Goal: Transaction & Acquisition: Purchase product/service

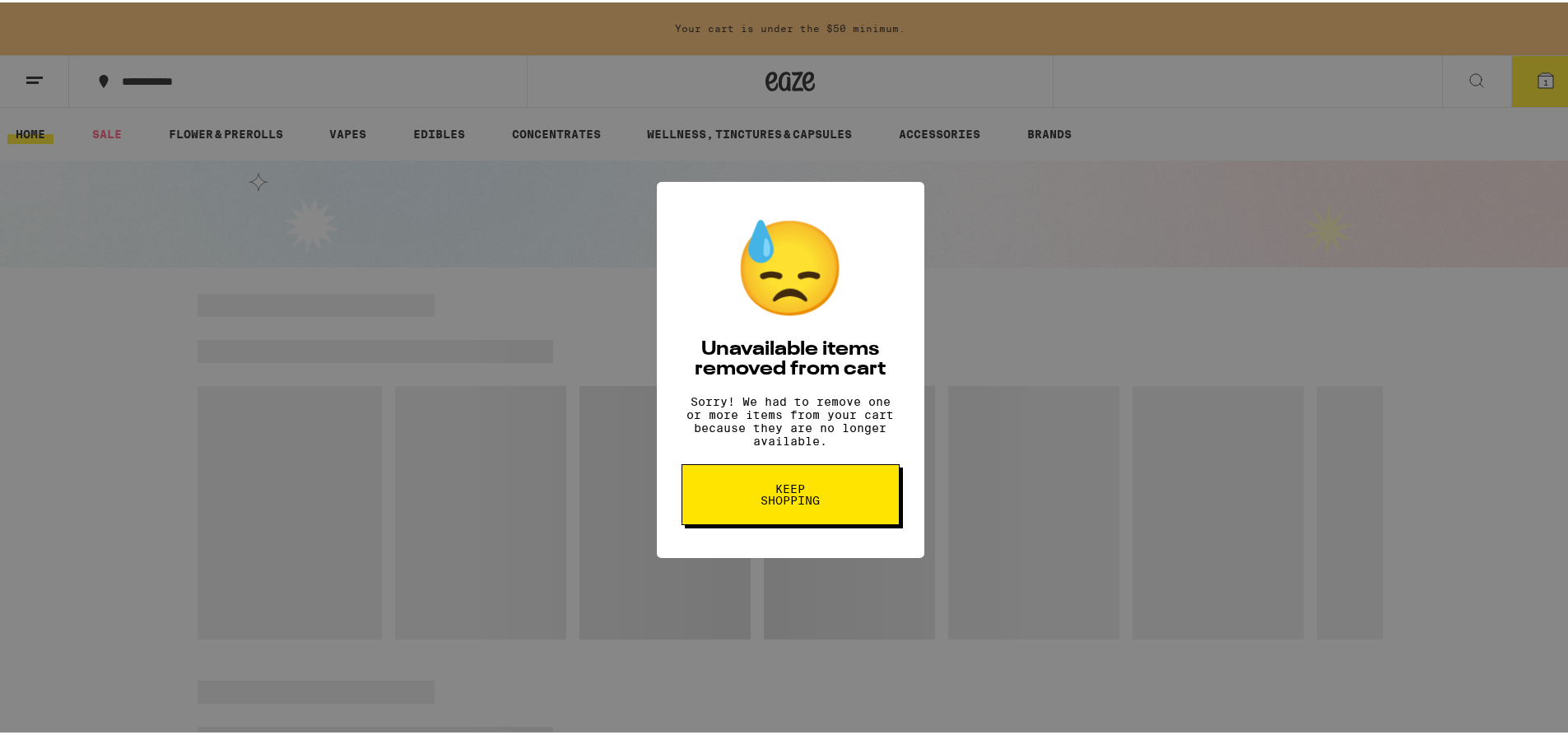
click at [749, 504] on span "Keep Shopping" at bounding box center [791, 493] width 85 height 23
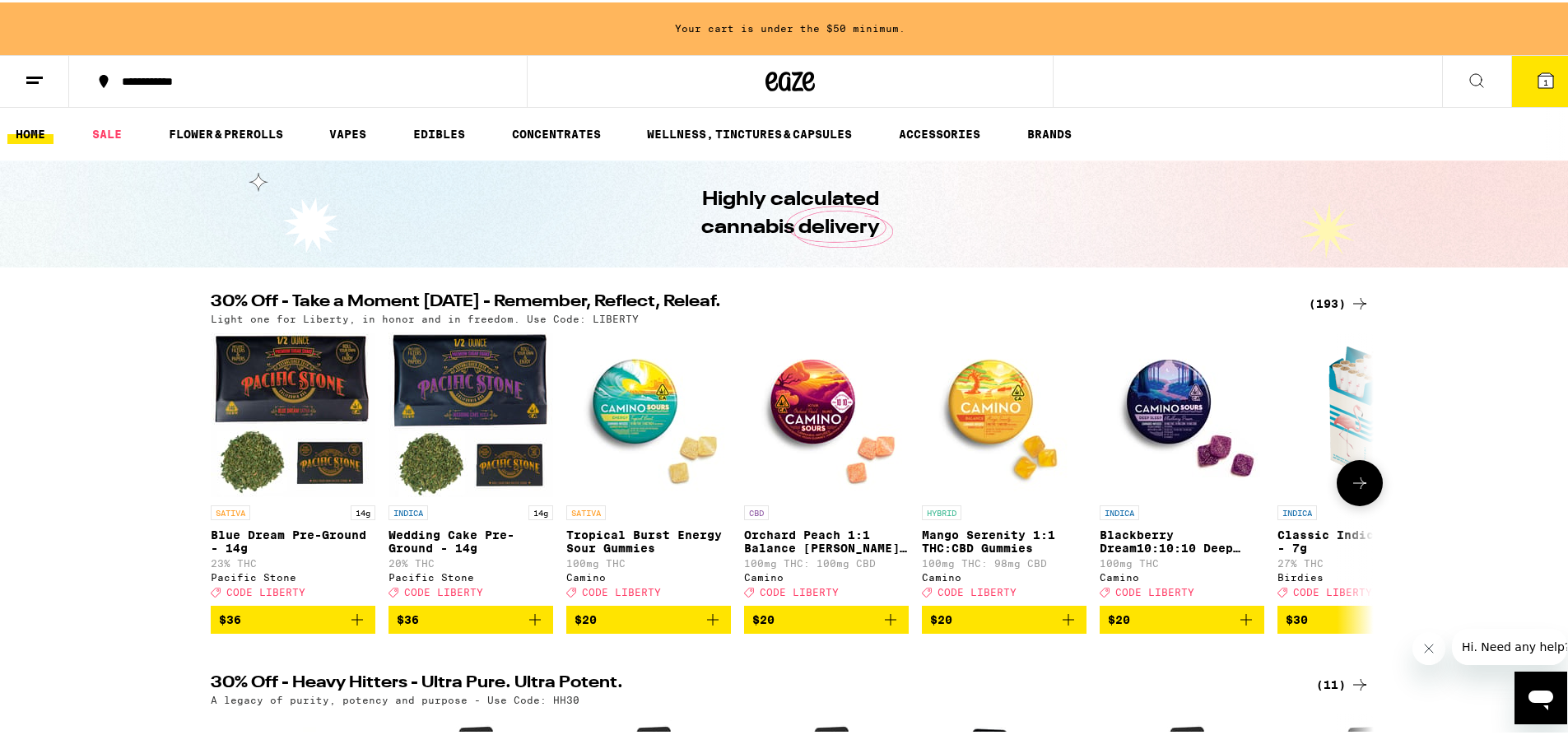
click at [1364, 479] on button at bounding box center [1359, 480] width 46 height 46
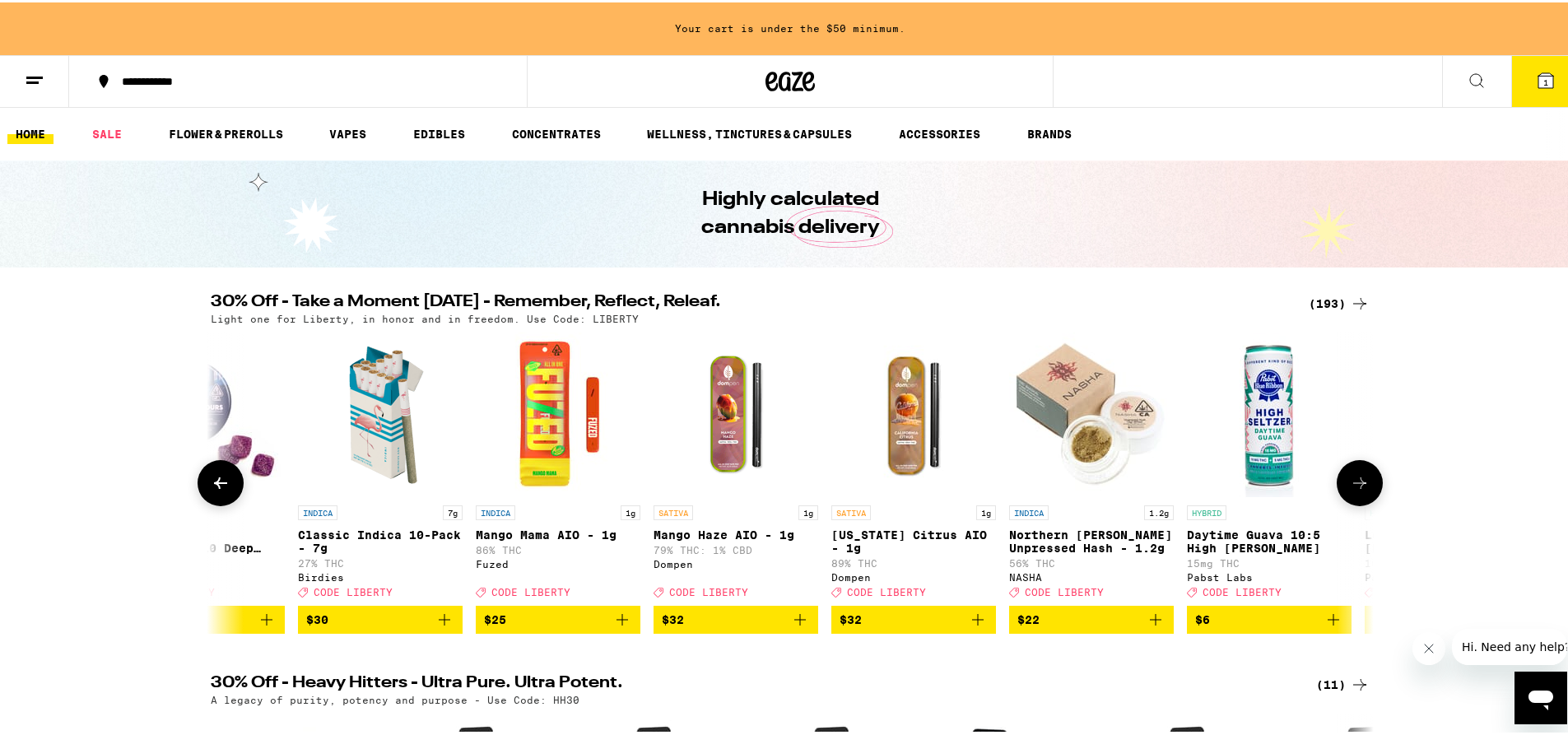
click at [1364, 479] on button at bounding box center [1359, 480] width 46 height 46
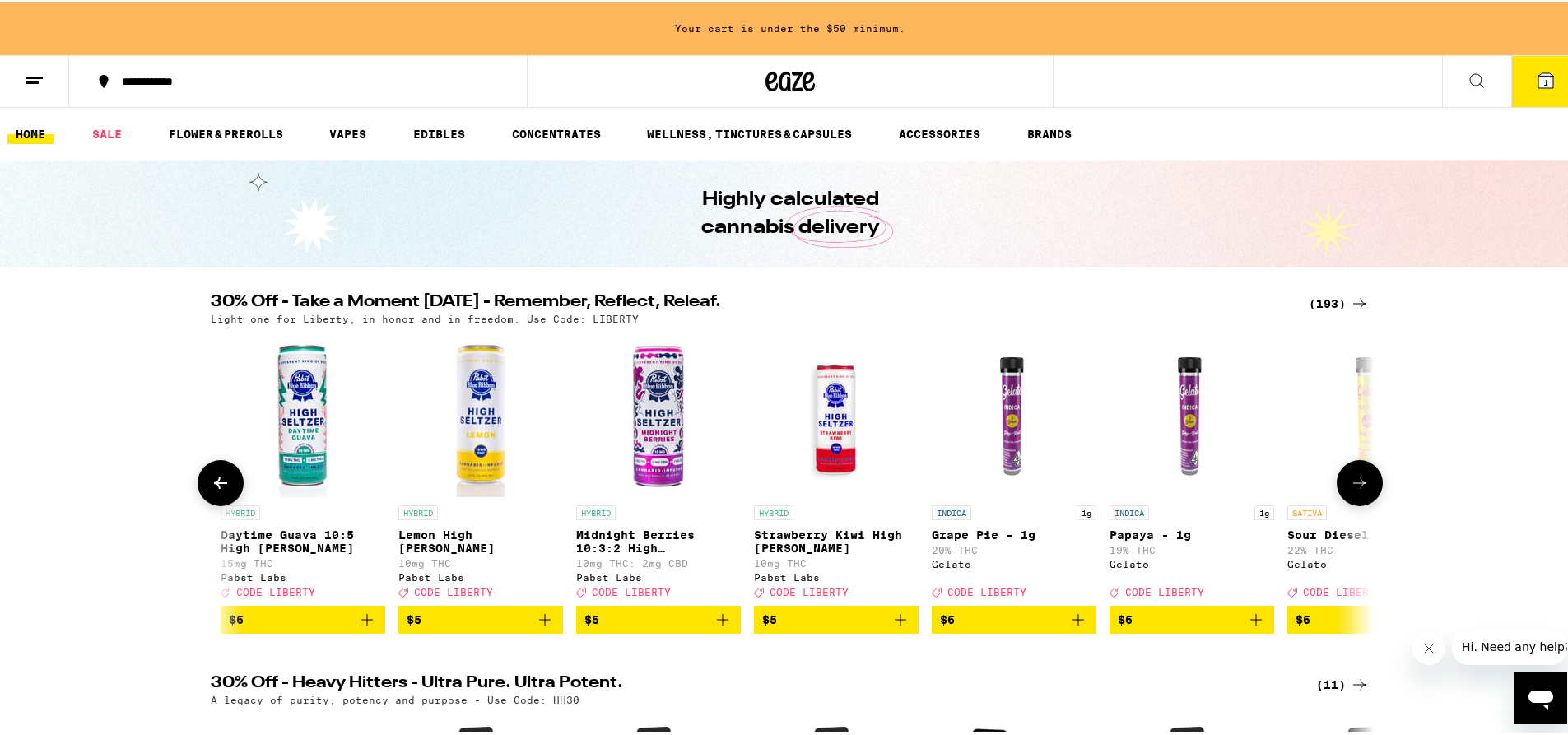
scroll to position [0, 1959]
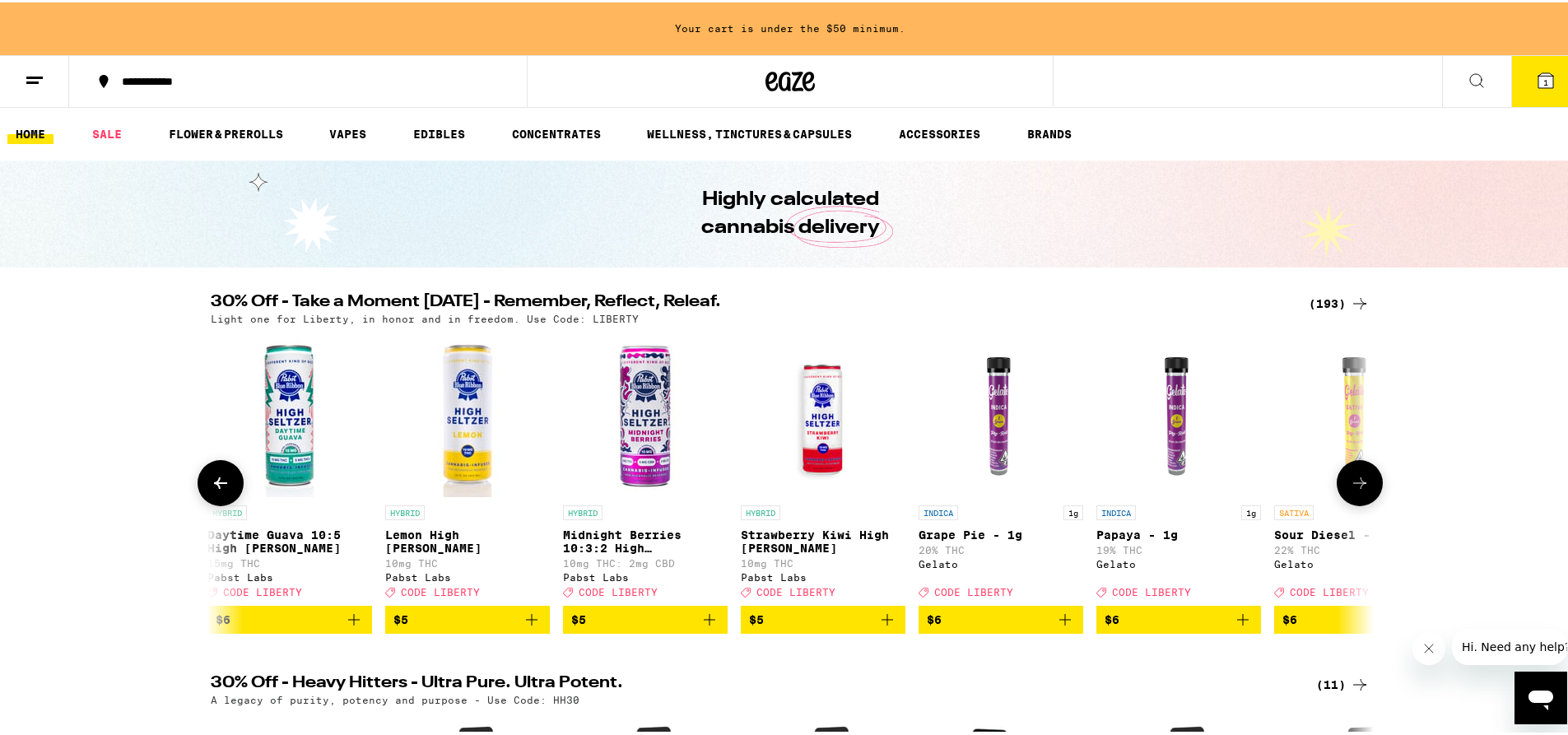
click at [1364, 479] on button at bounding box center [1359, 480] width 46 height 46
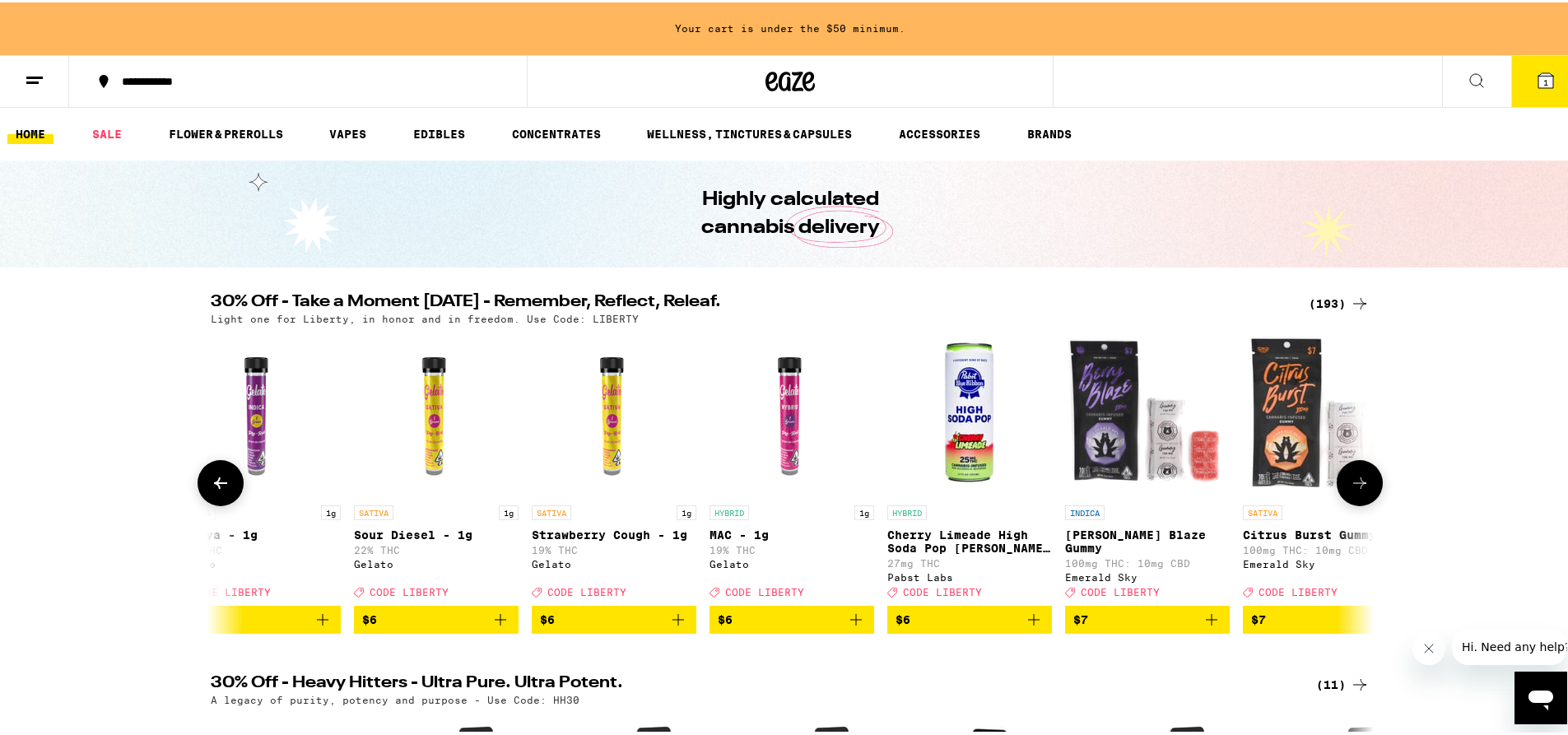
scroll to position [0, 2939]
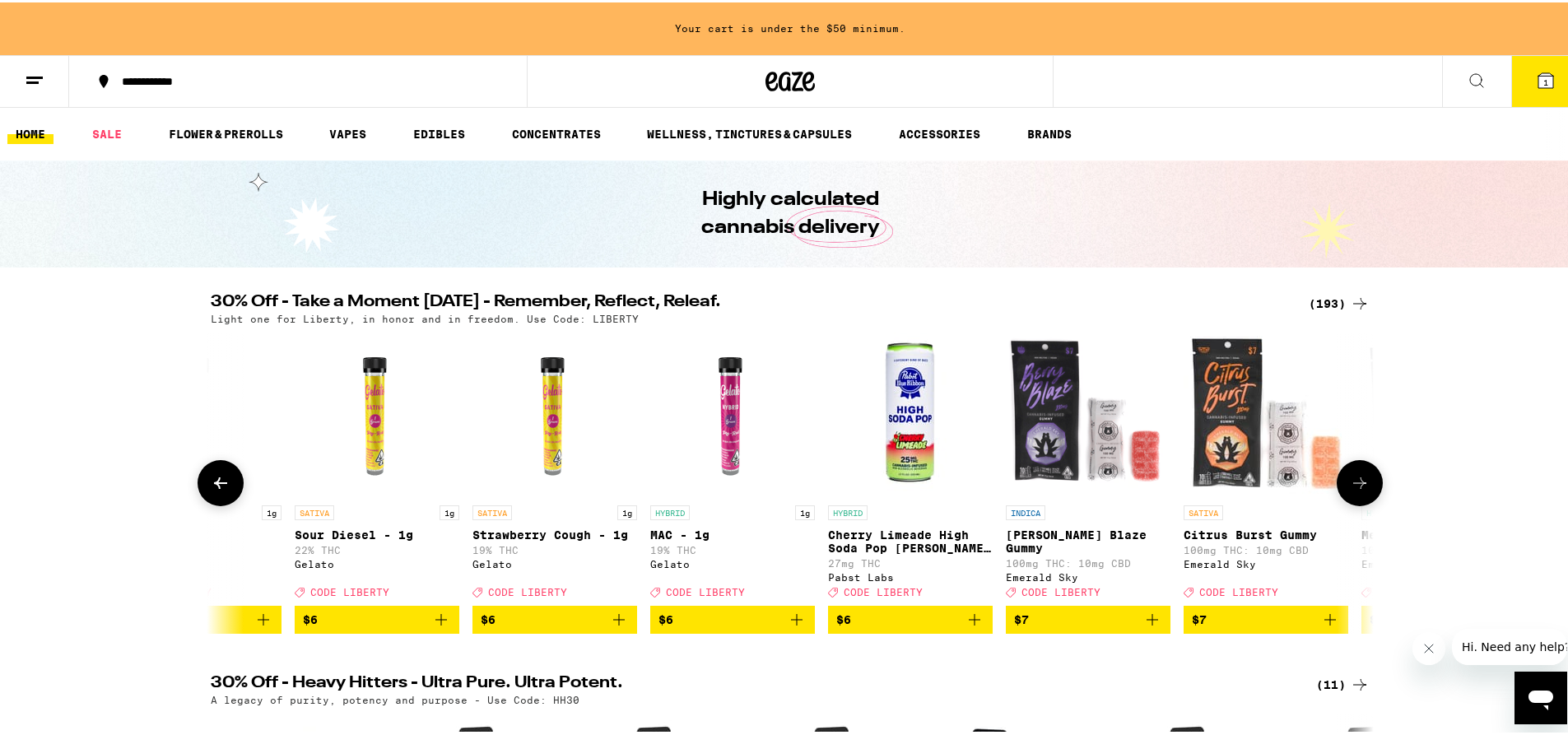
click at [1364, 479] on button at bounding box center [1359, 480] width 46 height 46
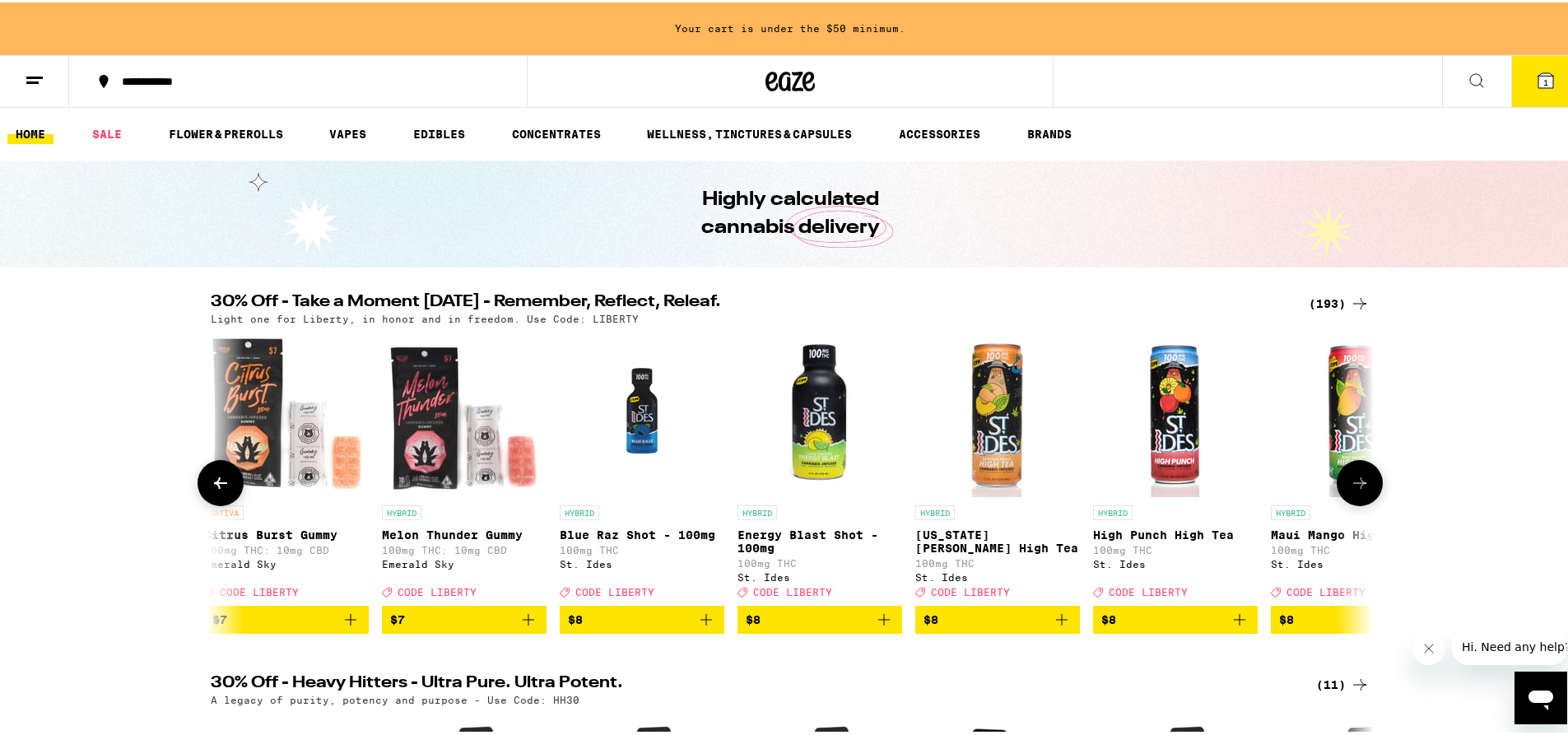
click at [1364, 479] on button at bounding box center [1359, 480] width 46 height 46
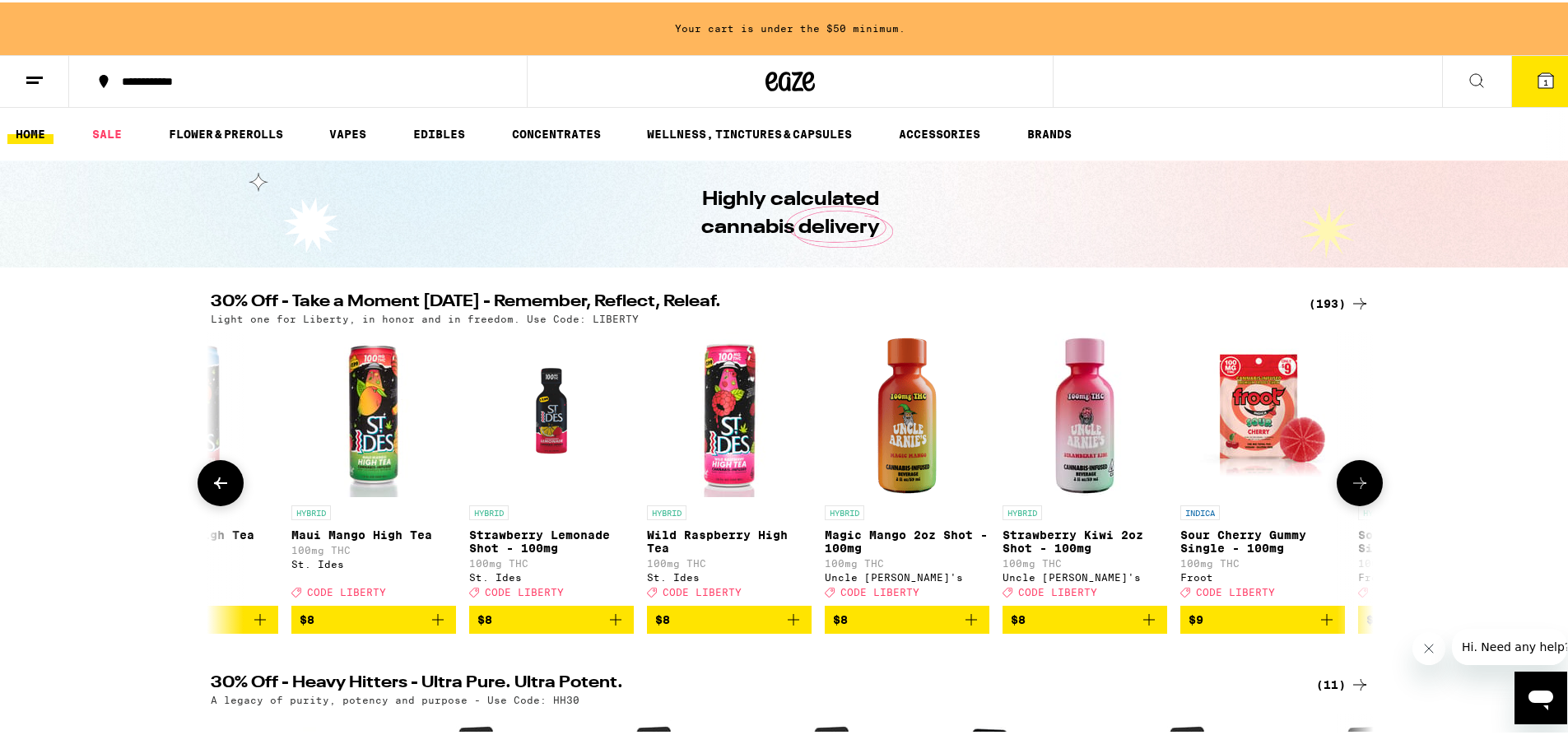
click at [1364, 479] on button at bounding box center [1359, 480] width 46 height 46
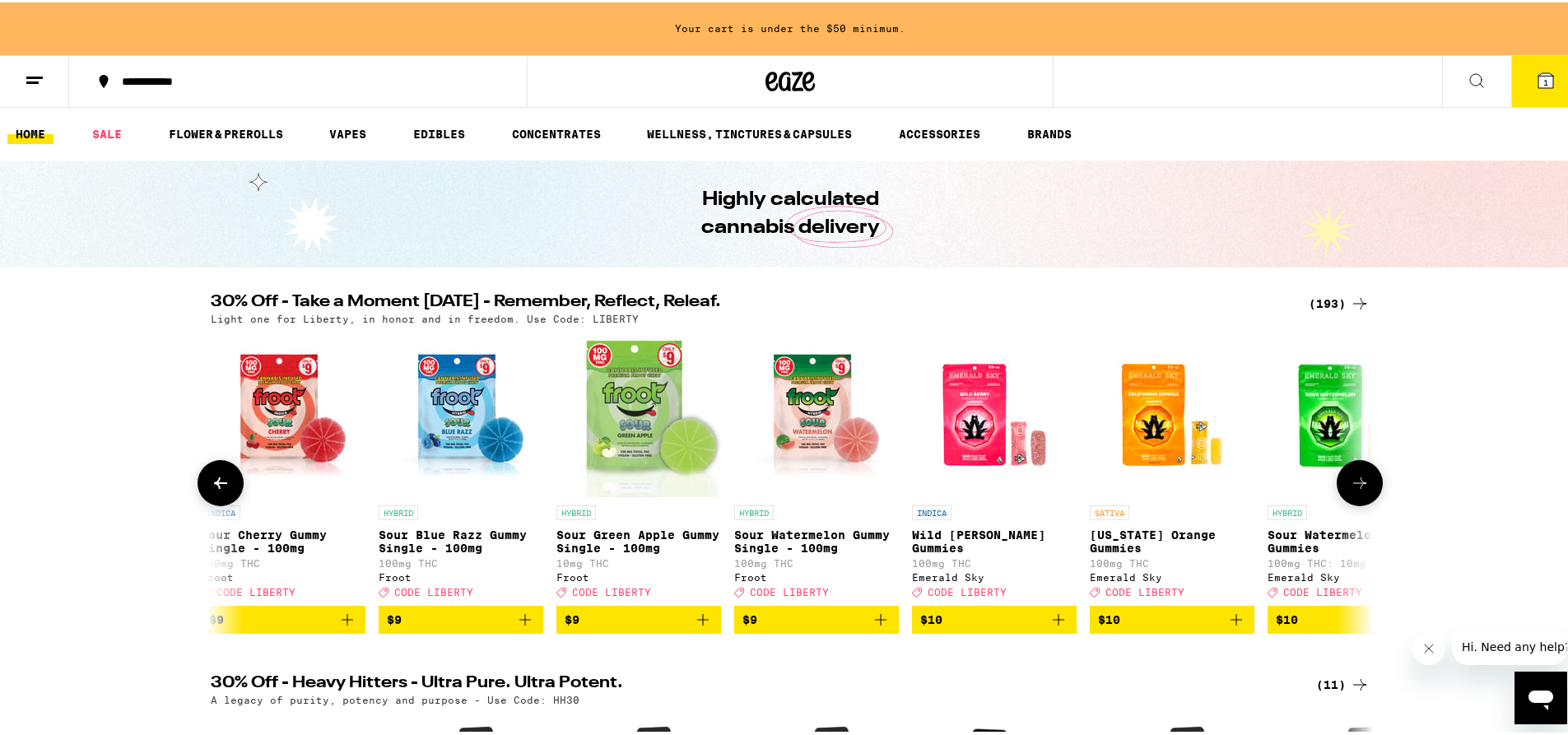
click at [1364, 479] on button at bounding box center [1359, 480] width 46 height 46
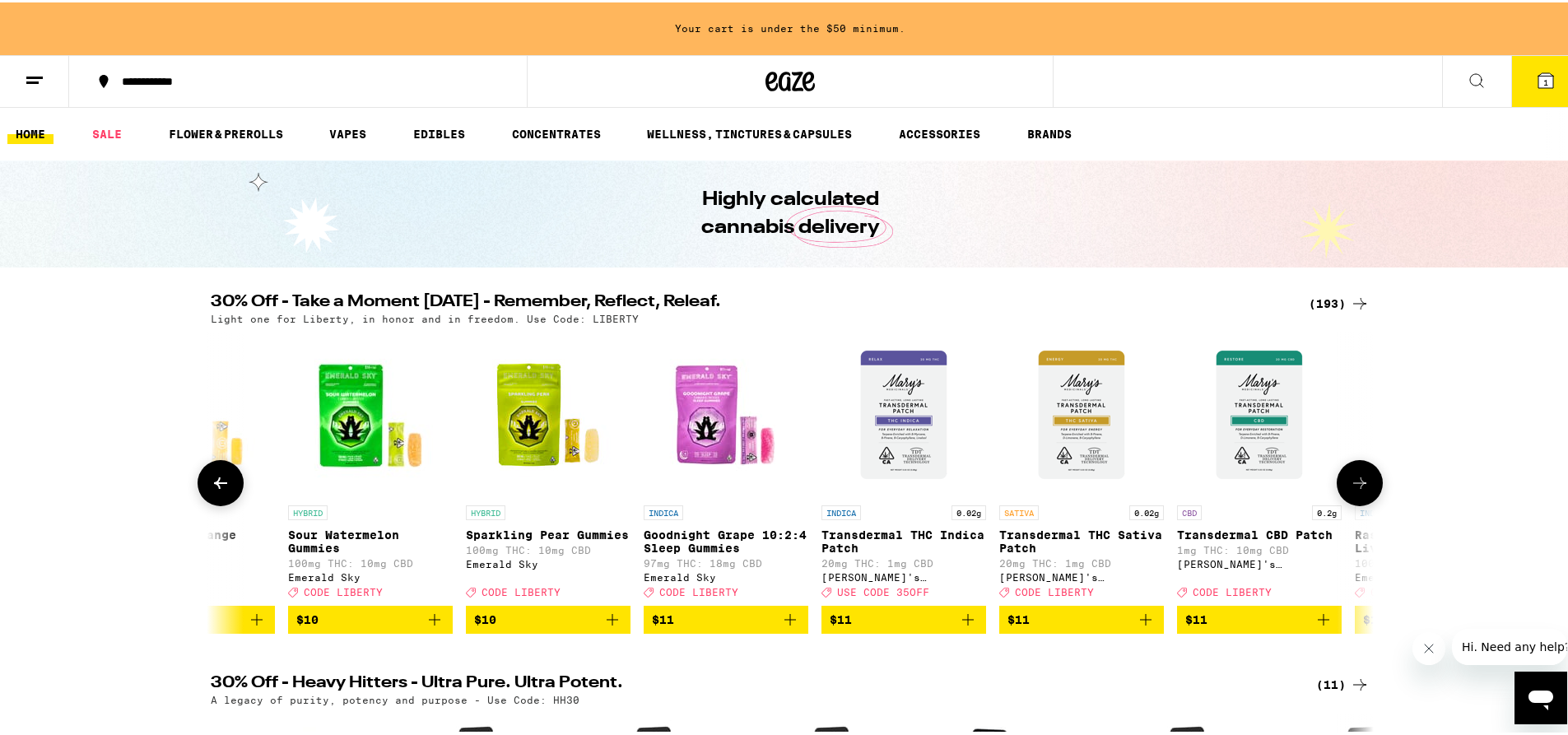
click at [1364, 479] on button at bounding box center [1359, 480] width 46 height 46
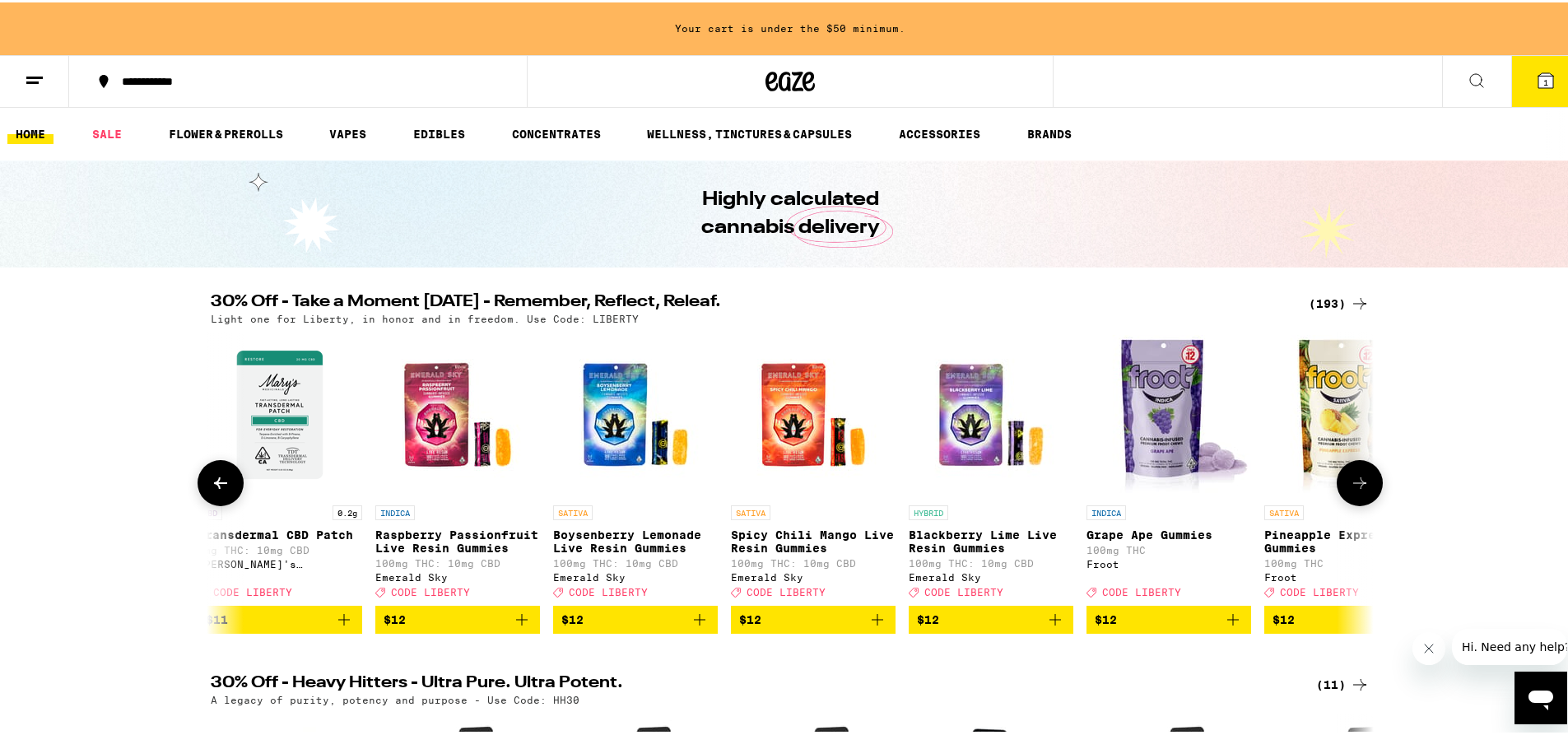
click at [1364, 479] on button at bounding box center [1359, 480] width 46 height 46
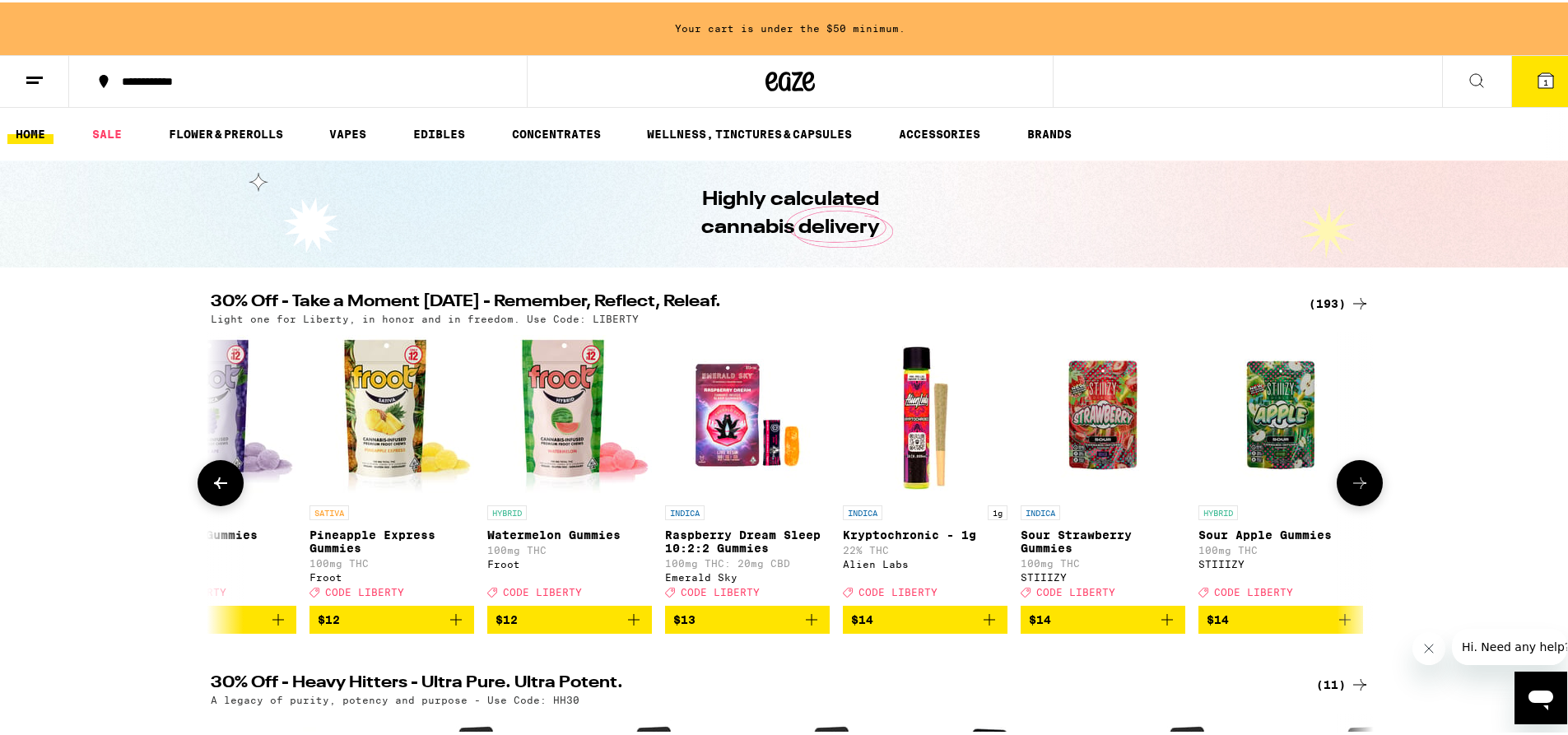
scroll to position [0, 8816]
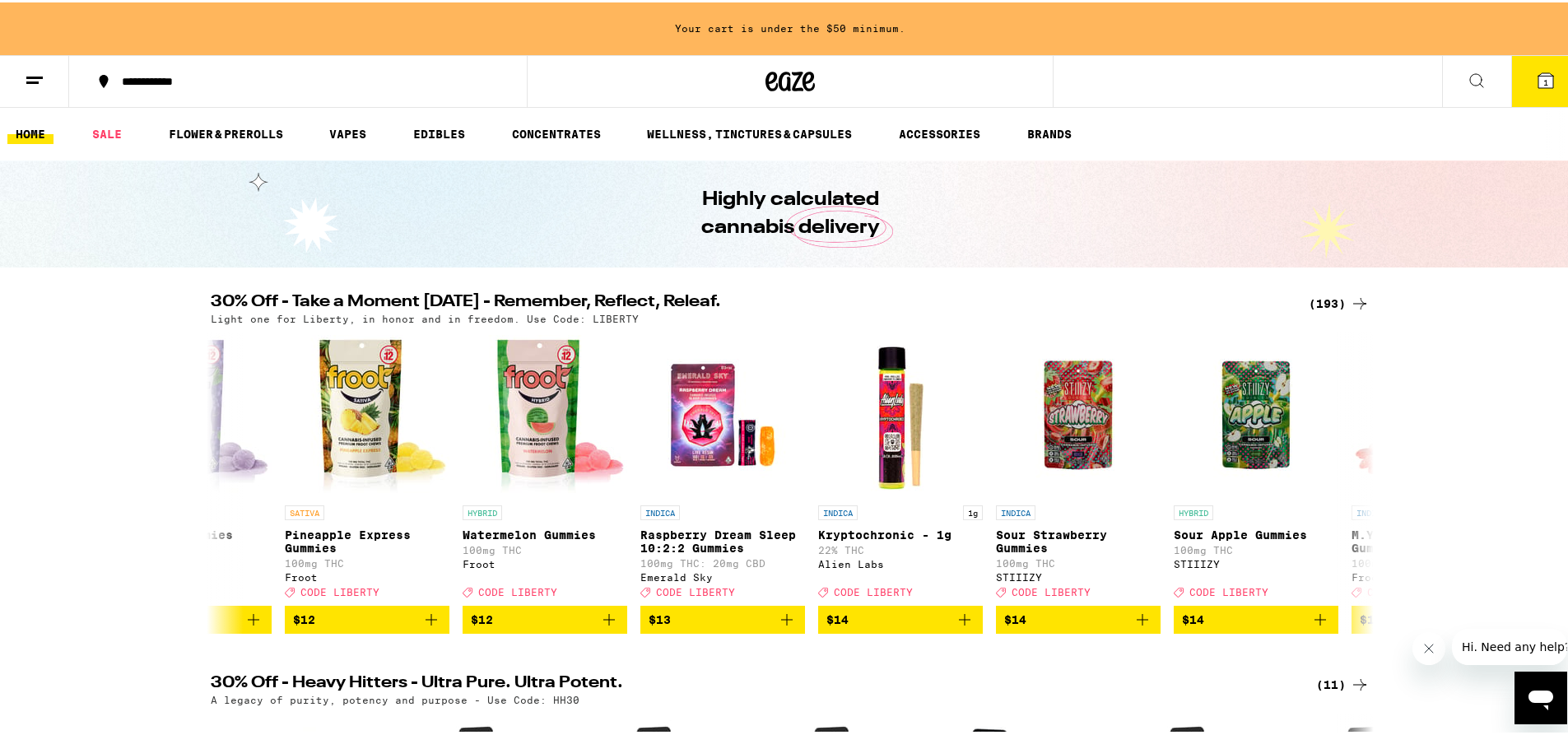
click at [27, 75] on line at bounding box center [35, 75] width 17 height 0
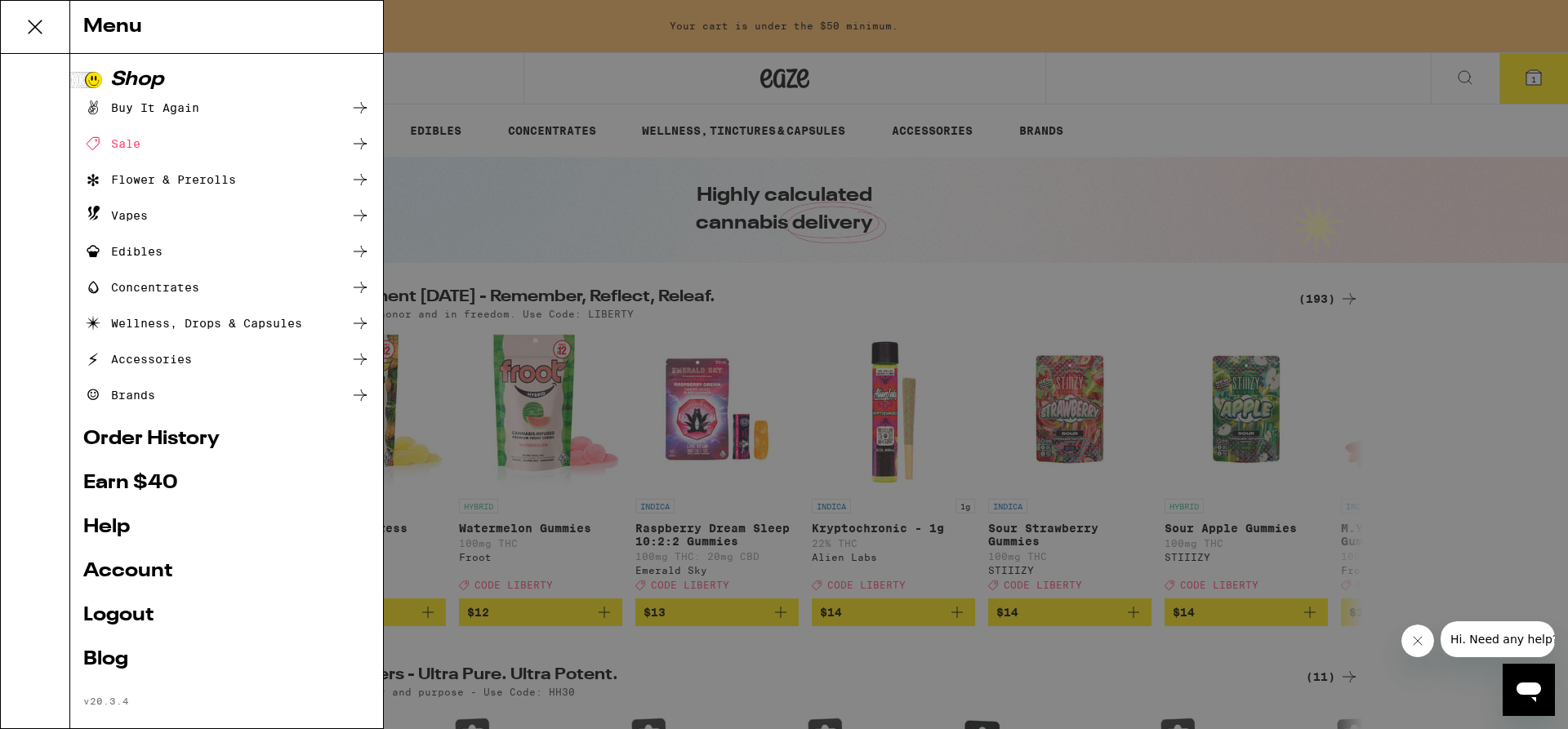
click at [147, 438] on link "Order History" at bounding box center [226, 439] width 287 height 20
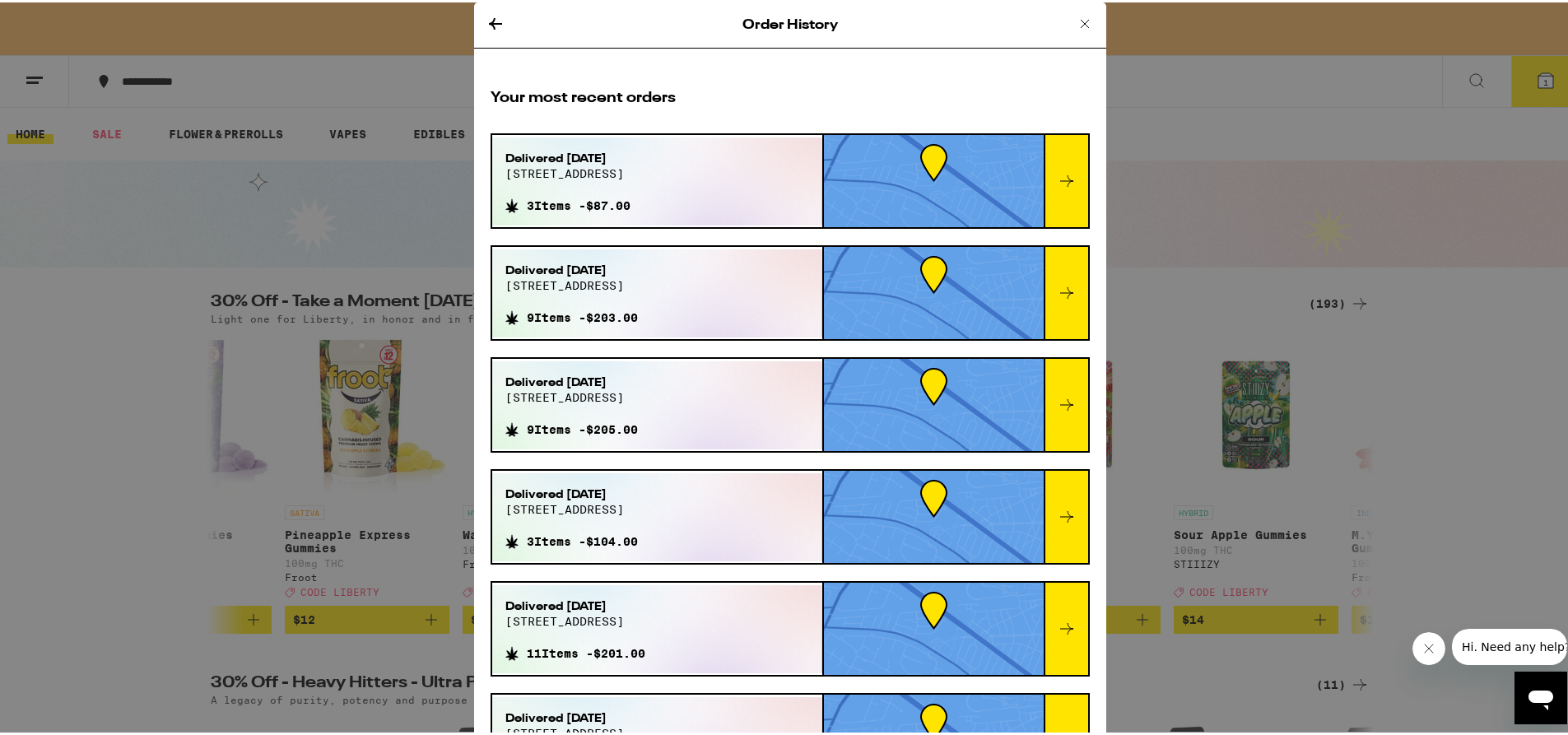
click at [1057, 185] on icon at bounding box center [1067, 179] width 20 height 20
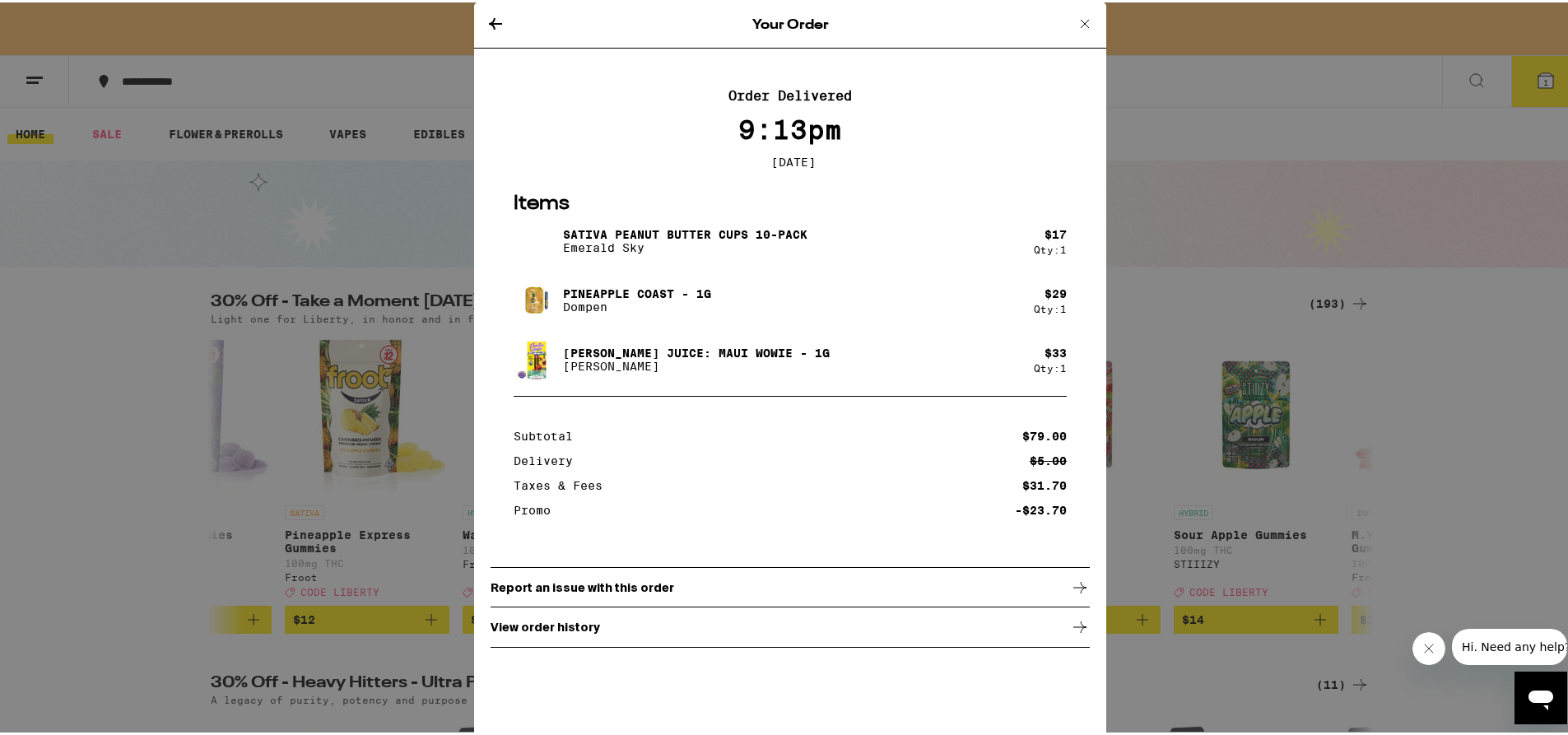
click at [486, 23] on icon at bounding box center [496, 22] width 20 height 20
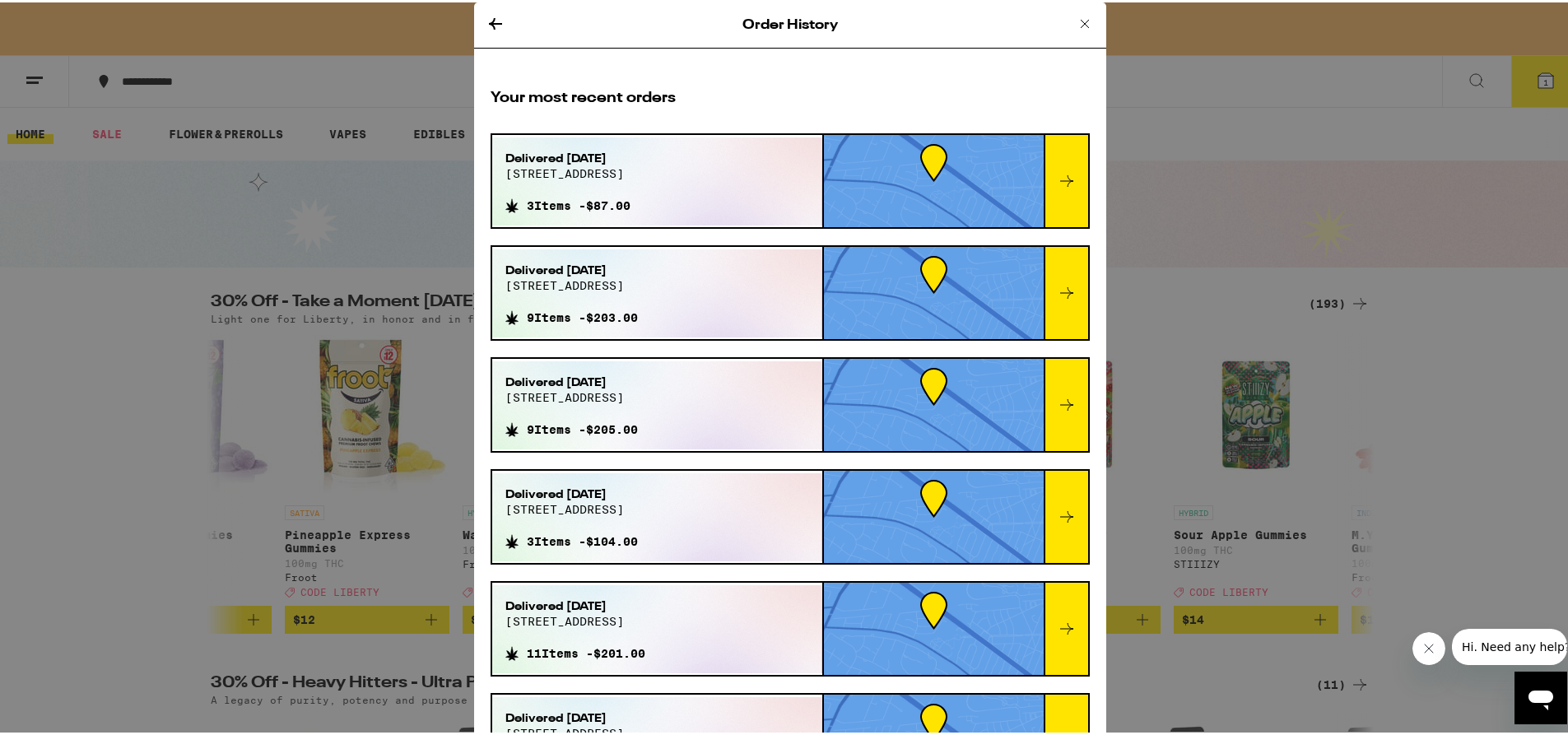
click at [1049, 305] on div at bounding box center [1065, 291] width 44 height 92
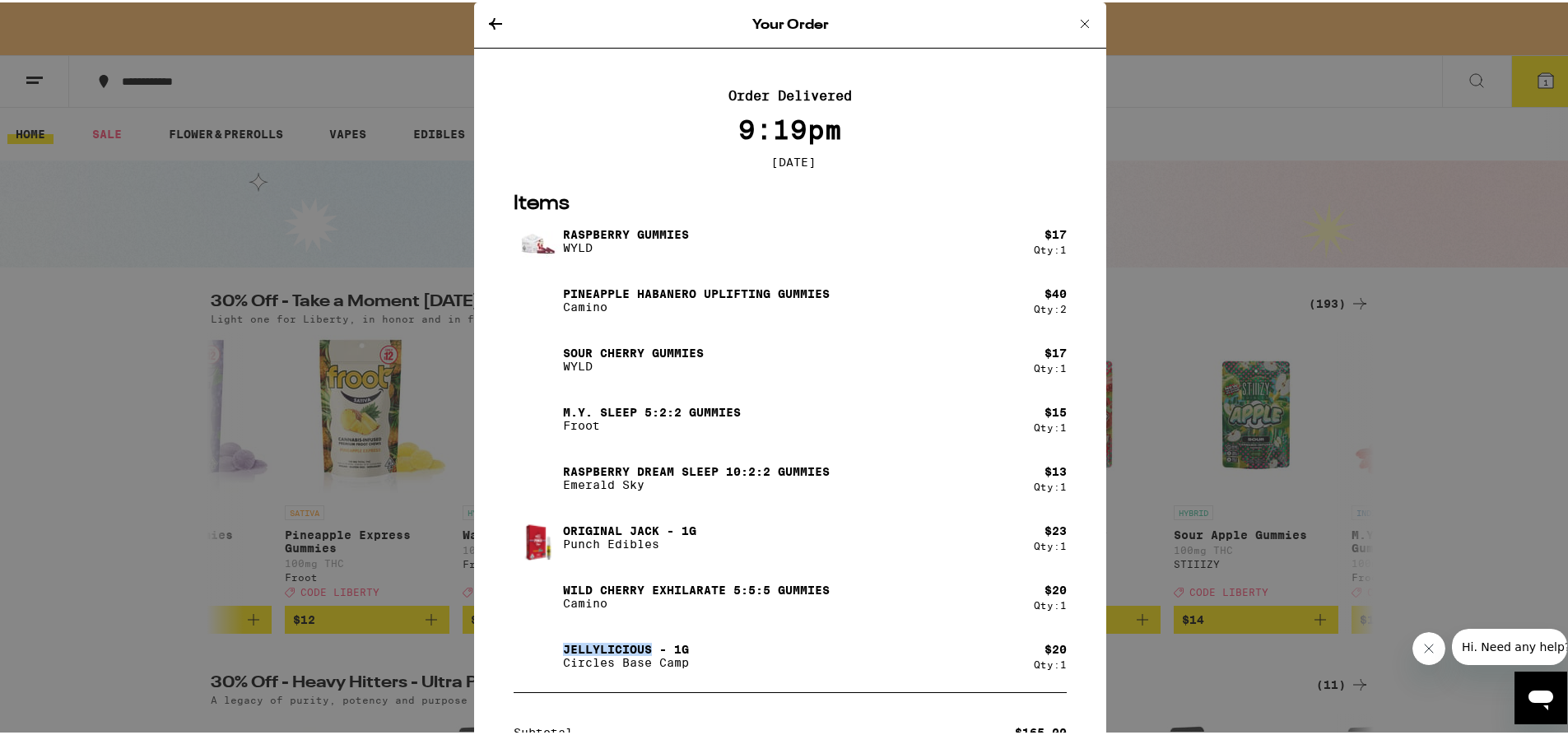
drag, startPoint x: 646, startPoint y: 649, endPoint x: 559, endPoint y: 656, distance: 87.3
click at [563, 653] on p "Jellylicious - 1g" at bounding box center [626, 647] width 126 height 13
copy p "Jellylicious"
click at [1193, 297] on div "Your Order Order Delivered 9:19pm [DATE] Items Raspberry Gummies WYLD $ 17 Qty:…" at bounding box center [790, 367] width 1580 height 735
click at [489, 20] on icon at bounding box center [495, 22] width 13 height 12
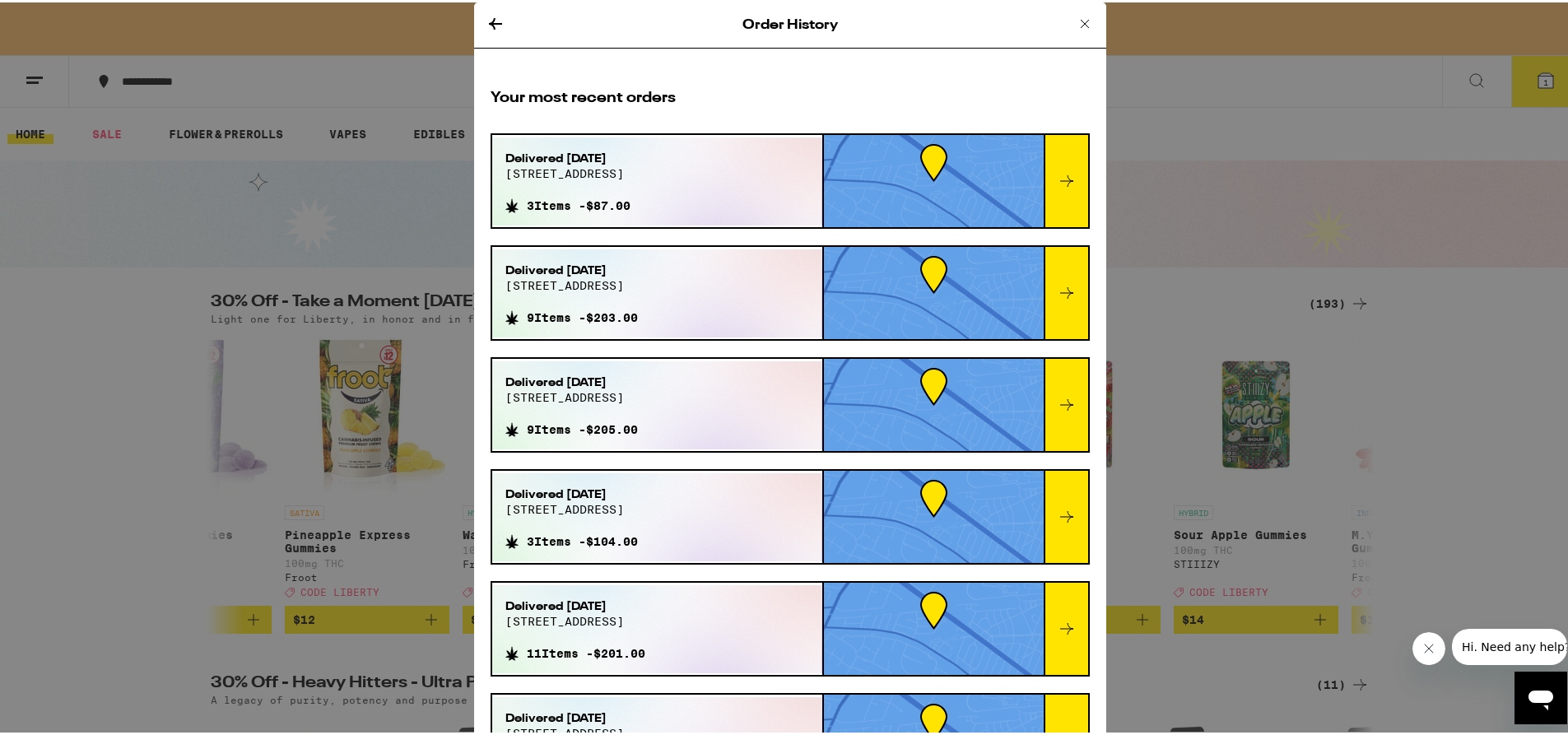
click at [489, 24] on icon at bounding box center [496, 22] width 20 height 20
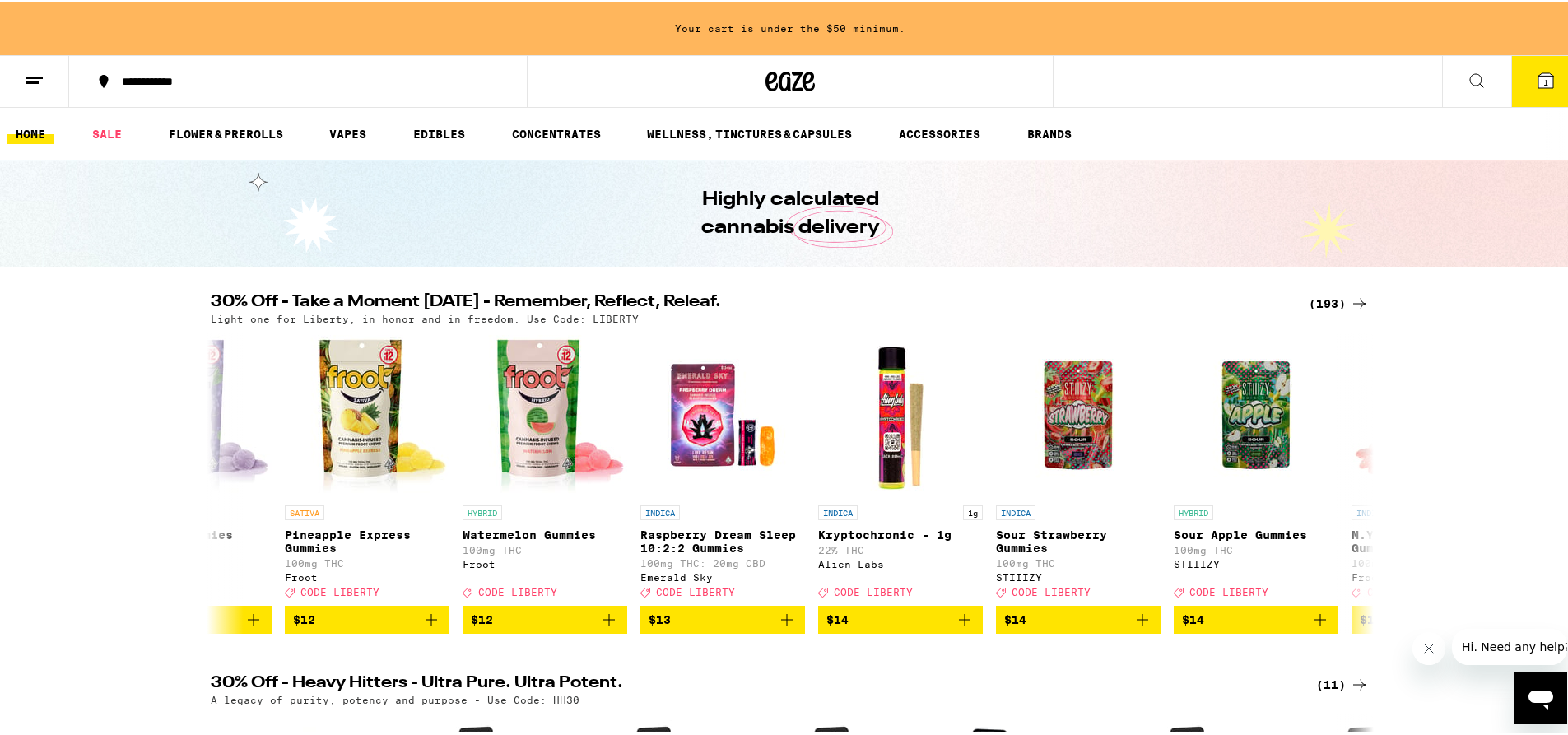
click at [1472, 78] on icon at bounding box center [1476, 78] width 20 height 20
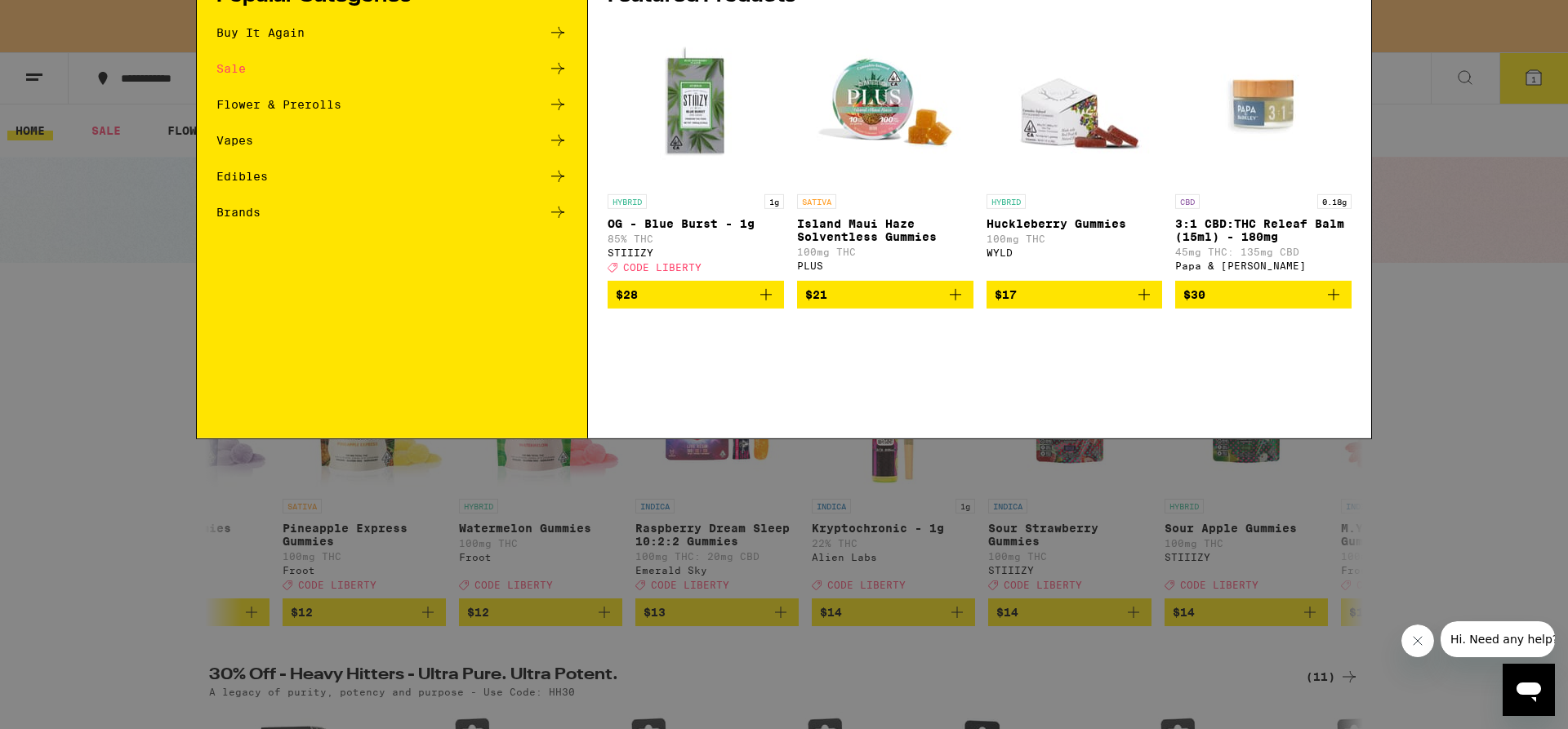
click at [509, 31] on input "Search for Products" at bounding box center [781, 27] width 1078 height 15
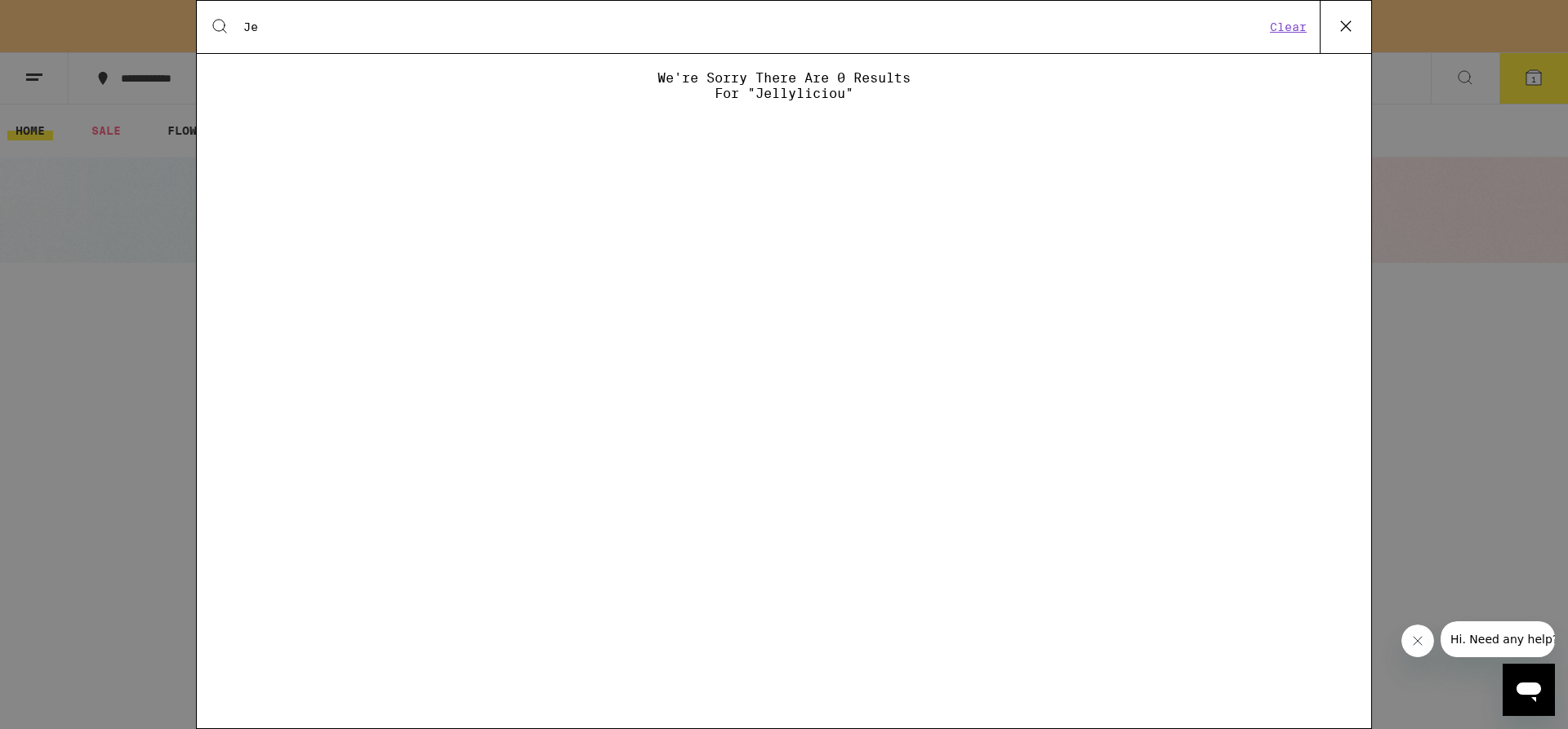
type input "J"
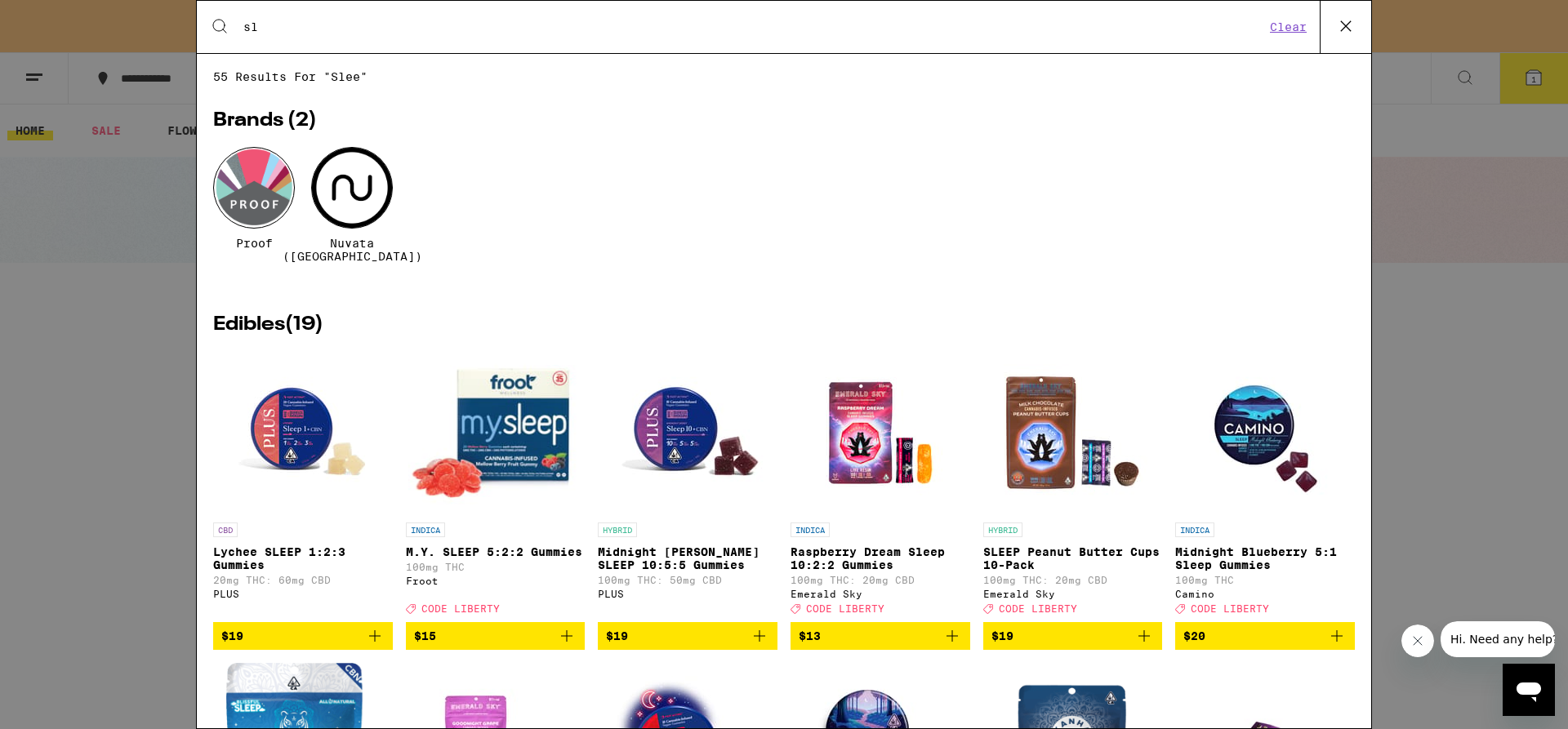
type input "s"
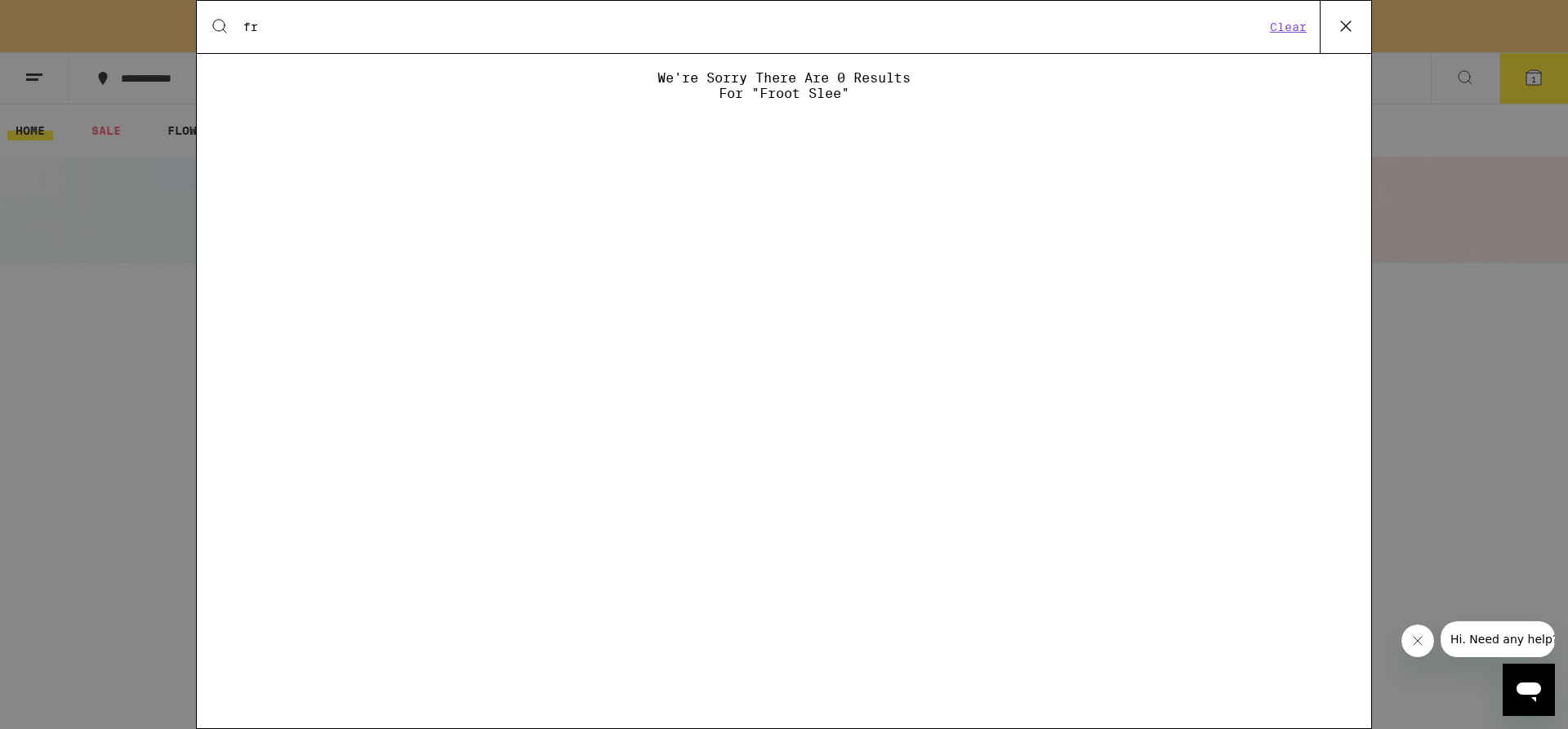
type input "f"
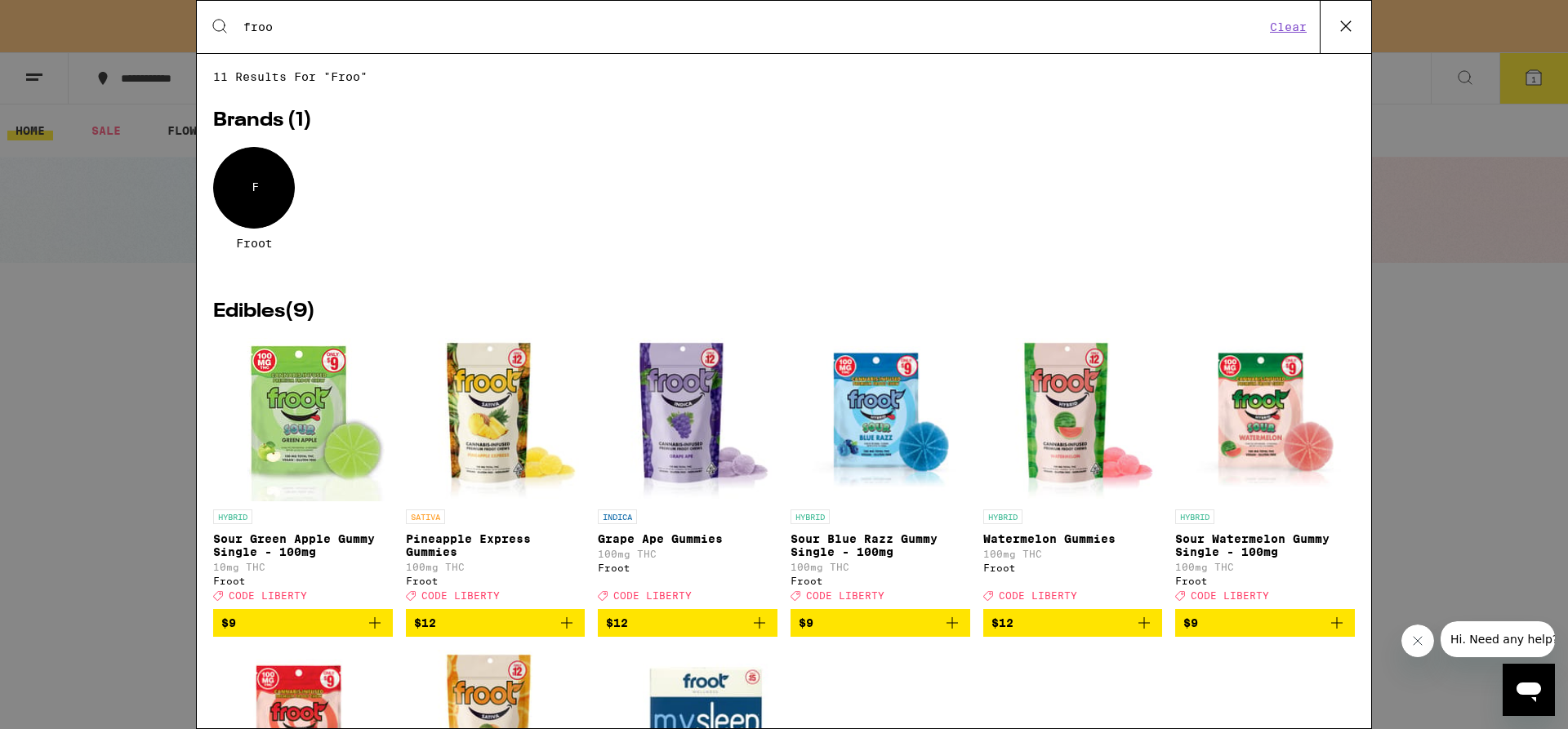
type input "froot"
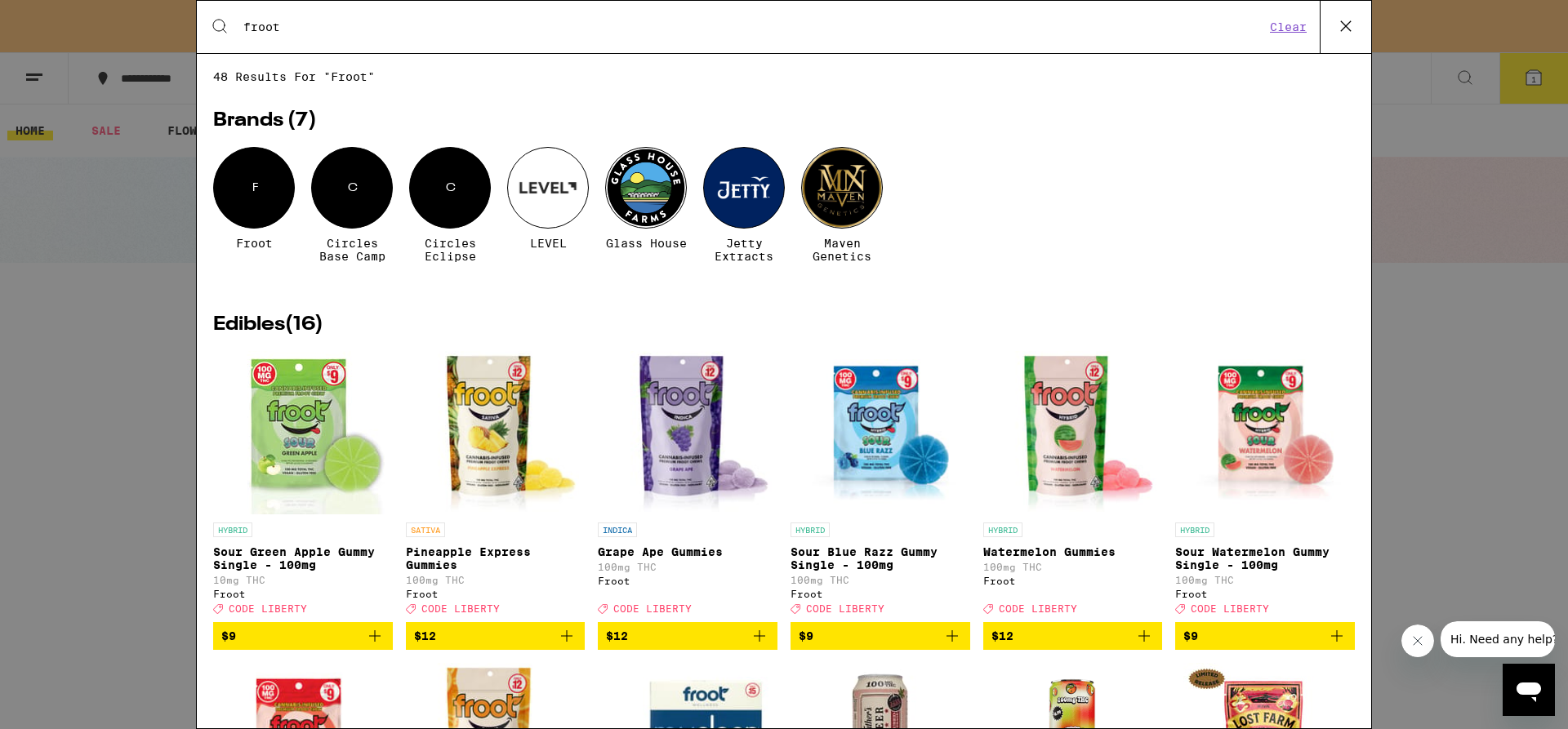
click at [249, 192] on div "F" at bounding box center [253, 187] width 82 height 82
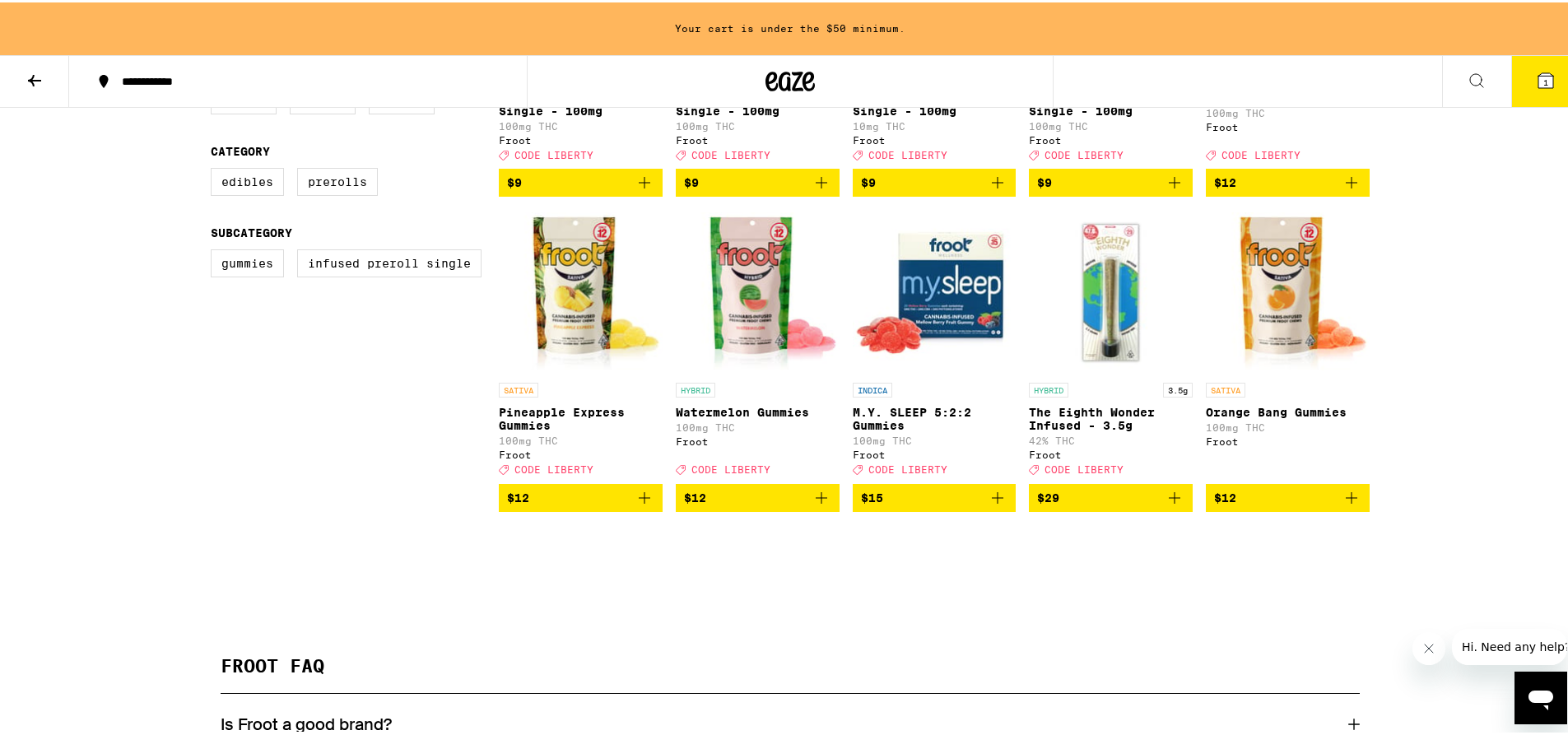
scroll to position [652, 0]
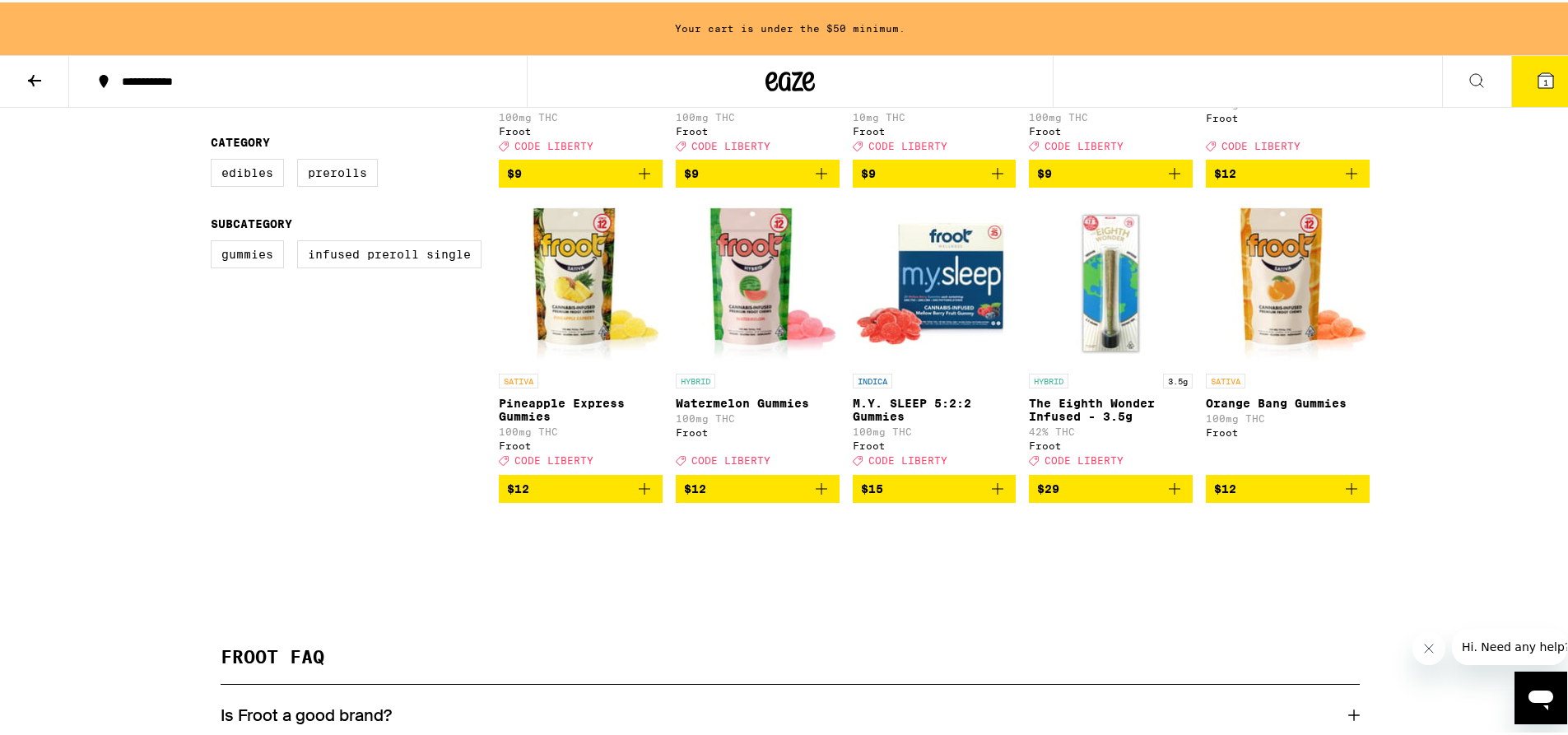
click at [994, 496] on icon "Add to bag" at bounding box center [998, 487] width 20 height 20
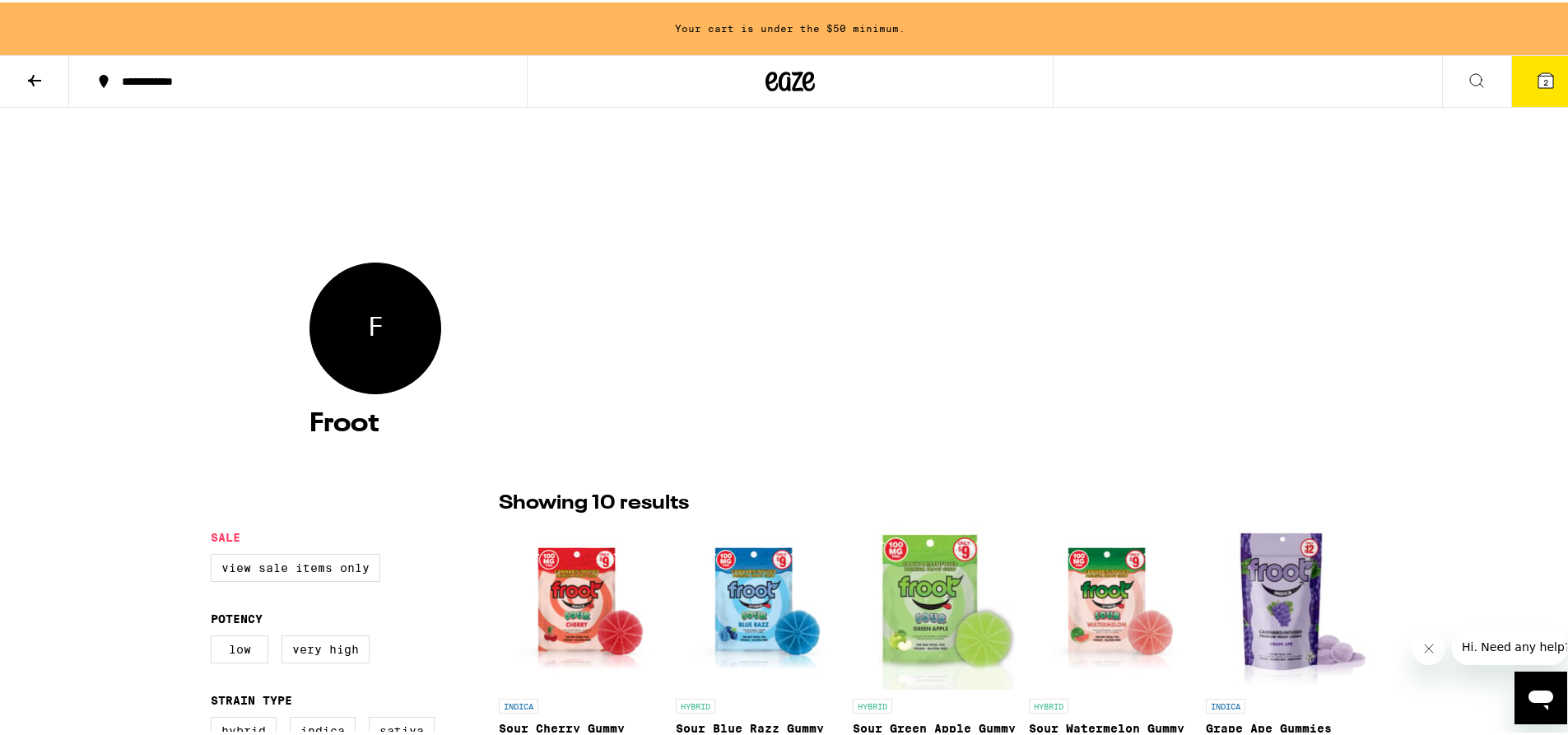
scroll to position [0, 0]
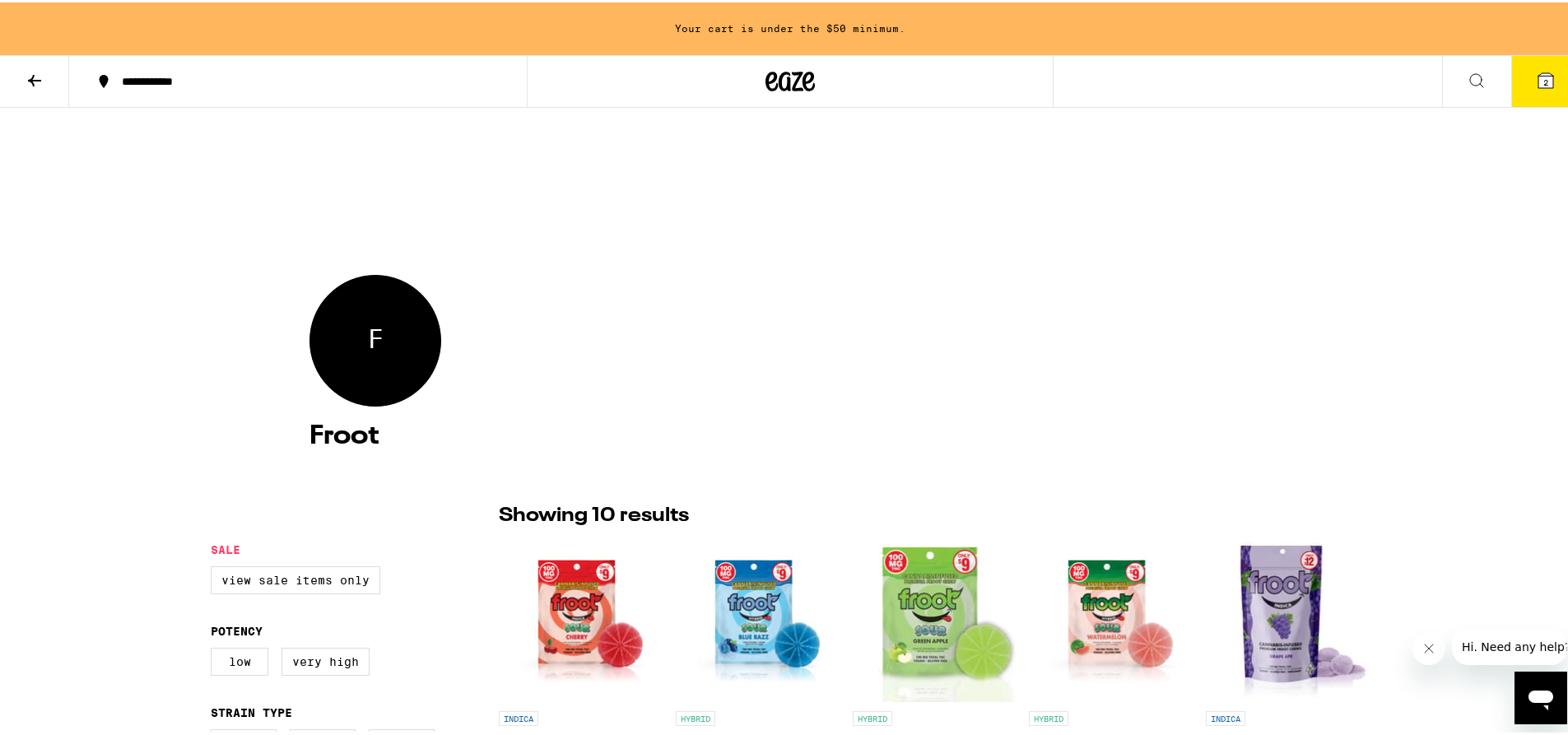
click at [32, 72] on icon at bounding box center [35, 78] width 20 height 20
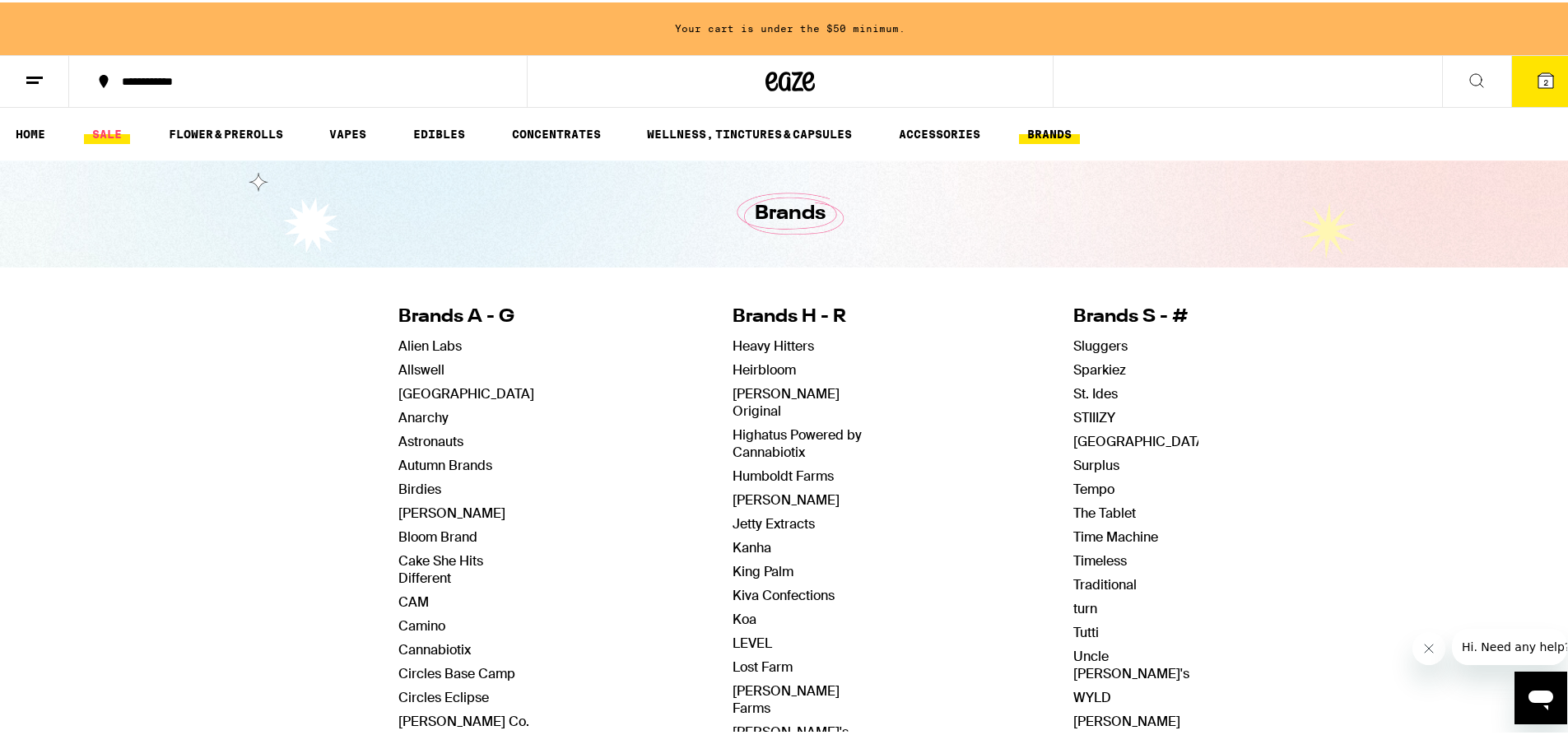
click at [112, 124] on link "SALE" at bounding box center [107, 132] width 46 height 20
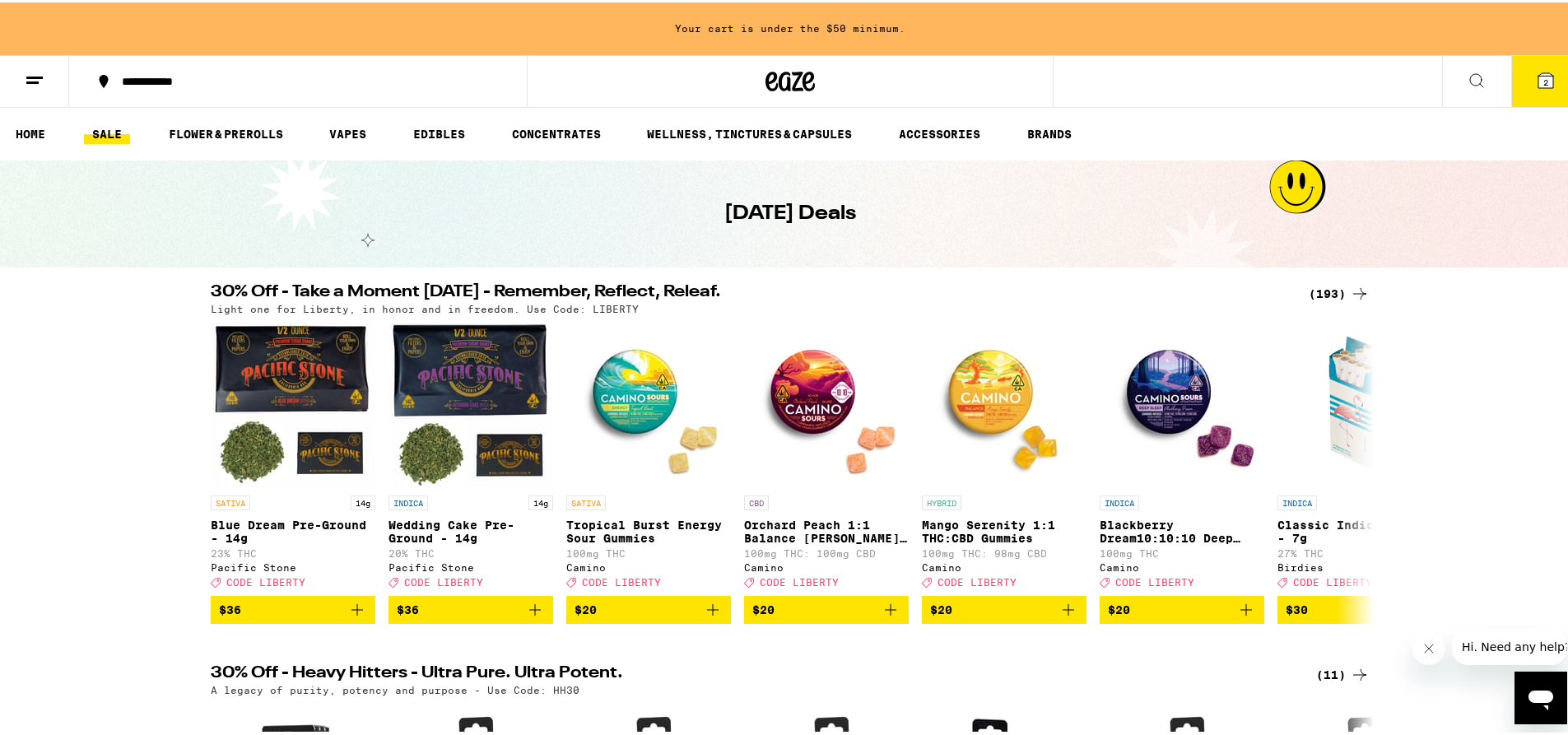
click at [1466, 74] on icon at bounding box center [1476, 78] width 20 height 20
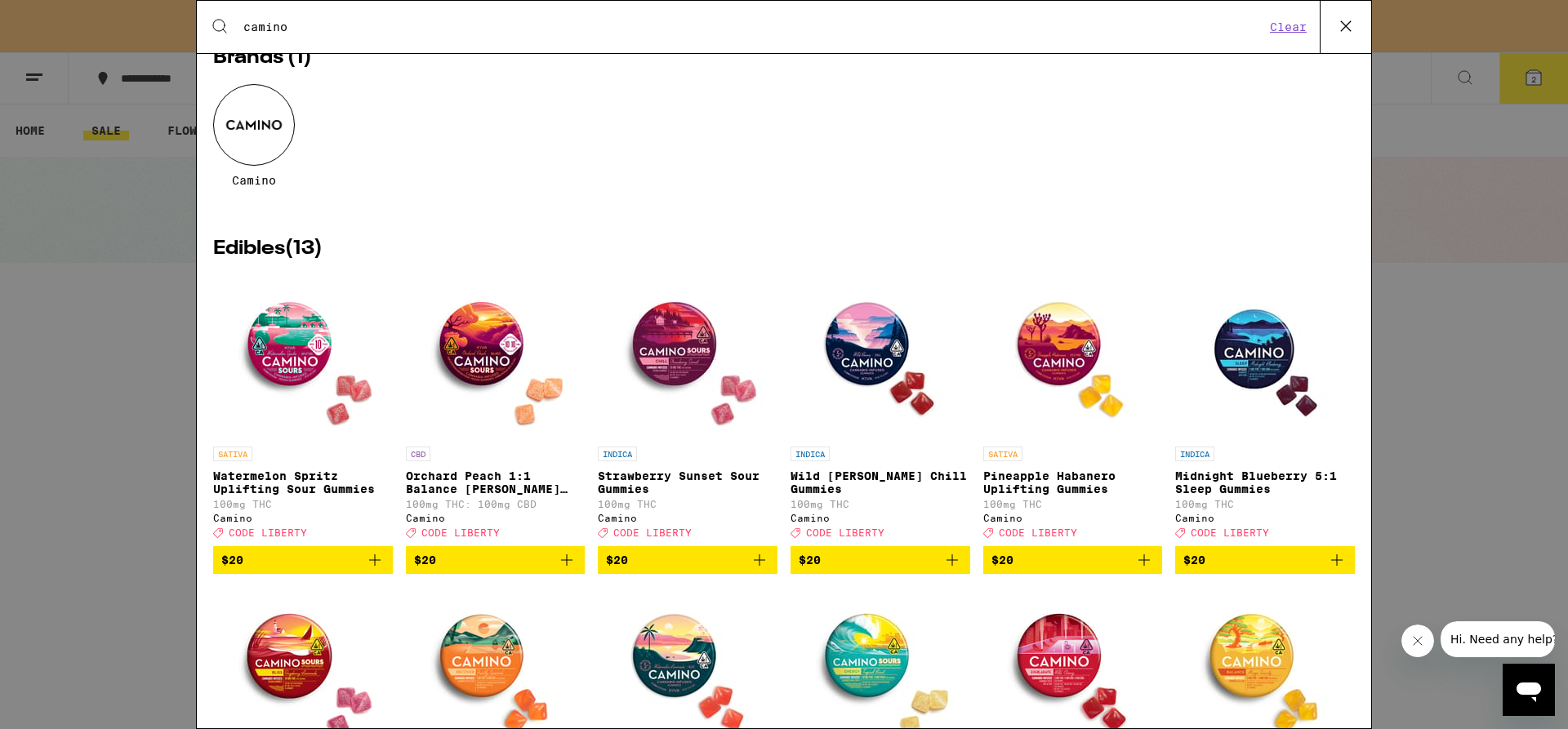
scroll to position [83, 0]
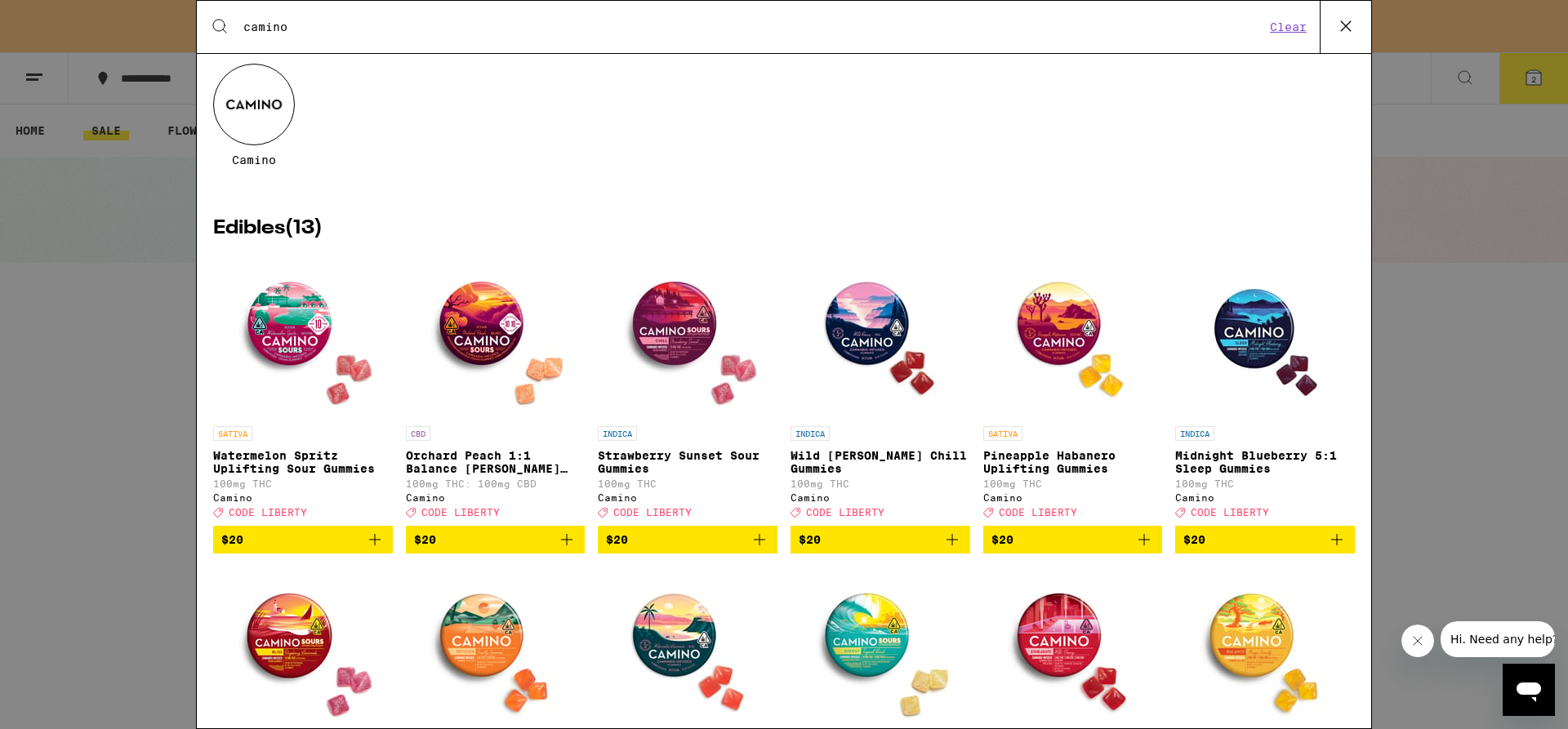
click at [1138, 550] on icon "Add to bag" at bounding box center [1144, 540] width 20 height 20
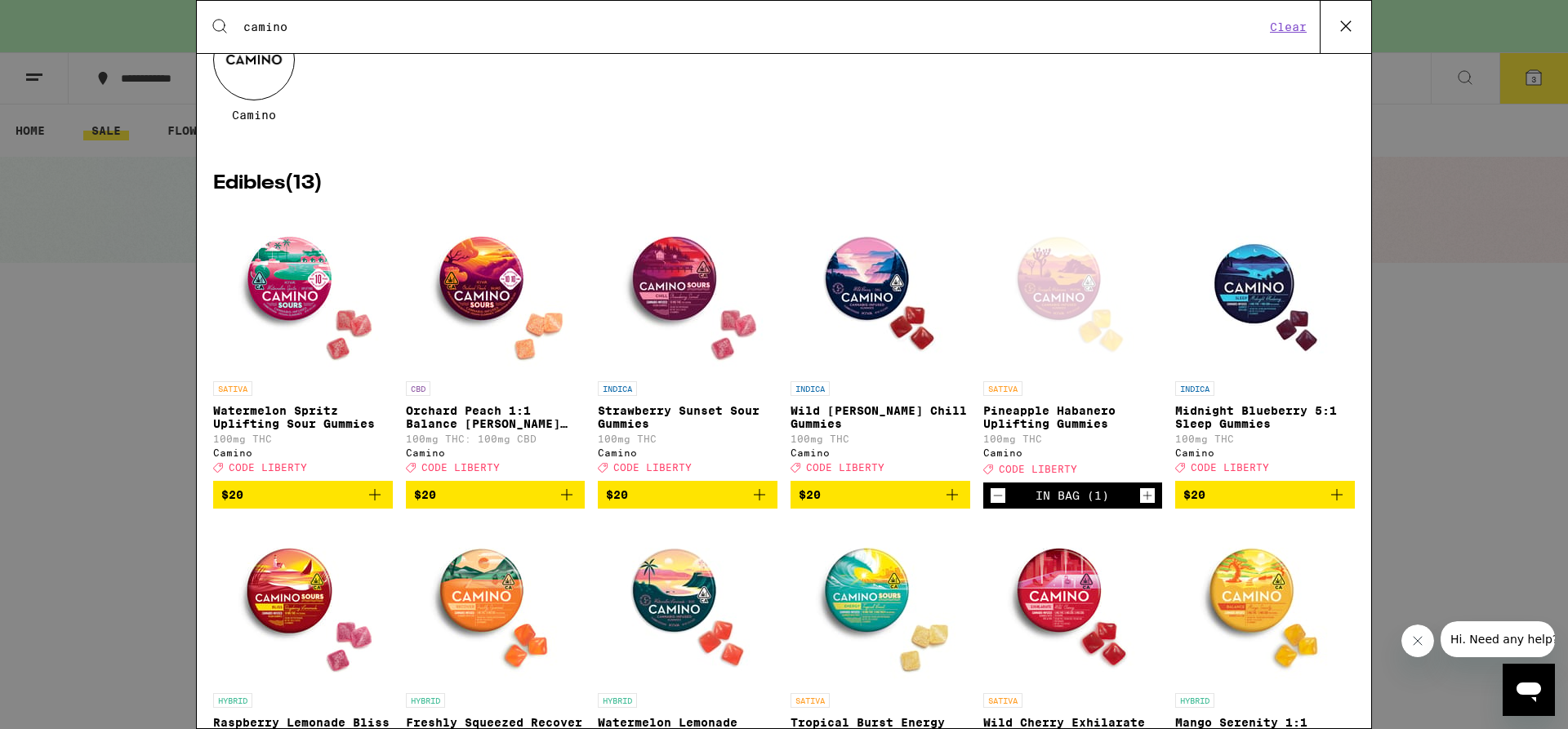
scroll to position [0, 0]
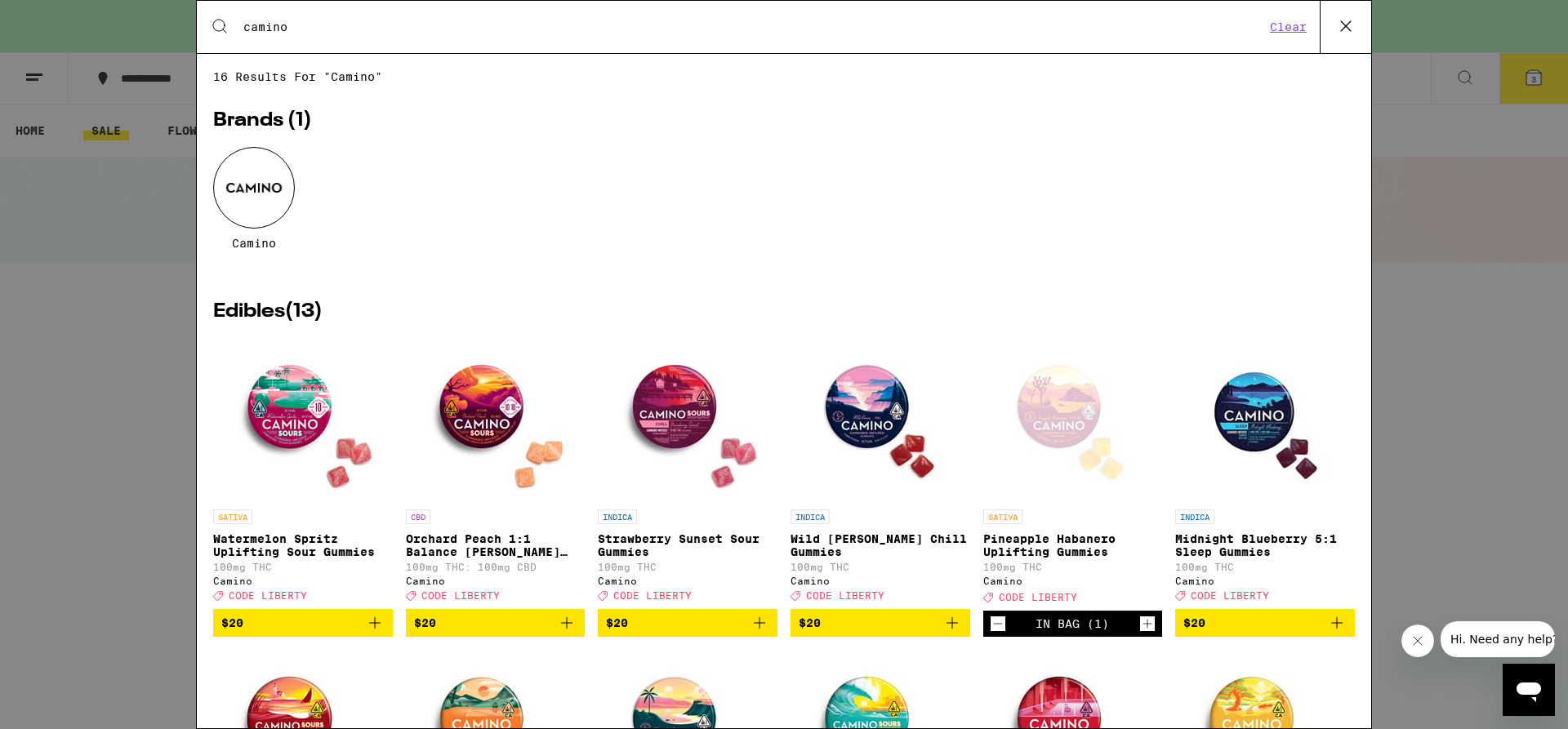
click at [344, 31] on input "camino" at bounding box center [754, 27] width 1022 height 15
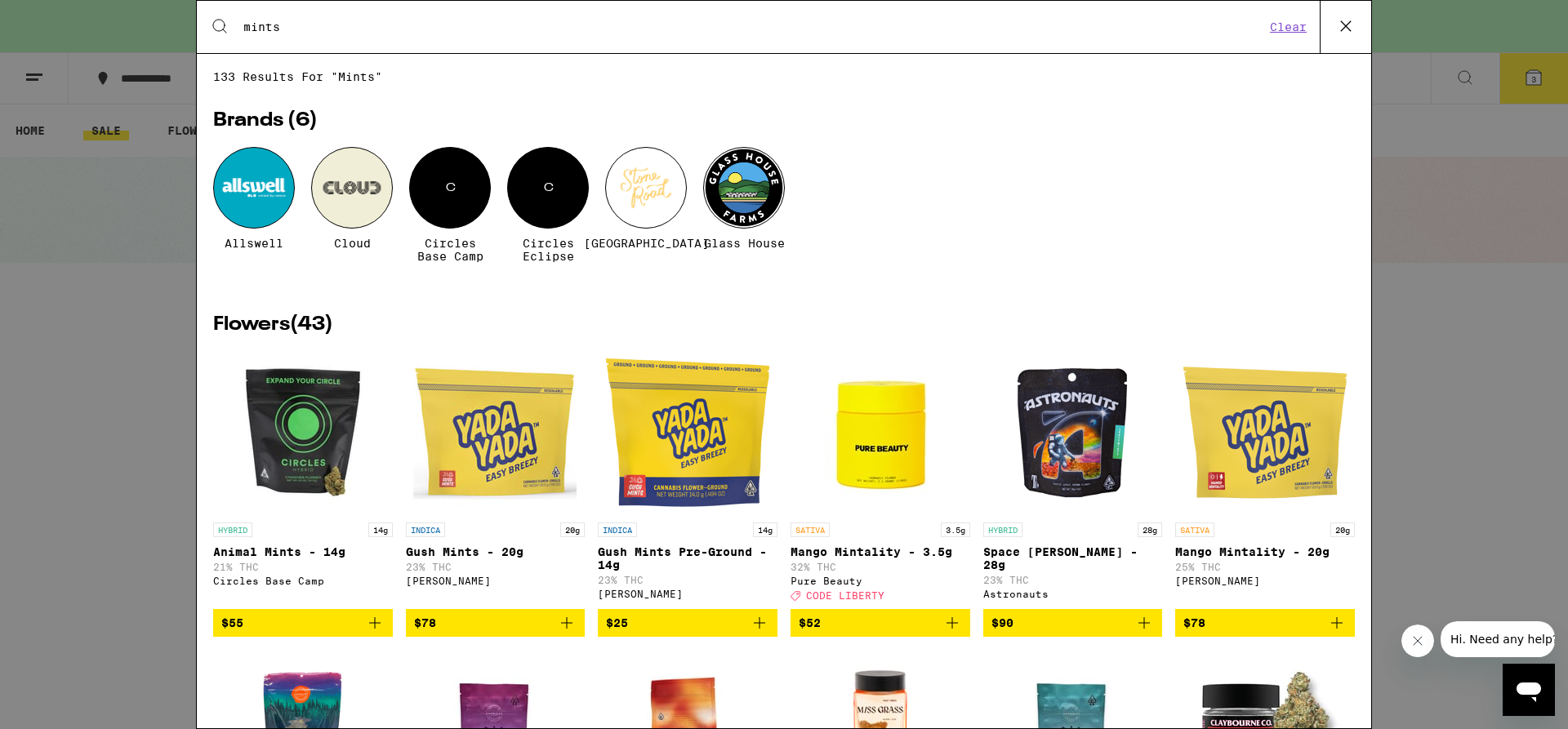
type input "mints"
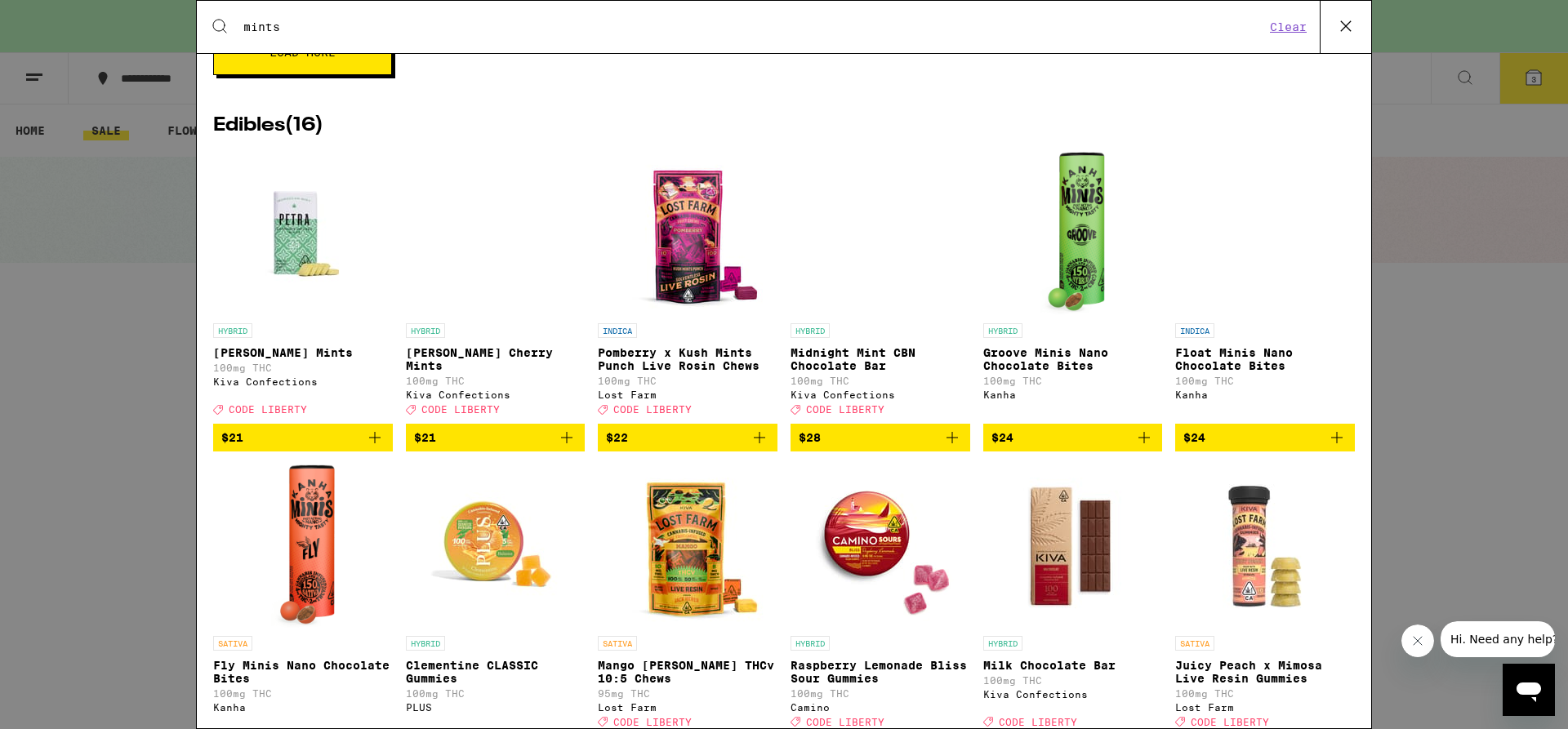
scroll to position [2408, 0]
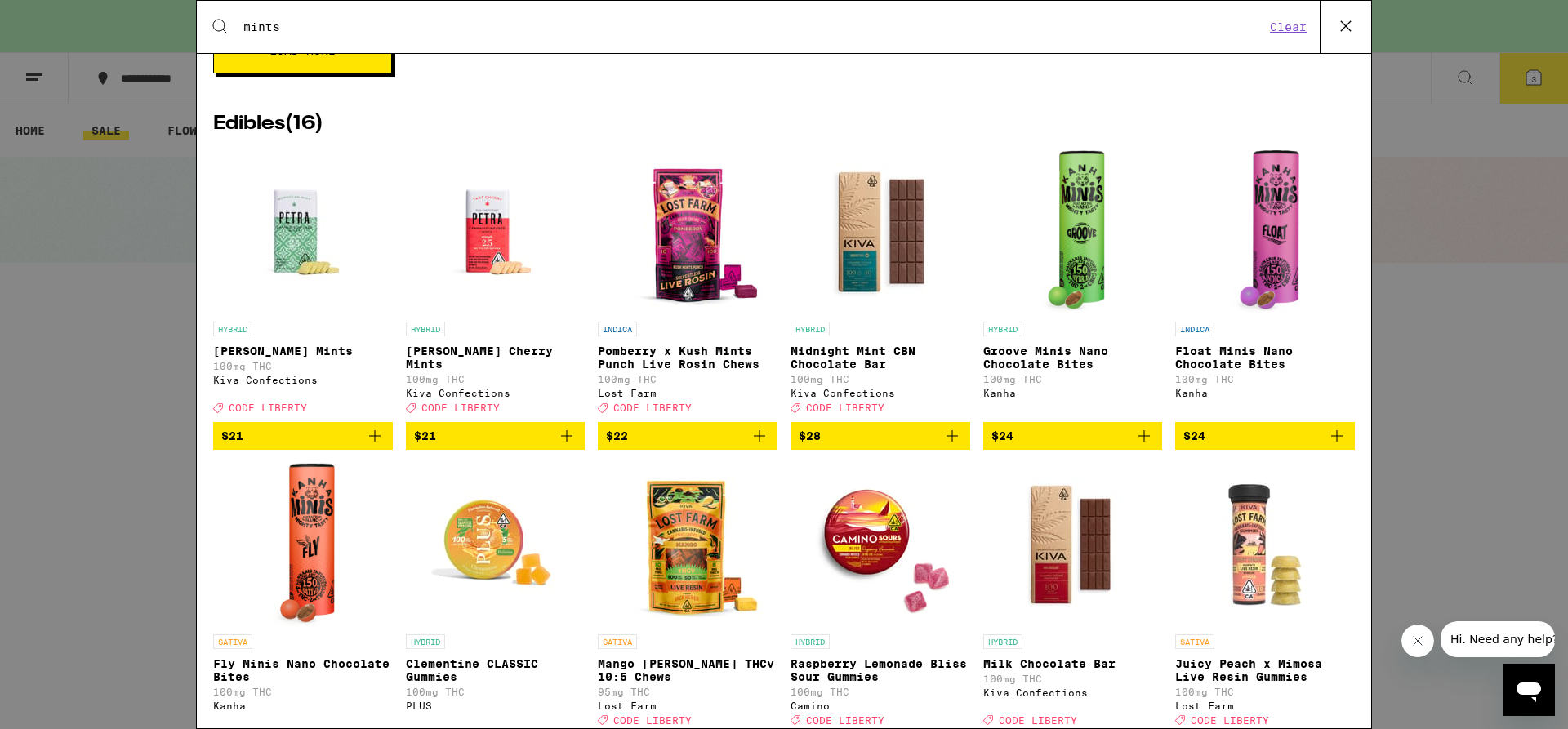
click at [559, 446] on icon "Add to bag" at bounding box center [567, 436] width 20 height 20
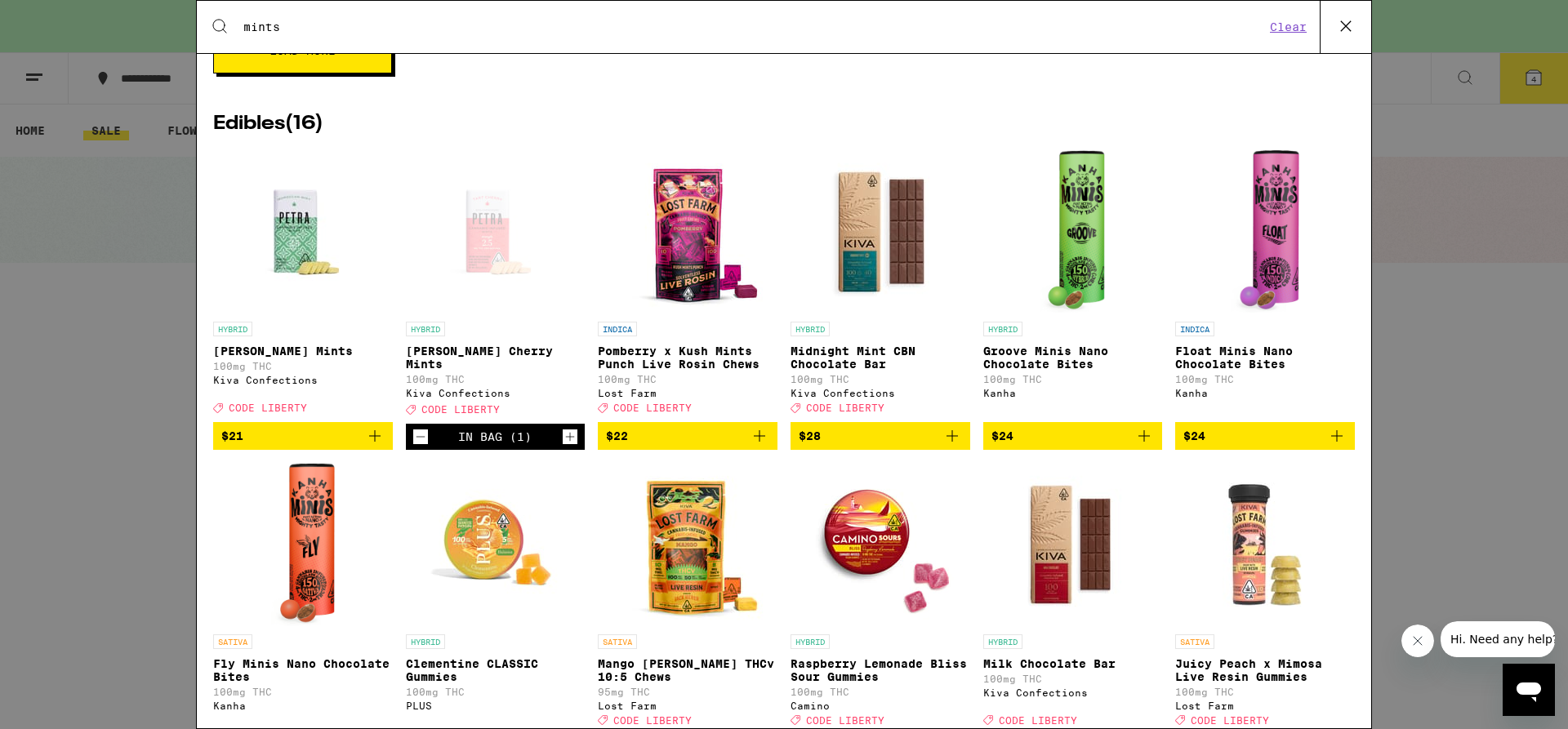
click at [1348, 21] on icon at bounding box center [1346, 26] width 25 height 25
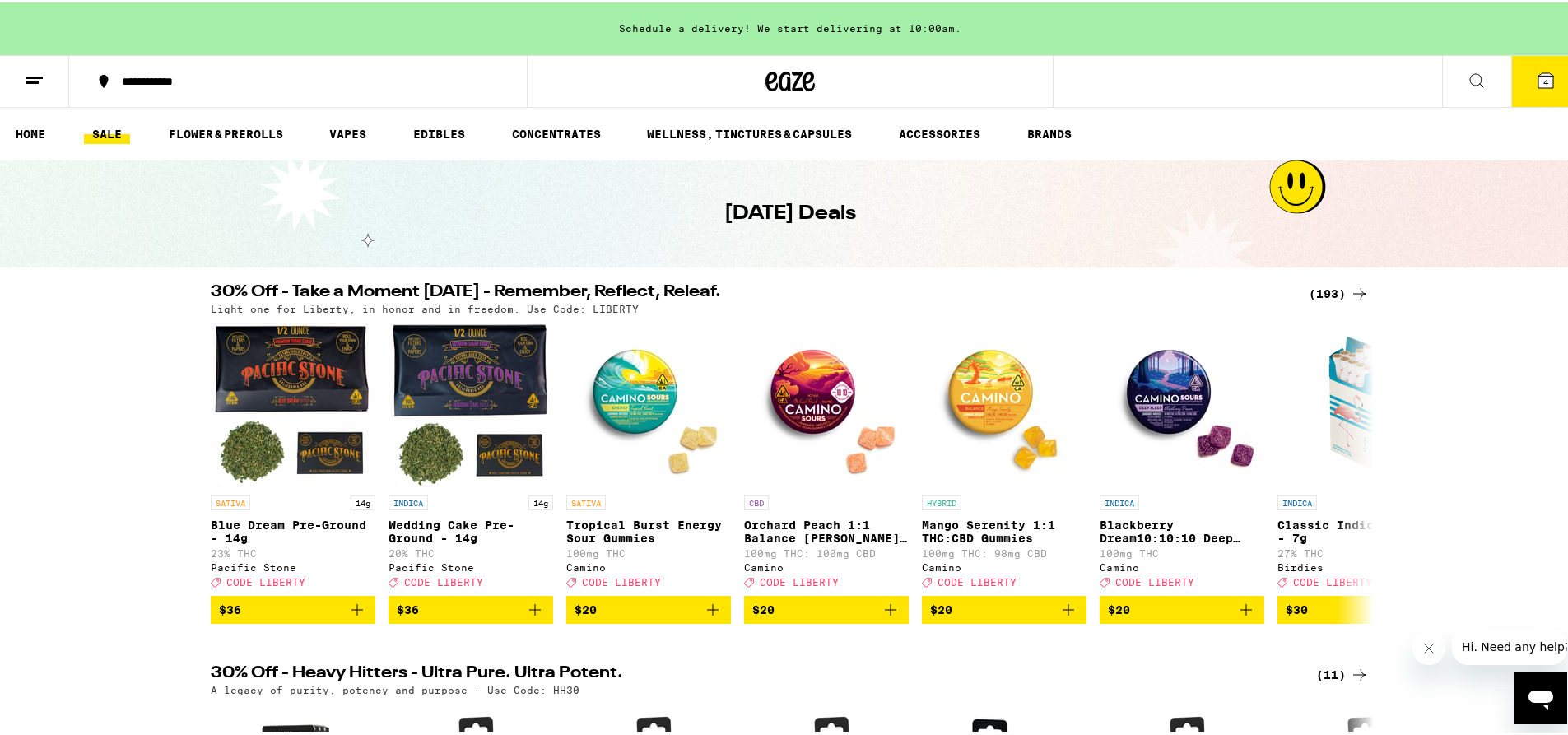
click at [1541, 79] on icon at bounding box center [1546, 78] width 20 height 20
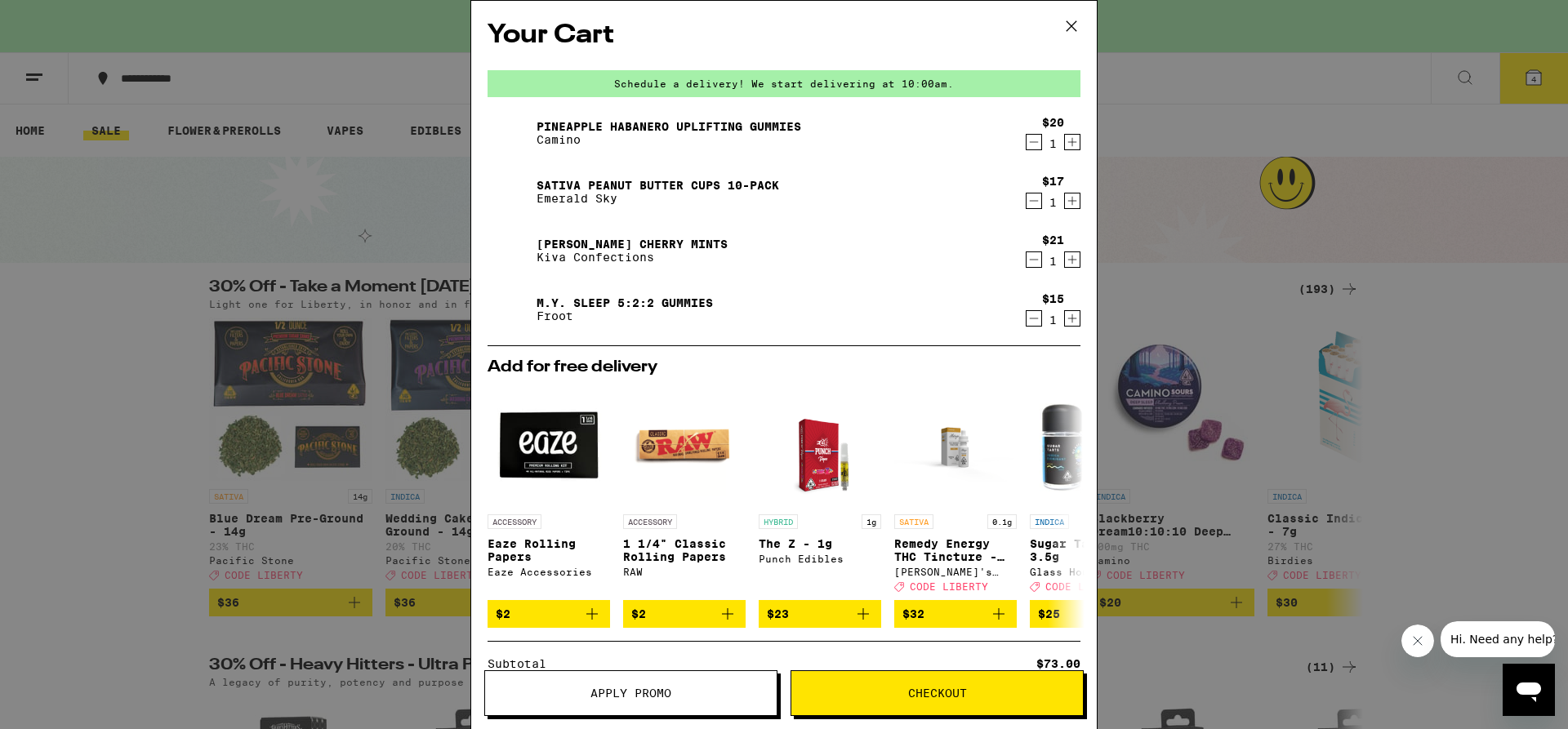
click at [1026, 196] on icon "Decrement" at bounding box center [1034, 201] width 15 height 20
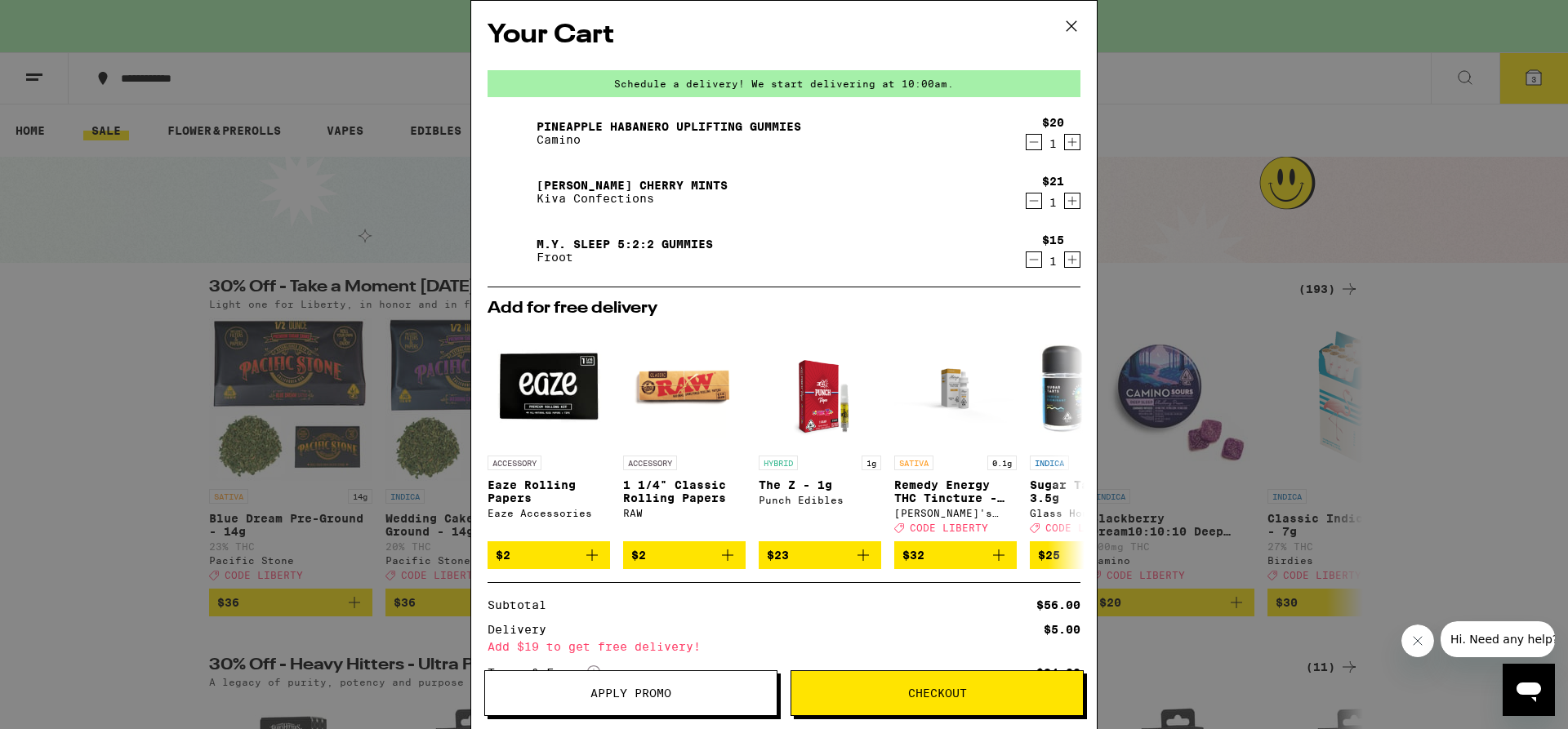
click at [1065, 141] on icon "Increment" at bounding box center [1073, 142] width 15 height 20
click at [1065, 262] on icon "Increment" at bounding box center [1073, 260] width 15 height 20
click at [1065, 207] on icon "Increment" at bounding box center [1073, 201] width 15 height 20
click at [650, 695] on span "Apply Promo" at bounding box center [631, 693] width 81 height 12
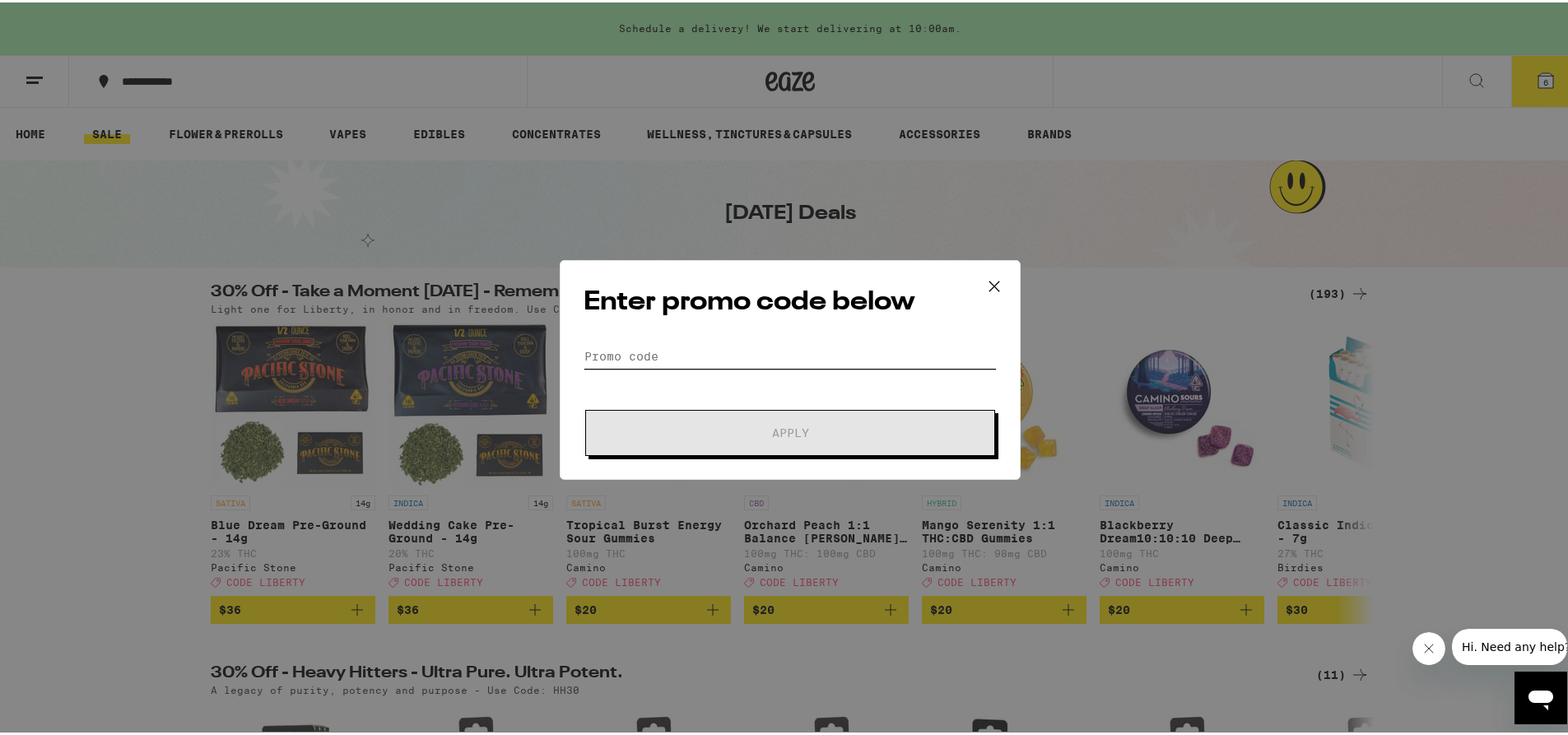
click at [637, 357] on input "Promo Code" at bounding box center [790, 354] width 414 height 25
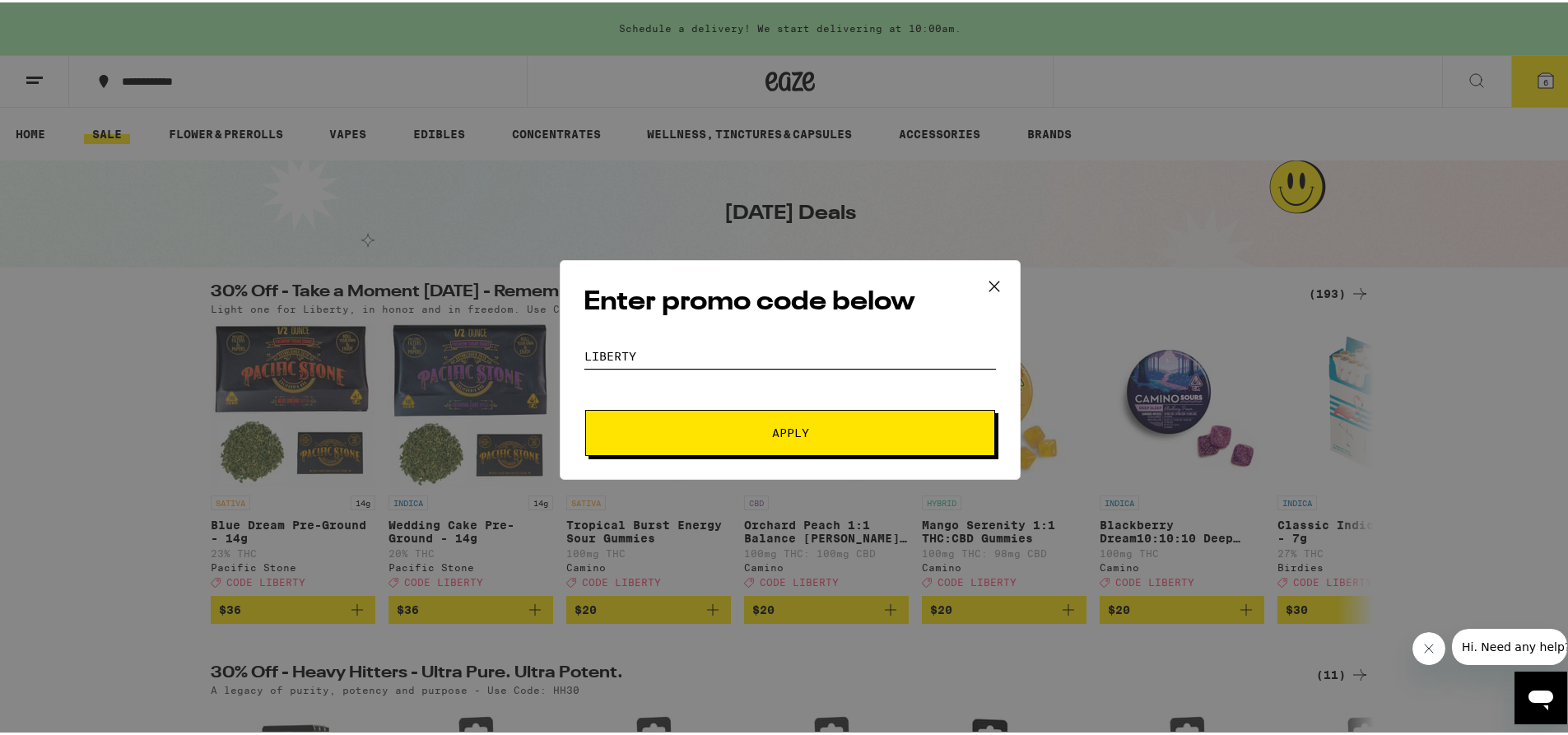
type input "Liberty"
click at [738, 439] on button "Apply" at bounding box center [790, 430] width 410 height 46
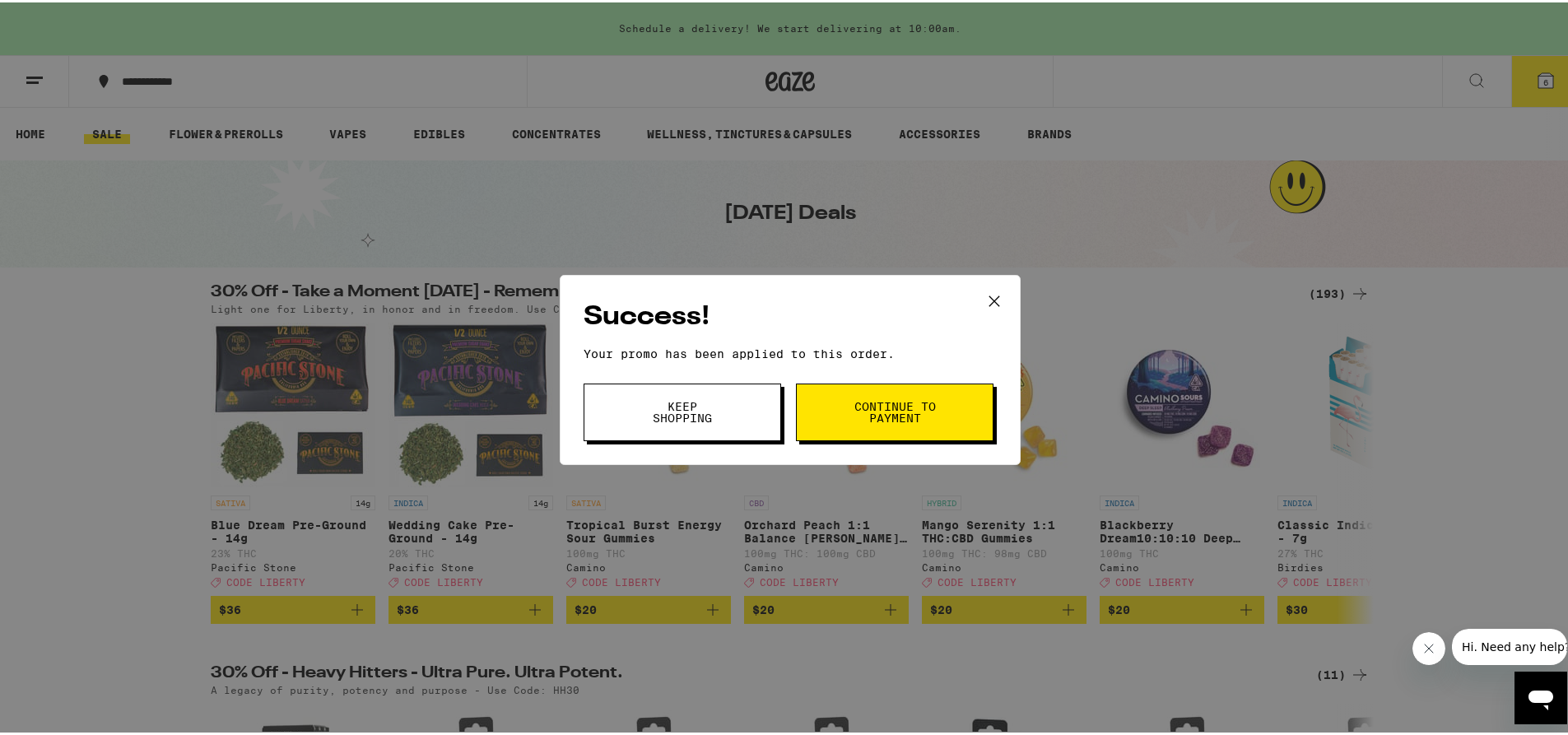
click at [687, 421] on span "Keep Shopping" at bounding box center [682, 410] width 84 height 23
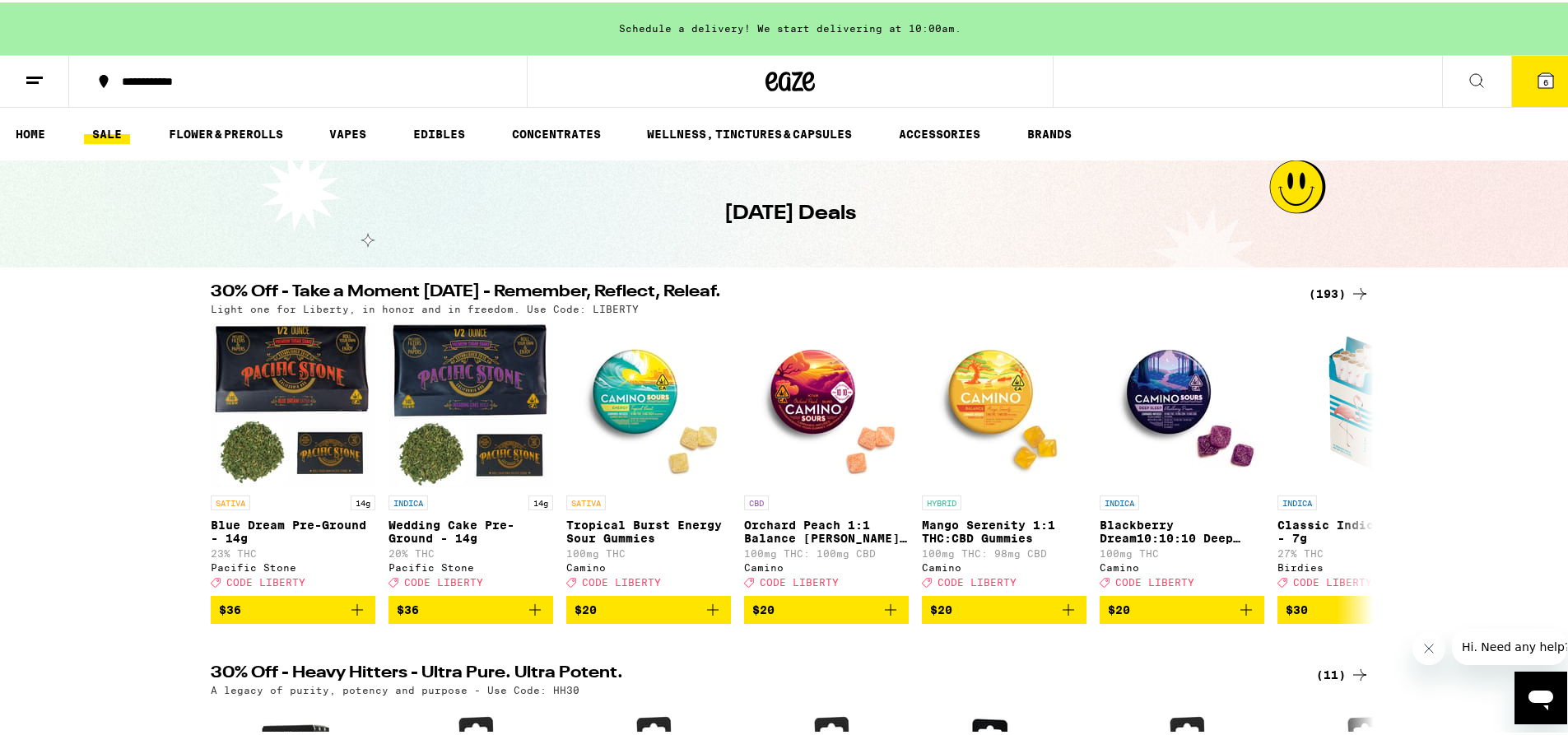
click at [1470, 78] on icon at bounding box center [1476, 78] width 13 height 13
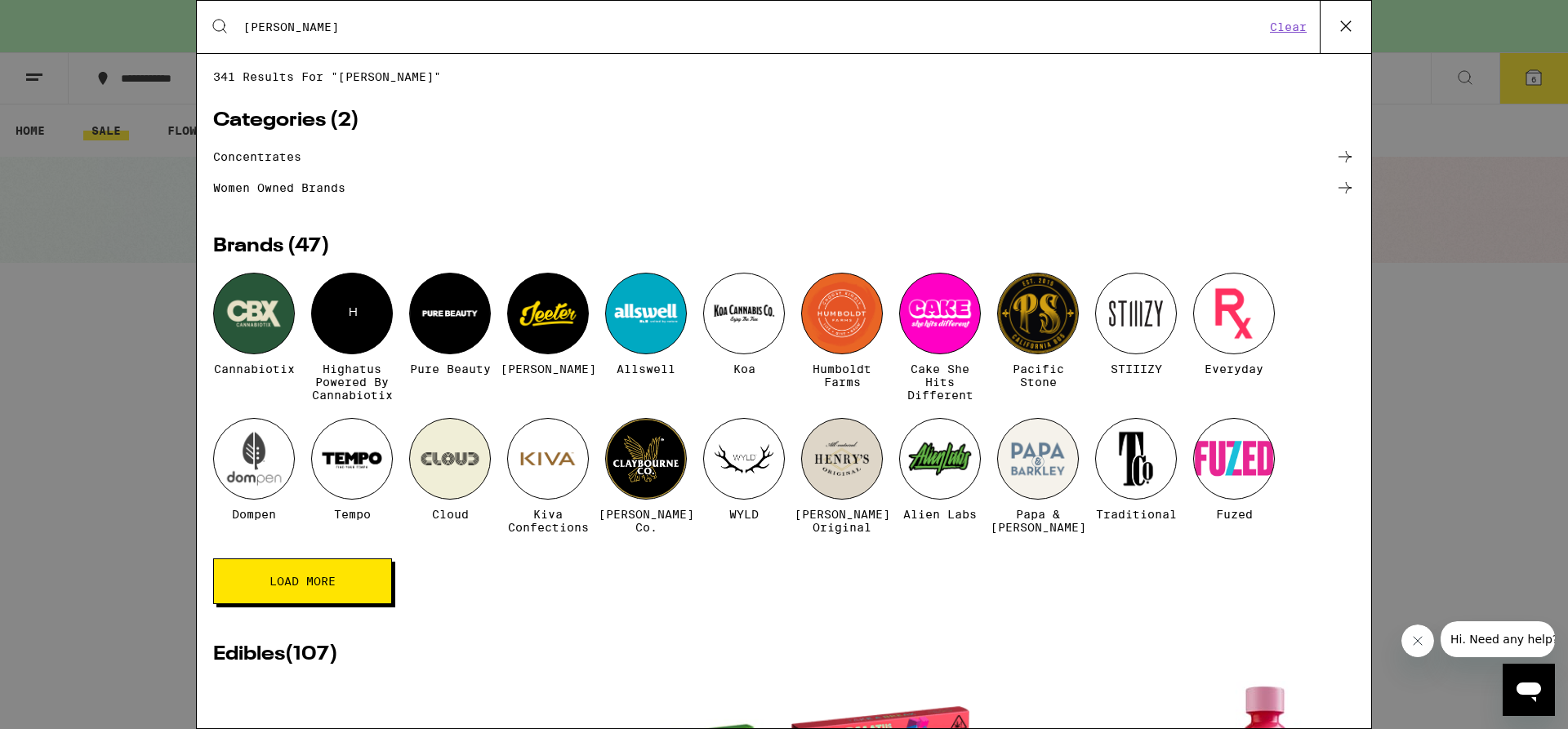
type input "[PERSON_NAME]"
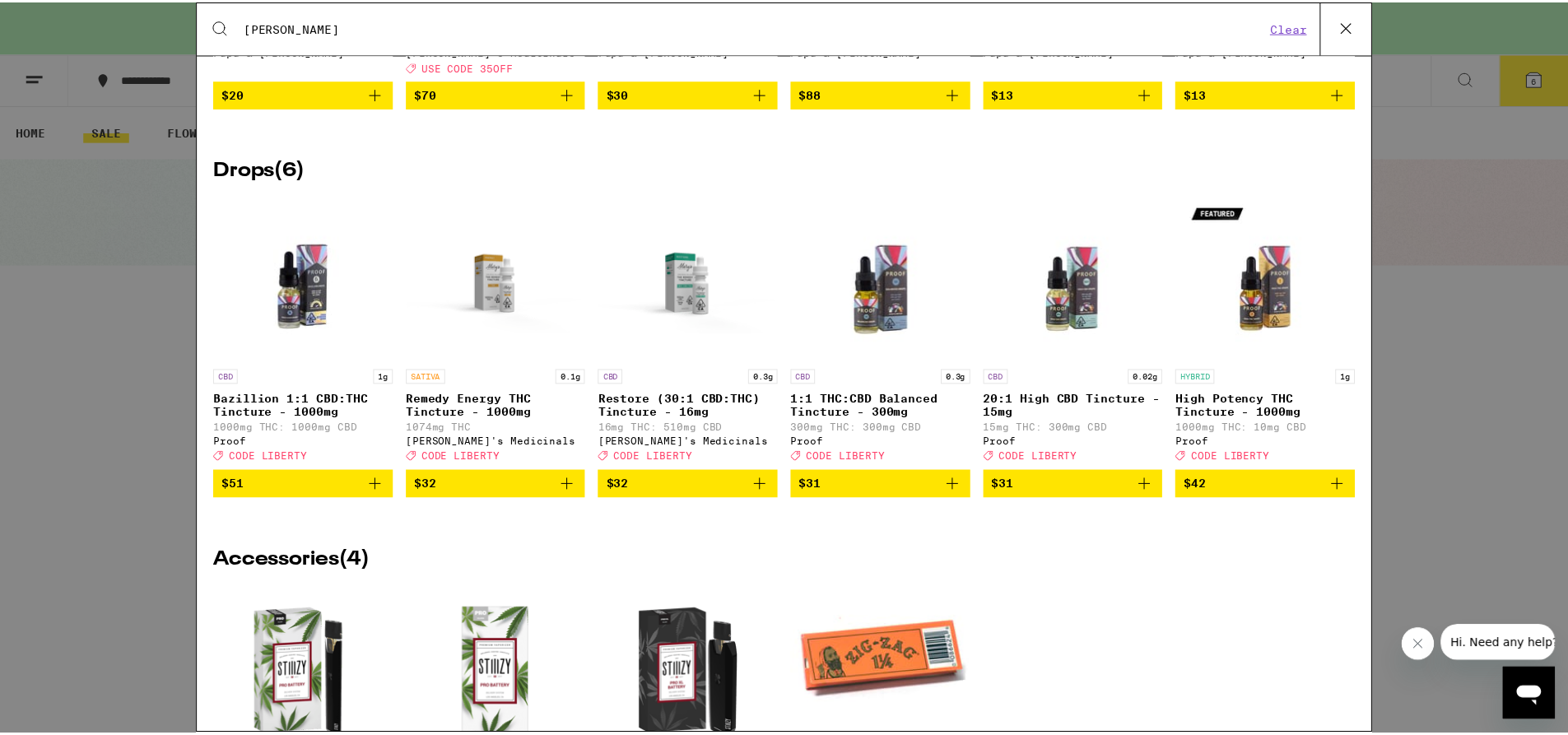
scroll to position [5222, 0]
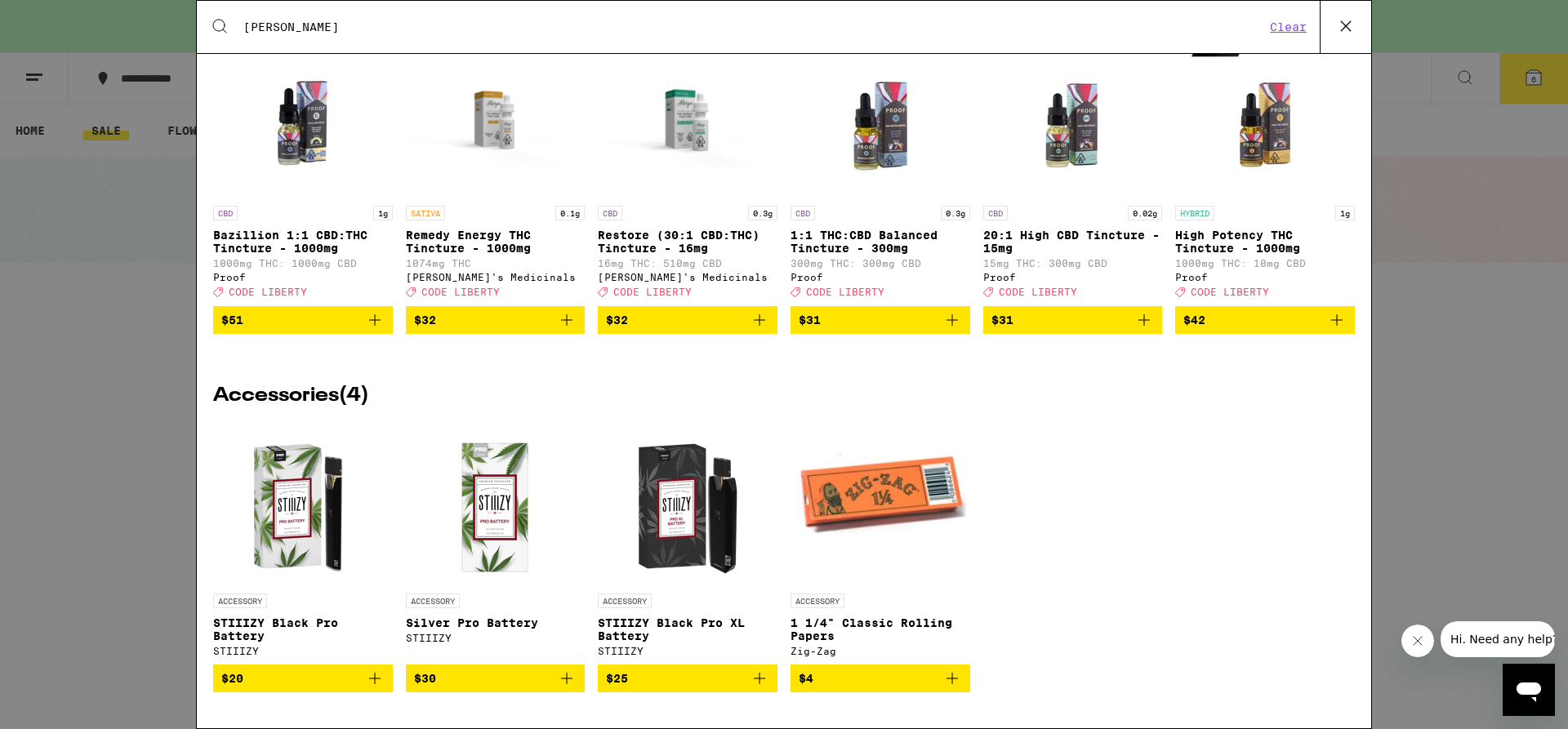
click at [92, 391] on div "Search for Products [PERSON_NAME] Clear 341 results for "[PERSON_NAME]" Categor…" at bounding box center [784, 364] width 1568 height 729
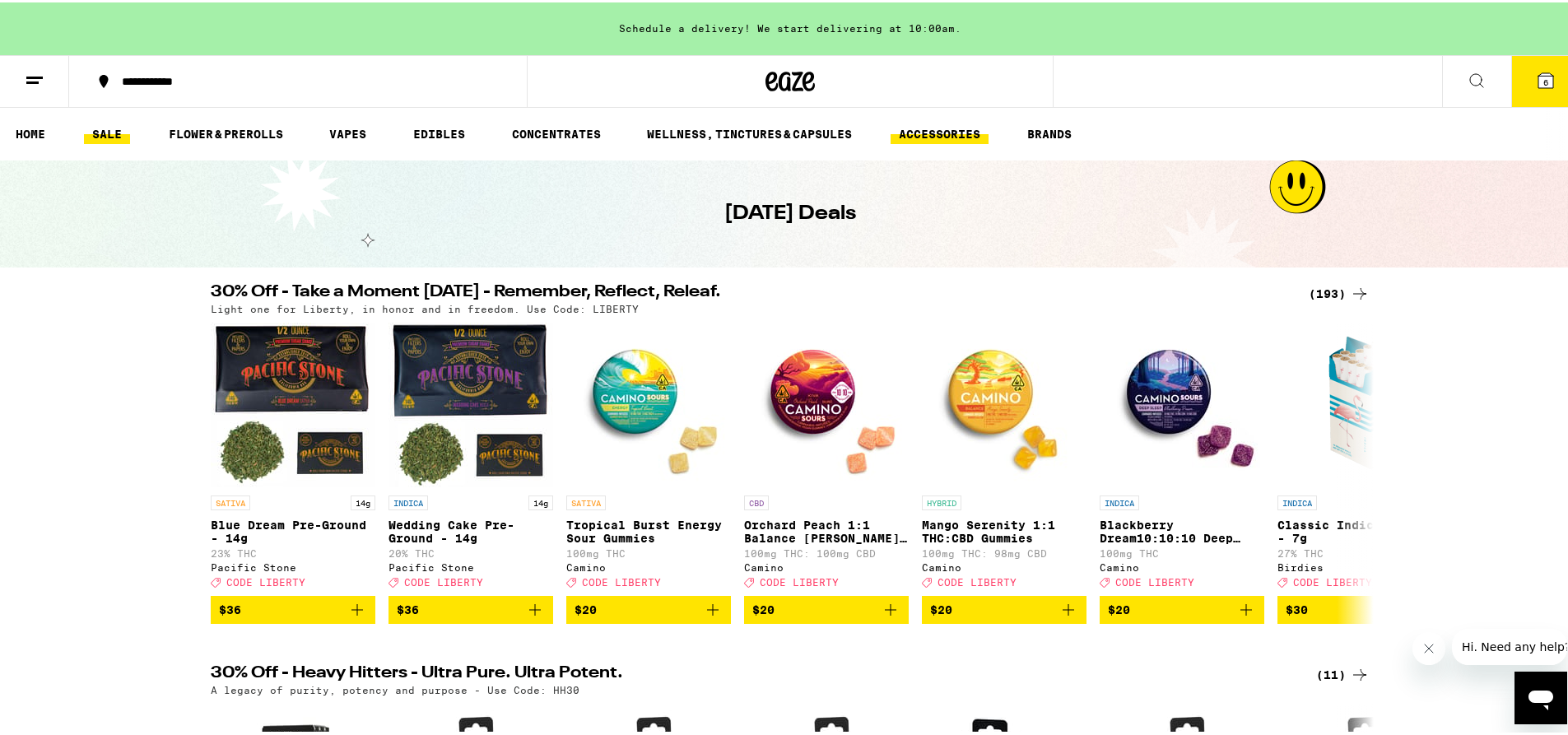
click at [955, 133] on link "ACCESSORIES" at bounding box center [940, 132] width 98 height 20
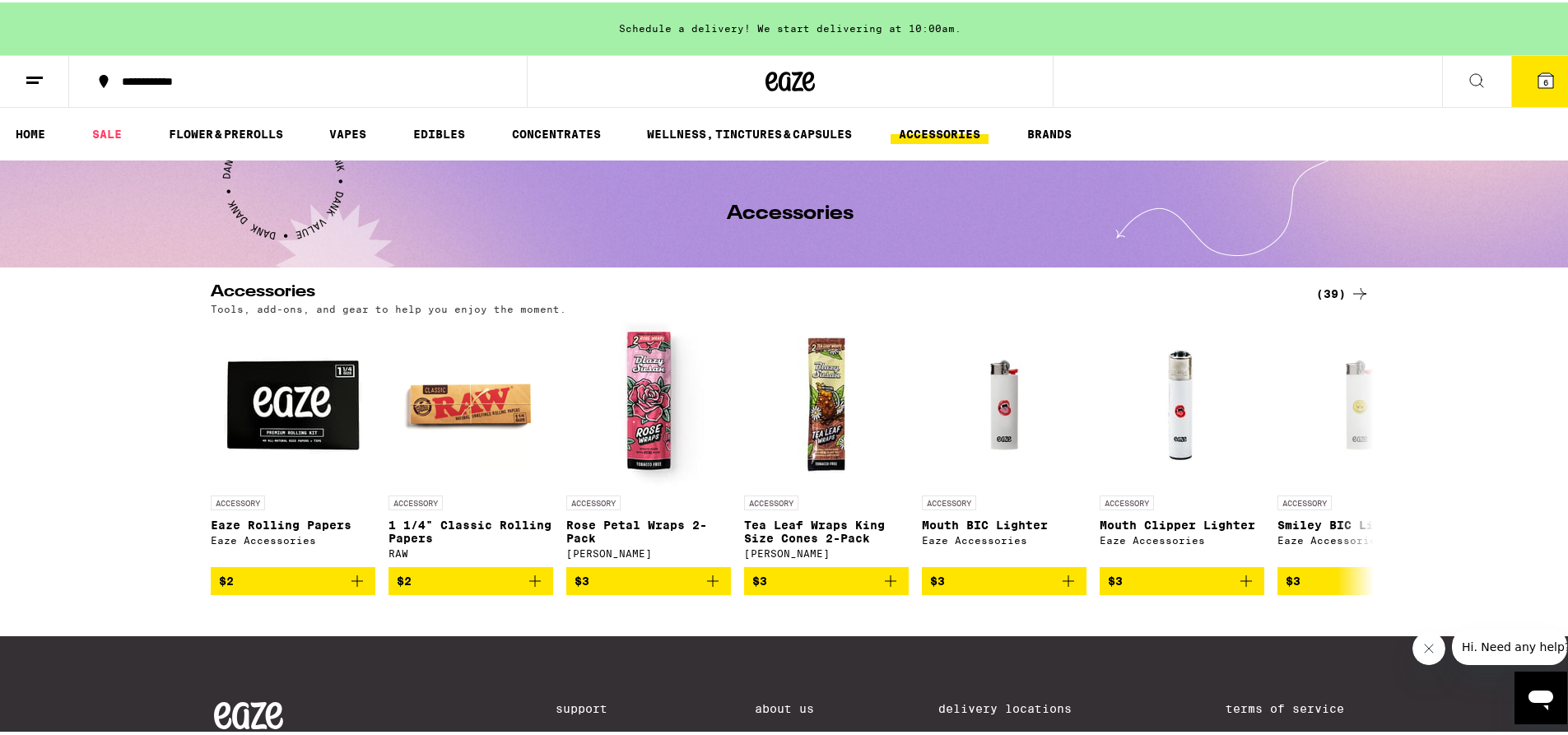
click at [32, 71] on icon at bounding box center [35, 78] width 20 height 20
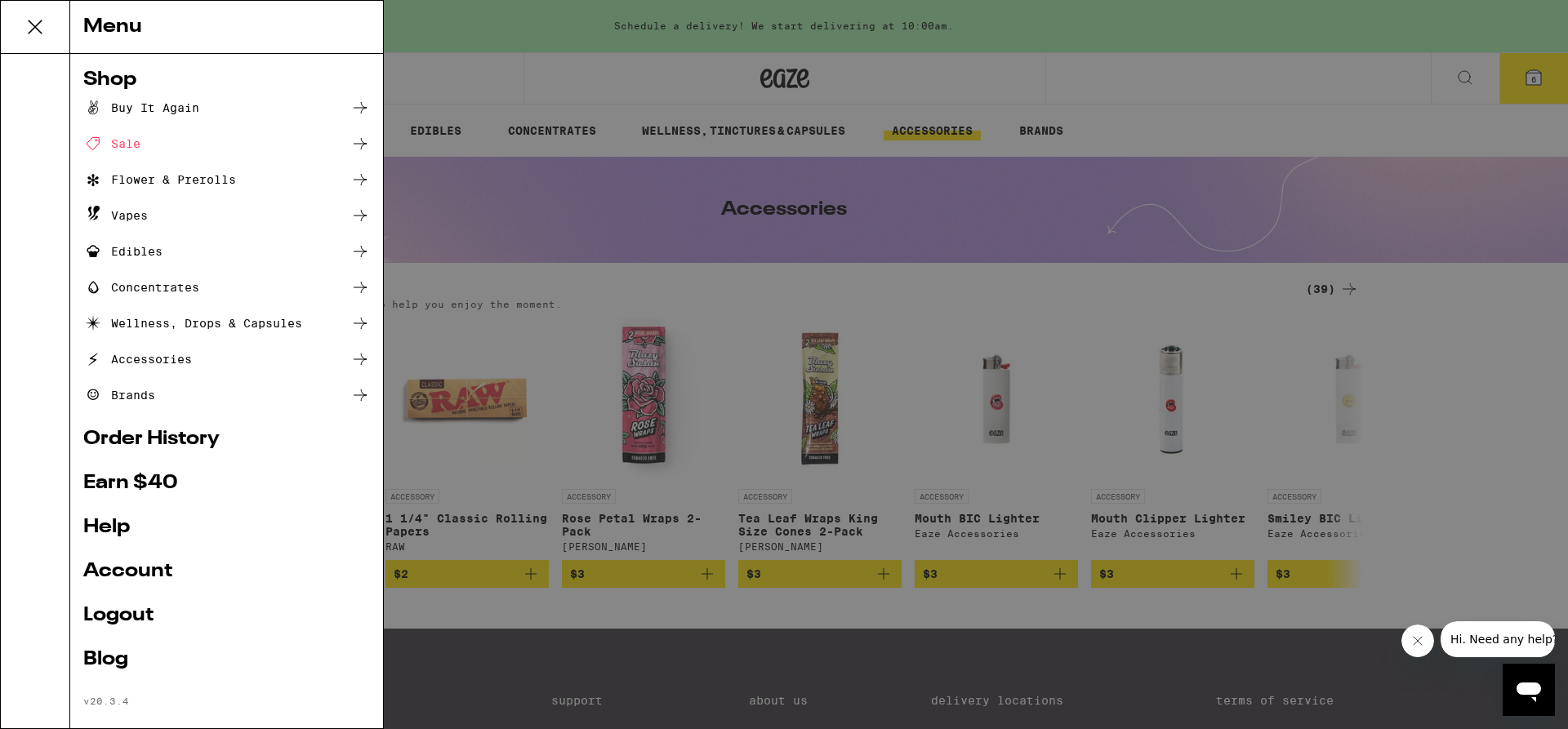
click at [185, 253] on div "Edibles" at bounding box center [226, 252] width 287 height 20
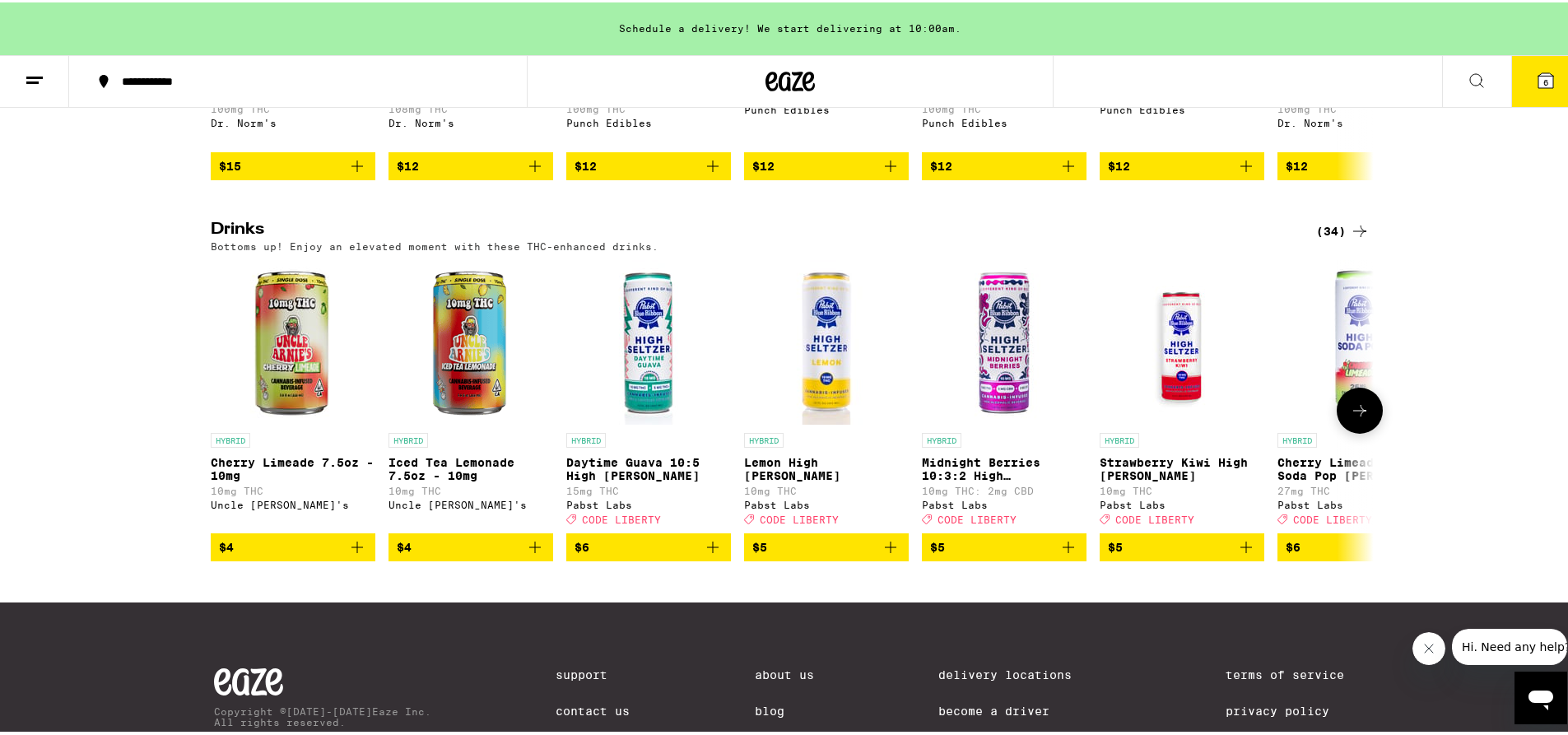
scroll to position [828, 0]
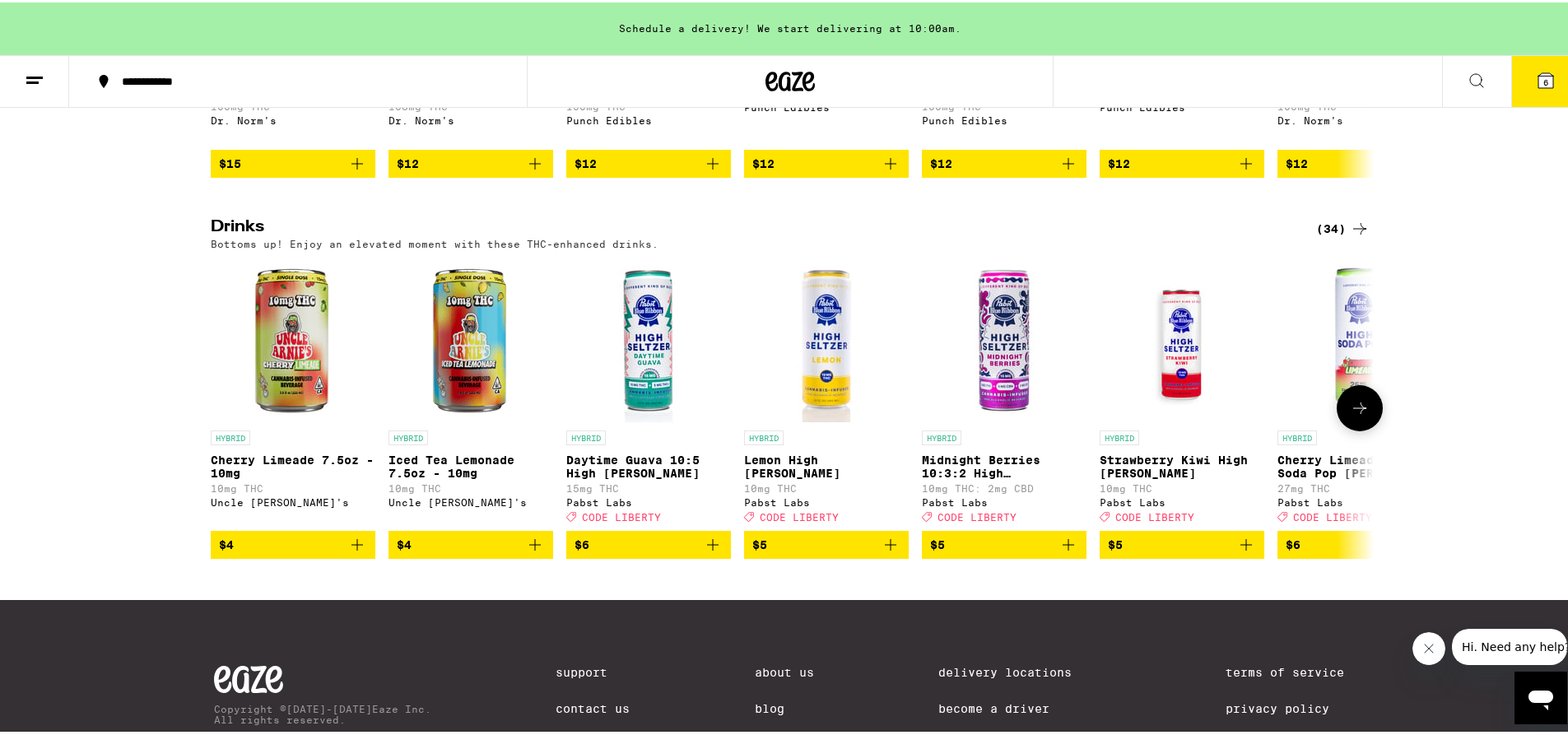
click at [1351, 415] on icon at bounding box center [1360, 406] width 20 height 20
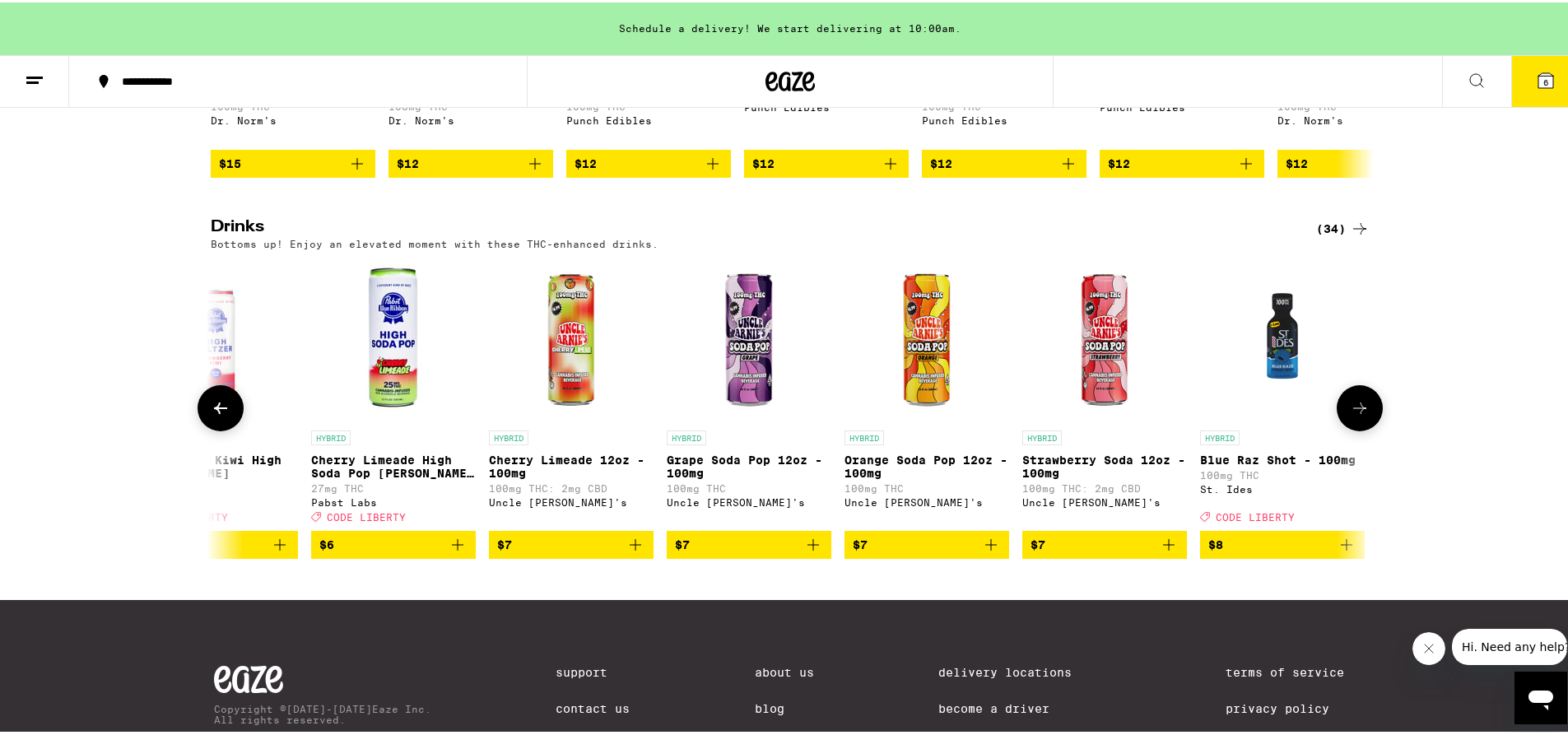
scroll to position [0, 980]
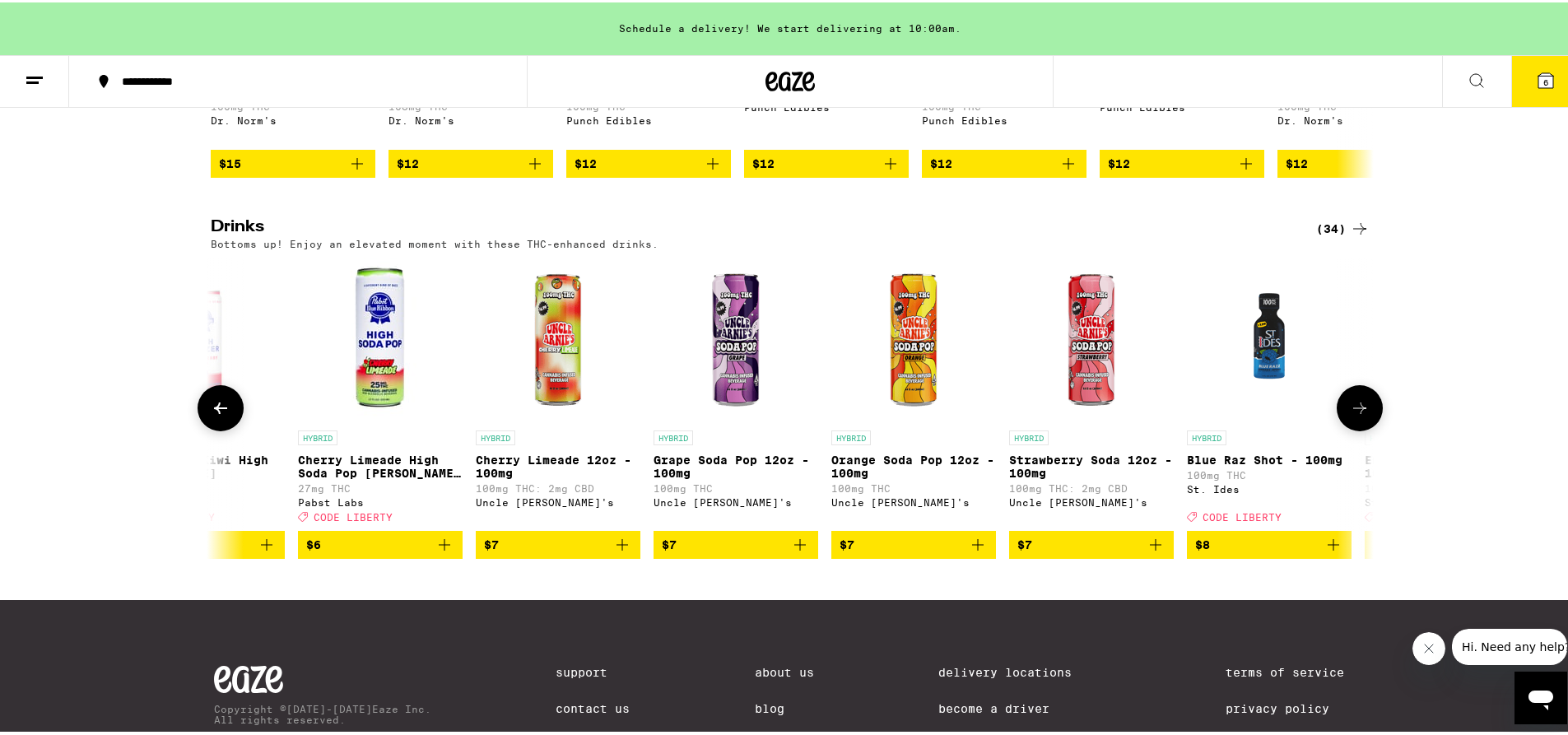
click at [1351, 415] on icon at bounding box center [1360, 406] width 20 height 20
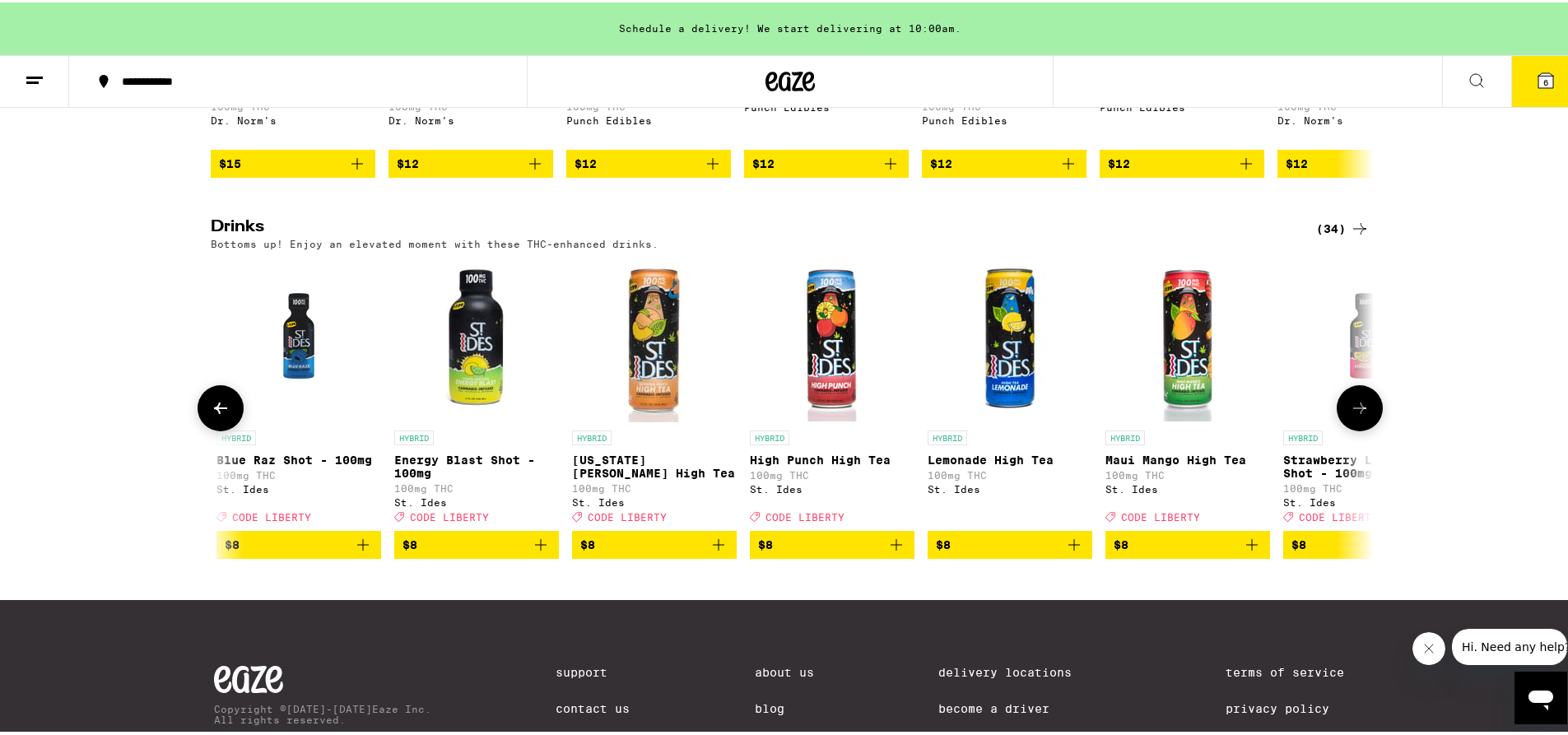
scroll to position [0, 1959]
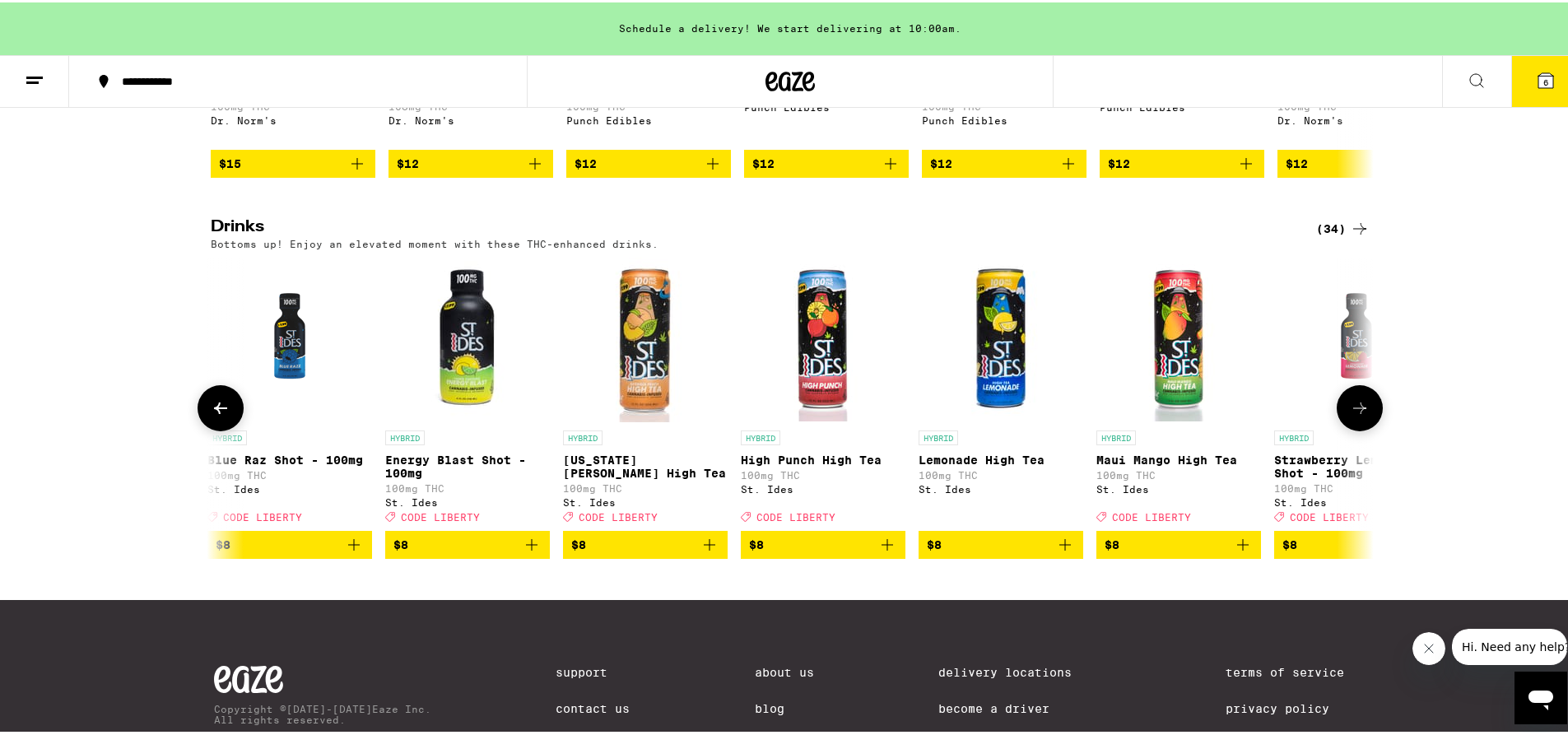
click at [1351, 415] on icon at bounding box center [1360, 406] width 20 height 20
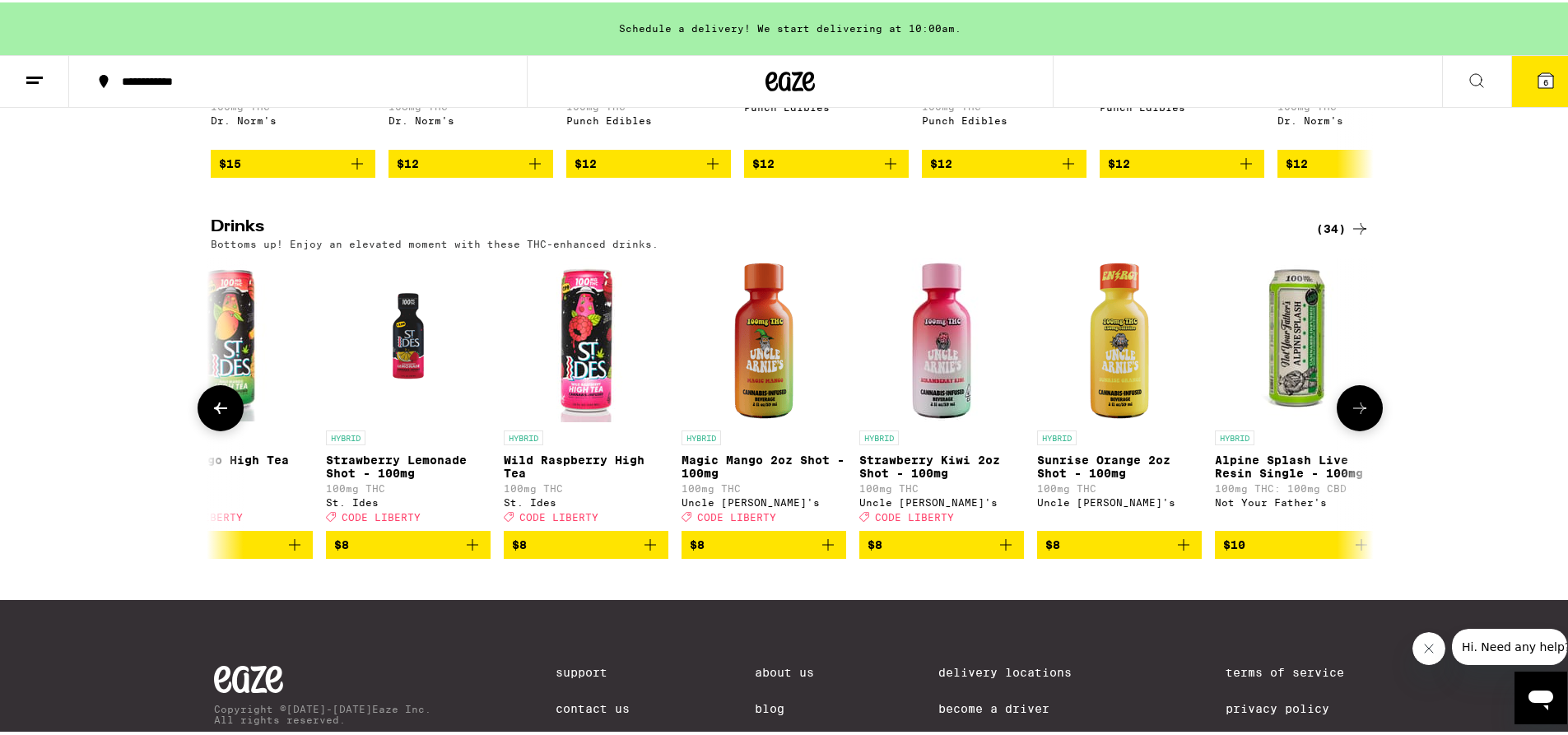
scroll to position [0, 2939]
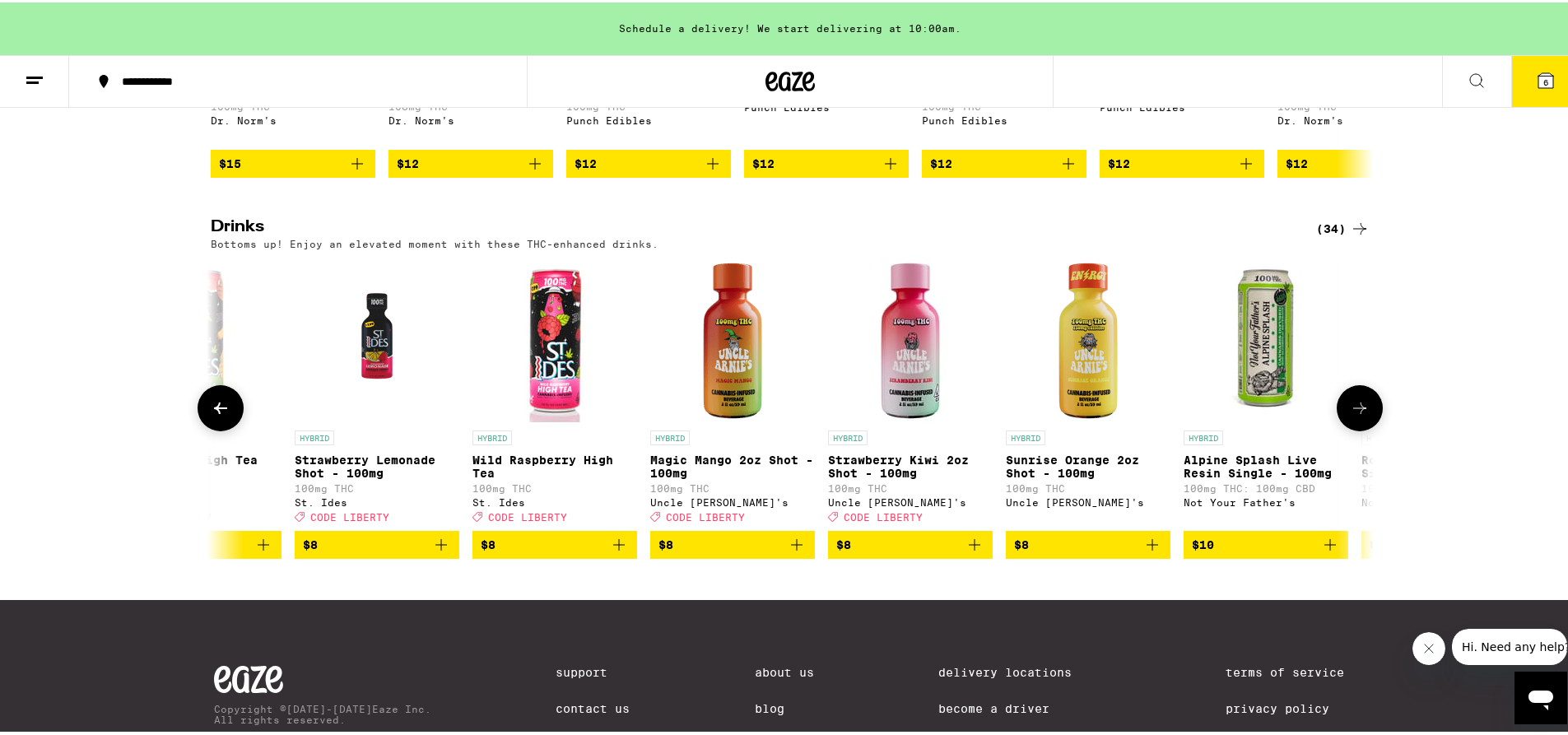
click at [1351, 415] on icon at bounding box center [1360, 406] width 20 height 20
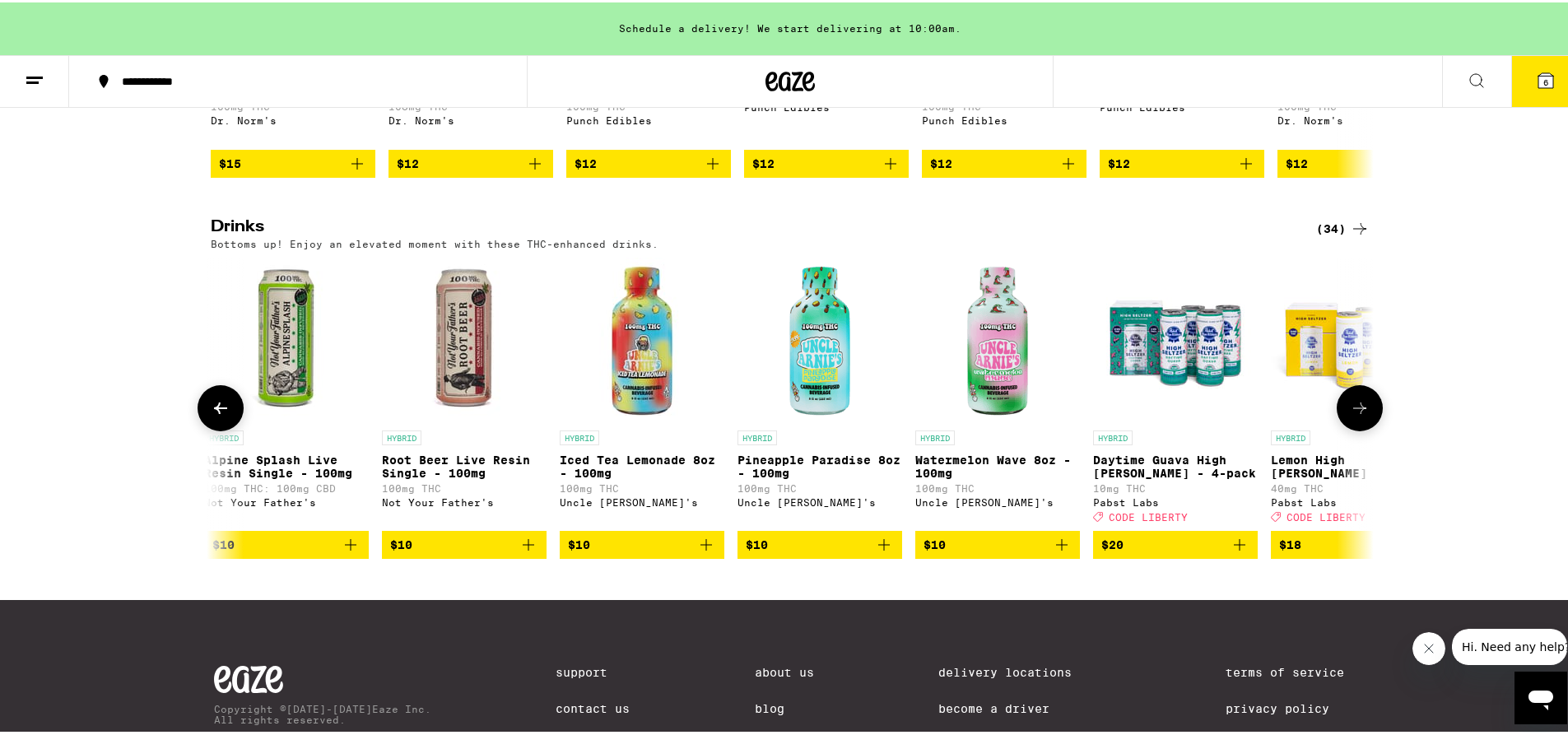
click at [1351, 415] on icon at bounding box center [1360, 406] width 20 height 20
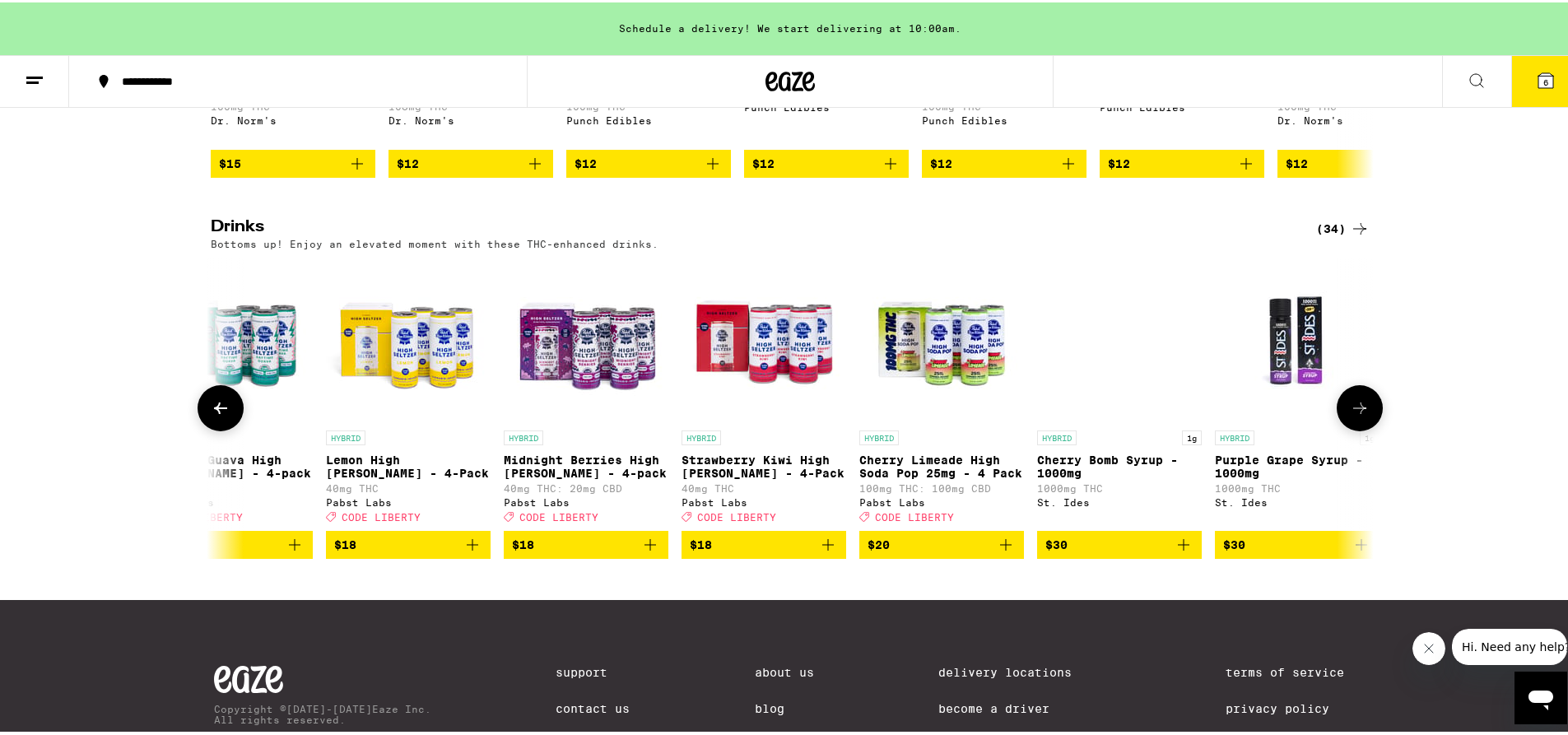
scroll to position [0, 4886]
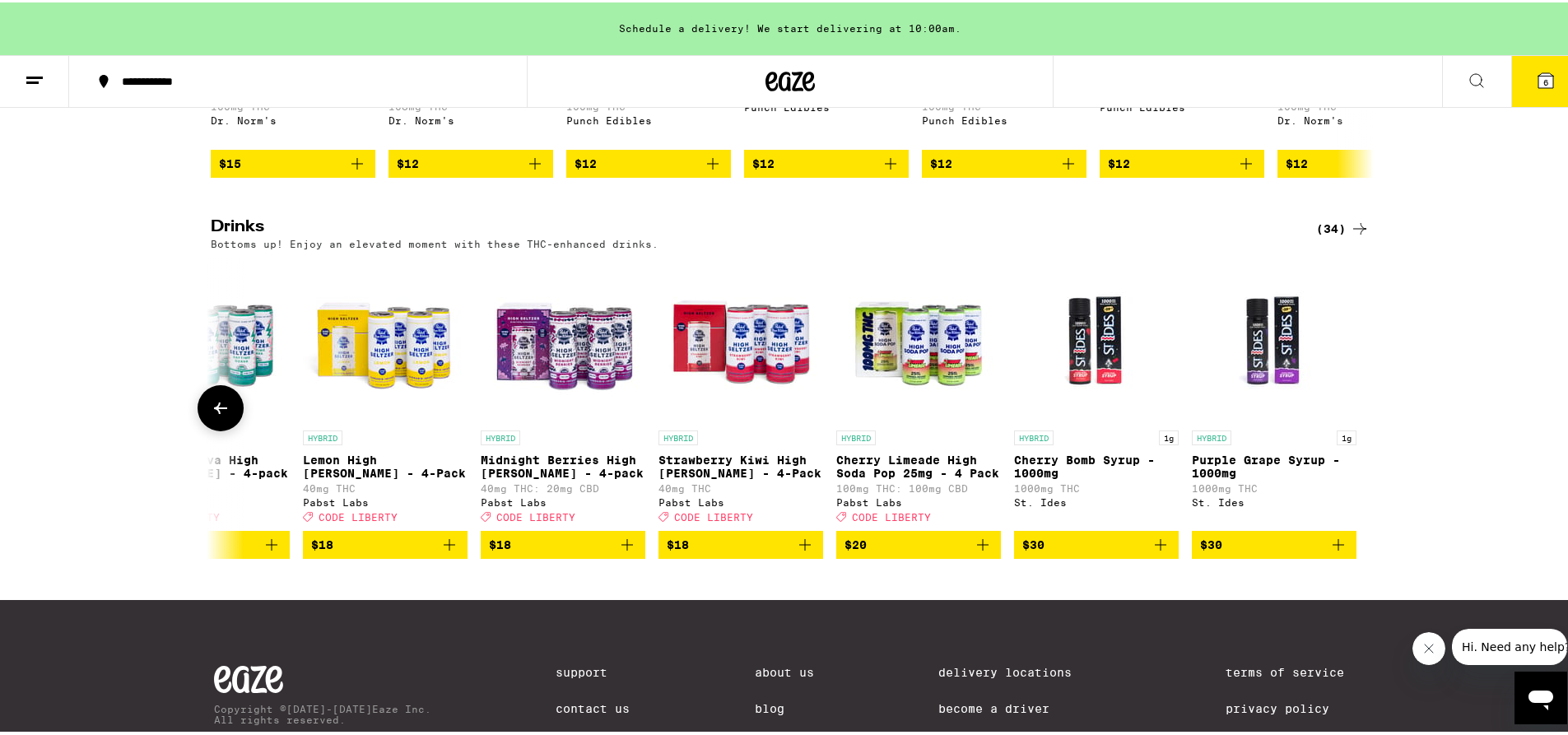
click at [1351, 429] on div at bounding box center [1359, 405] width 46 height 46
click at [211, 415] on icon at bounding box center [221, 406] width 20 height 20
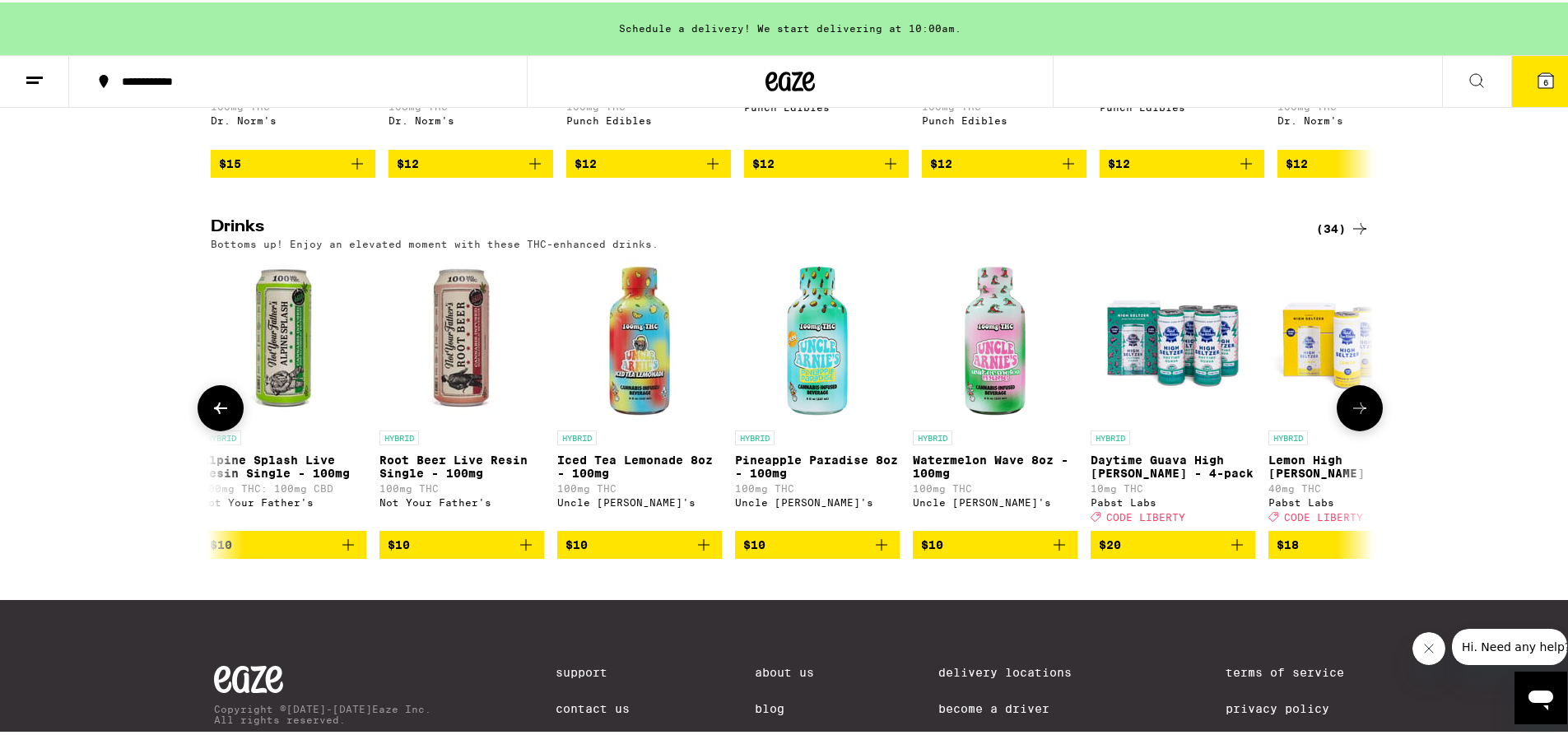
scroll to position [0, 3907]
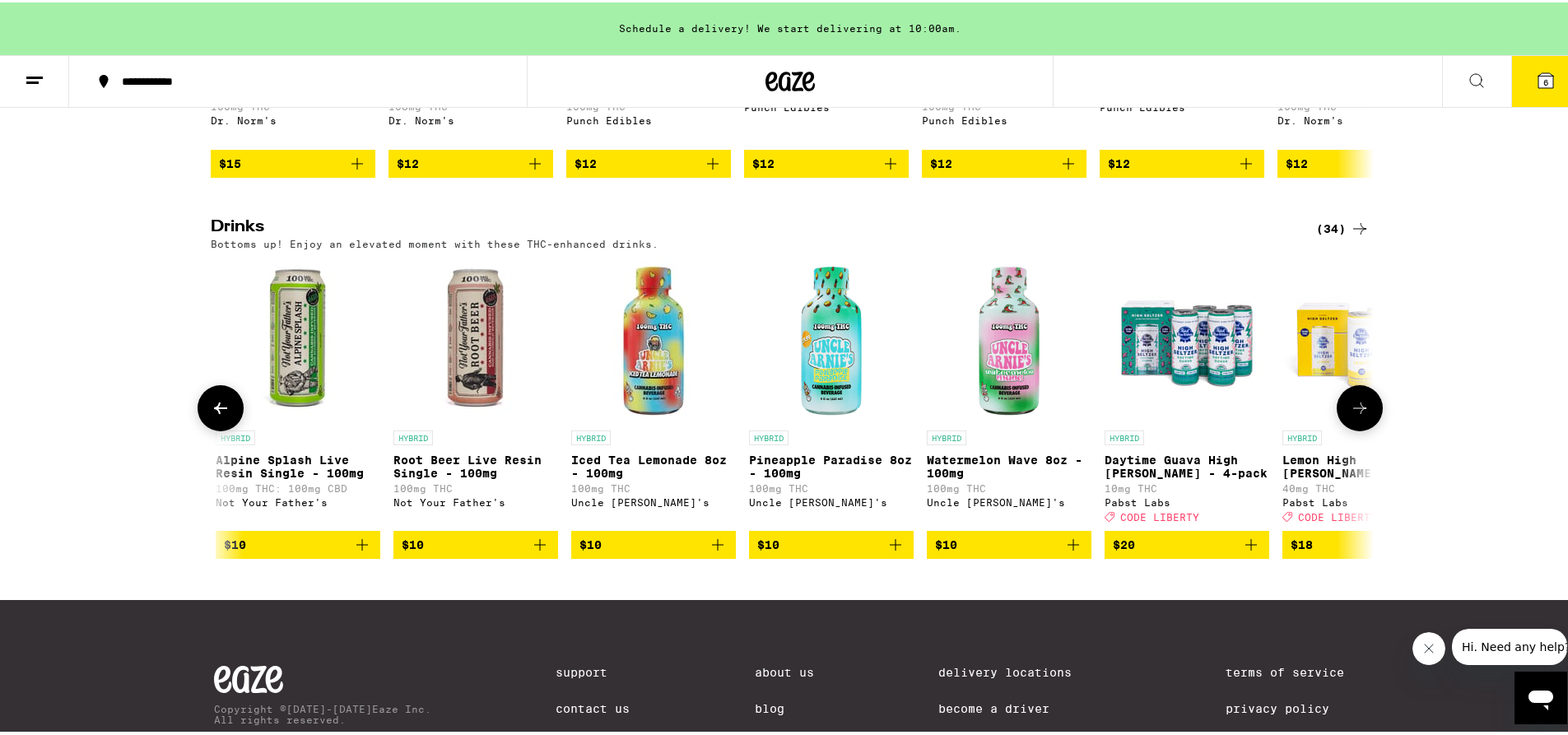
click at [211, 415] on icon at bounding box center [221, 406] width 20 height 20
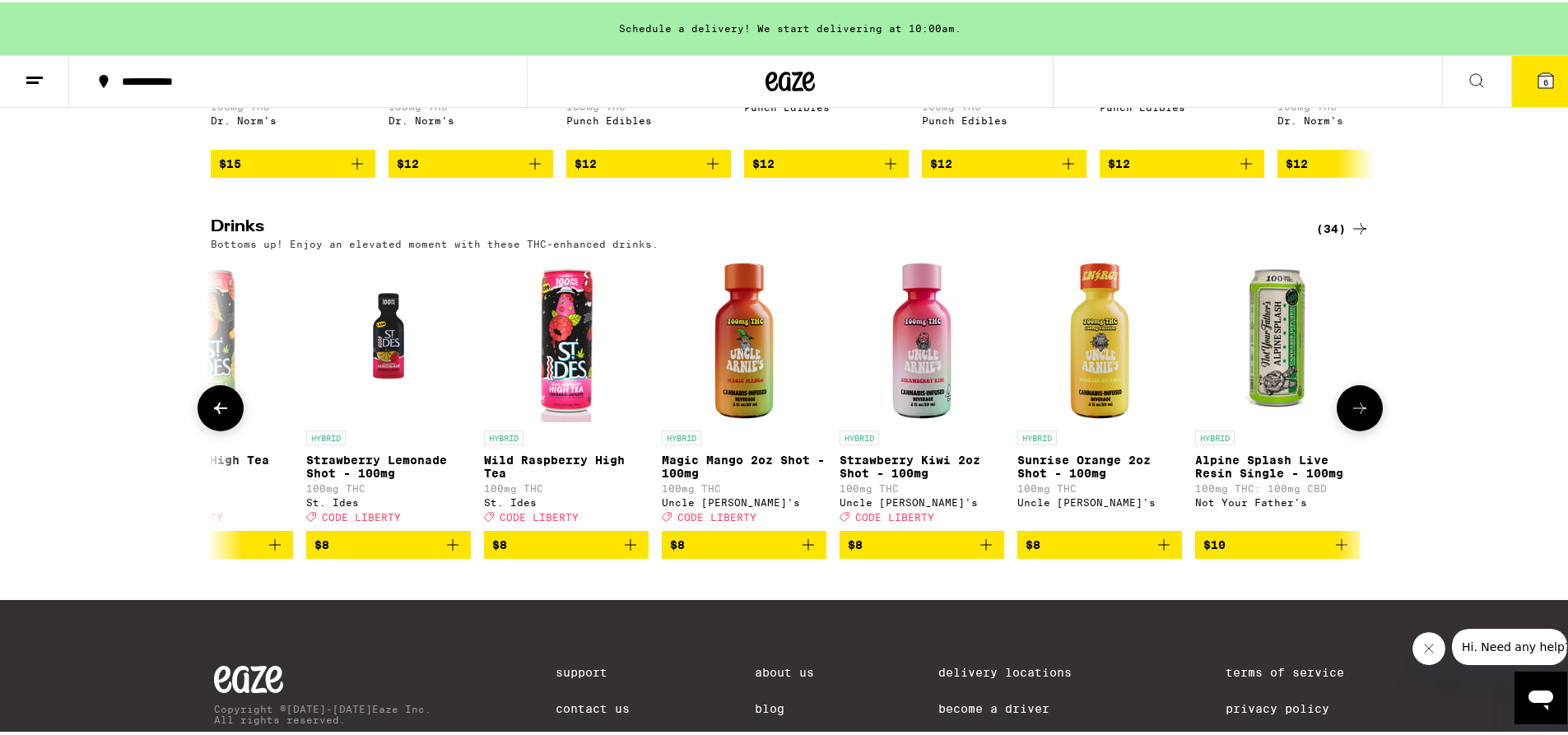
click at [211, 415] on icon at bounding box center [221, 406] width 20 height 20
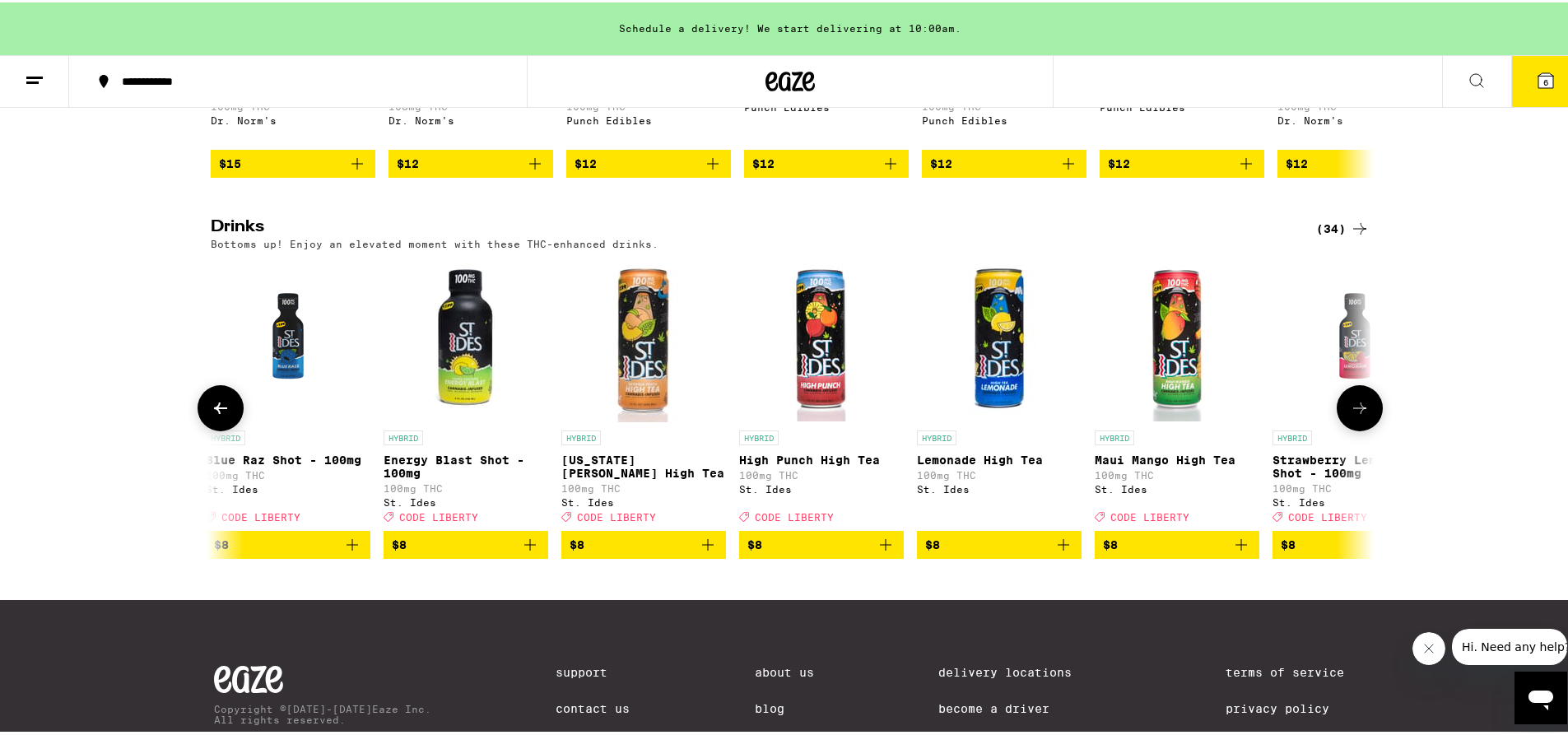
scroll to position [0, 1948]
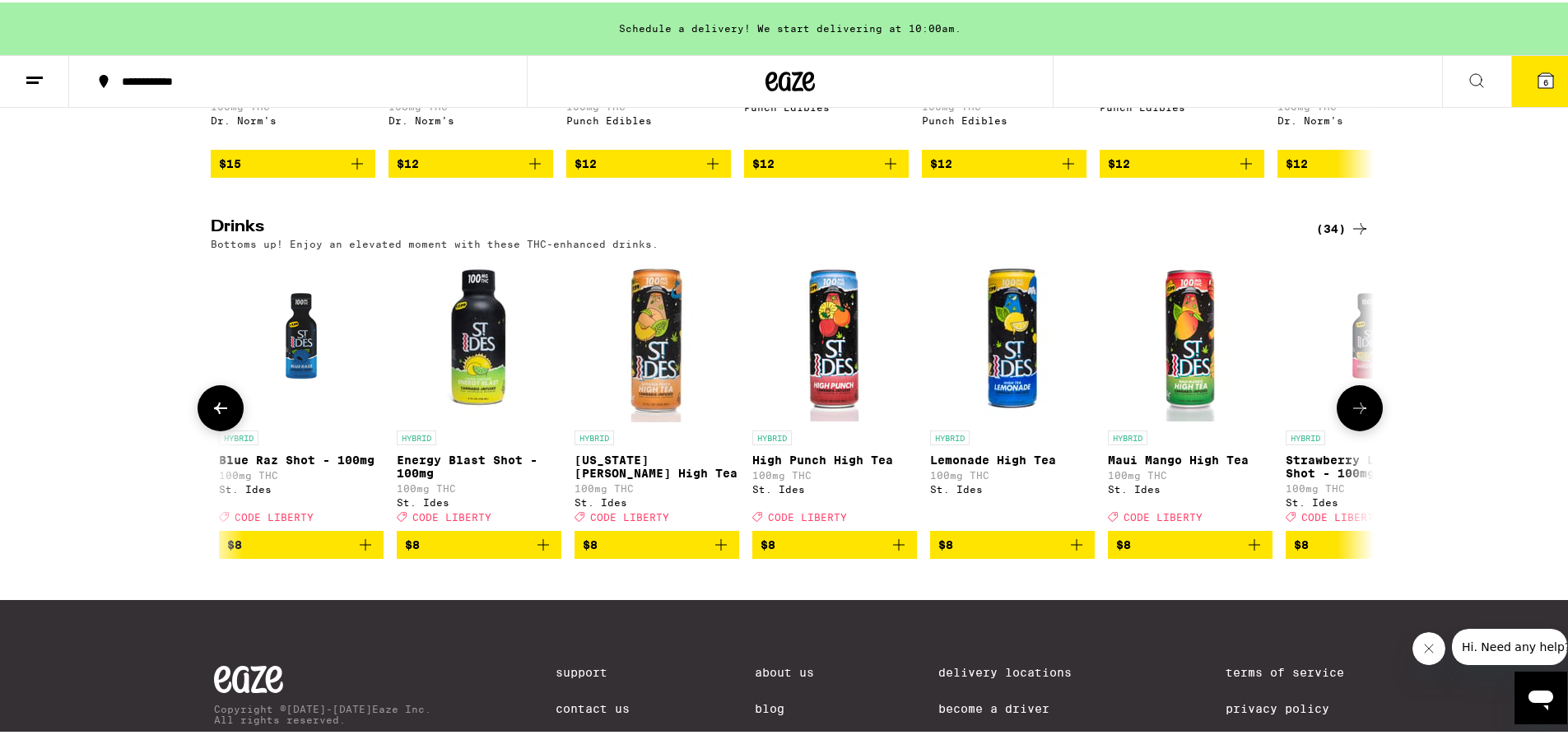
click at [211, 415] on icon at bounding box center [221, 406] width 20 height 20
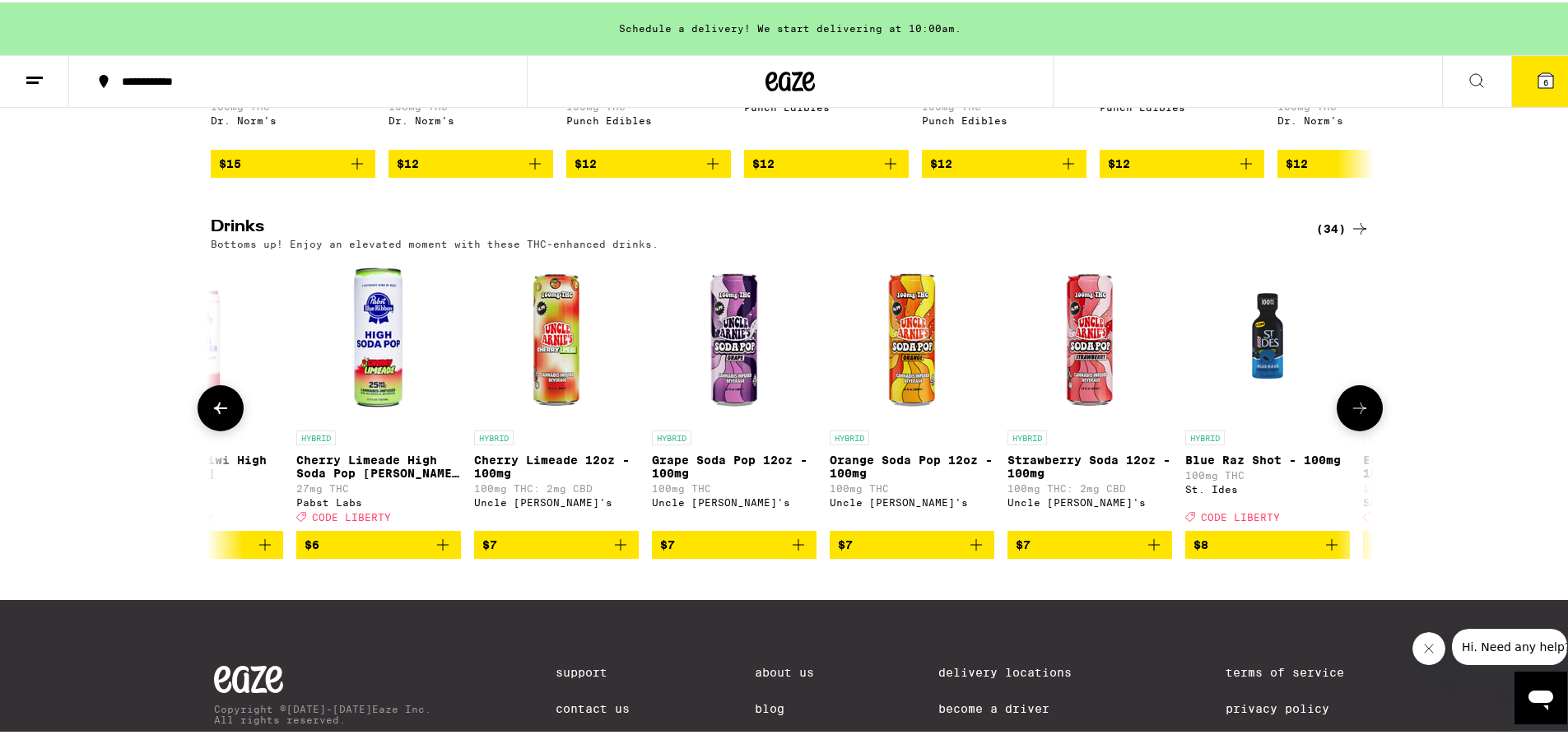
scroll to position [0, 968]
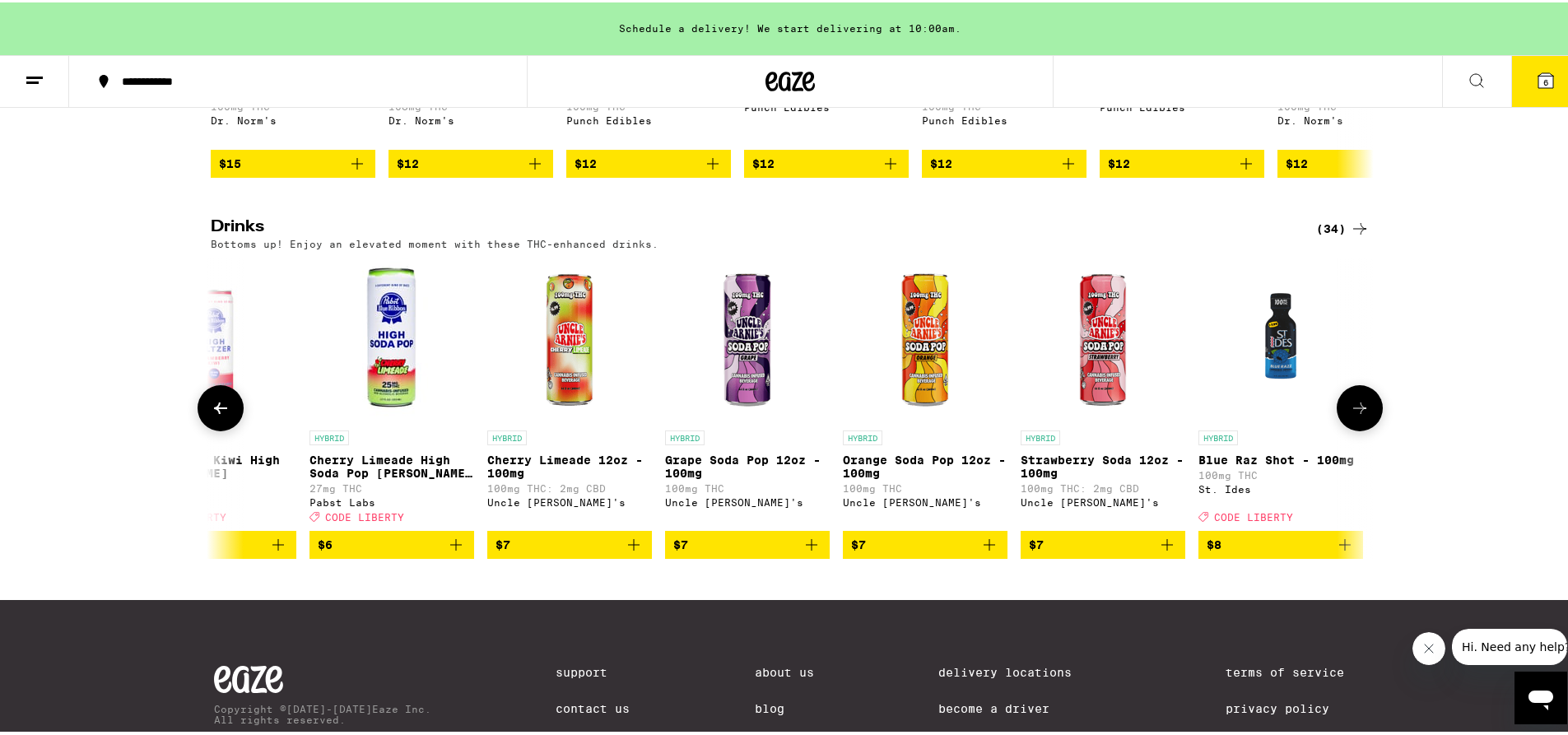
click at [211, 415] on icon at bounding box center [221, 406] width 20 height 20
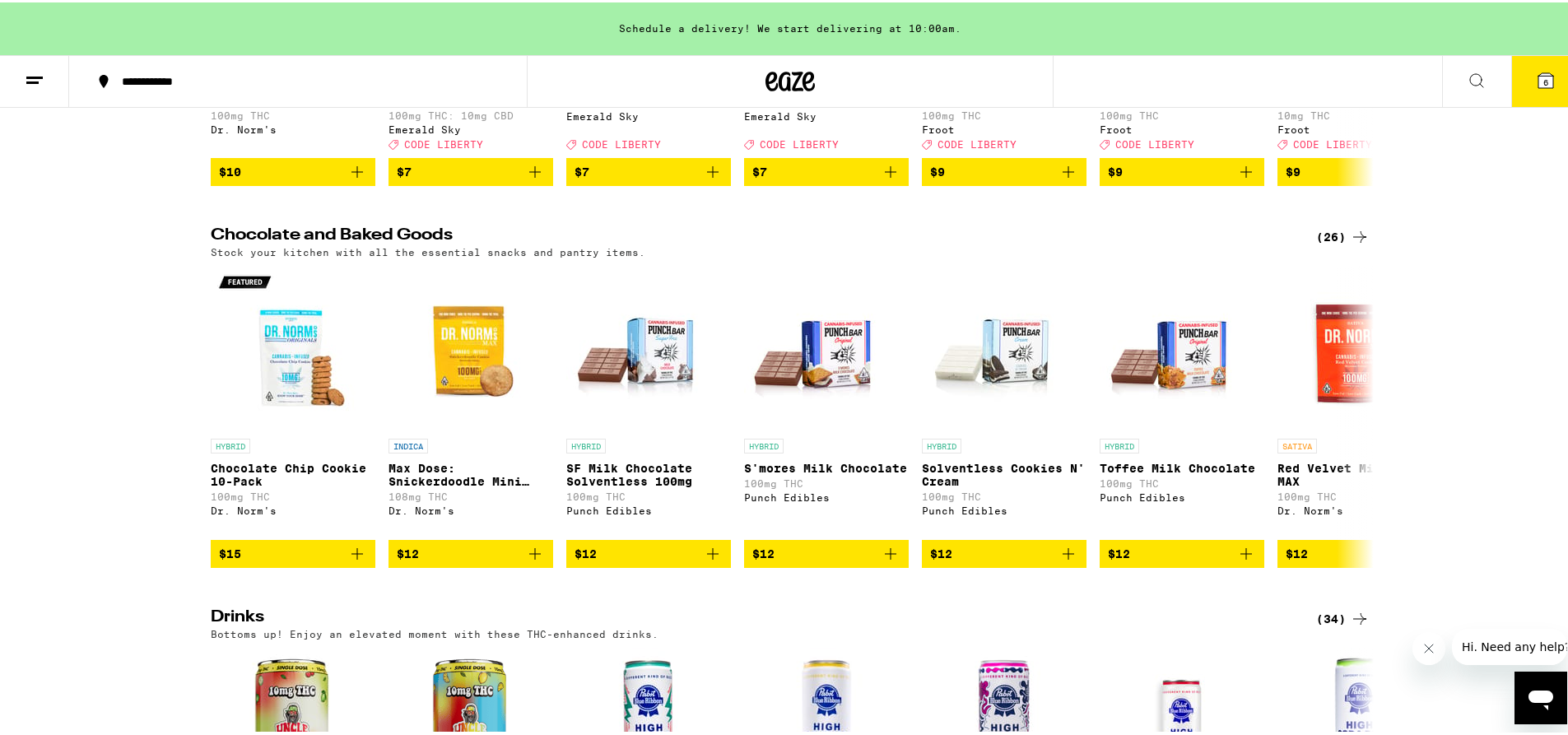
scroll to position [436, 0]
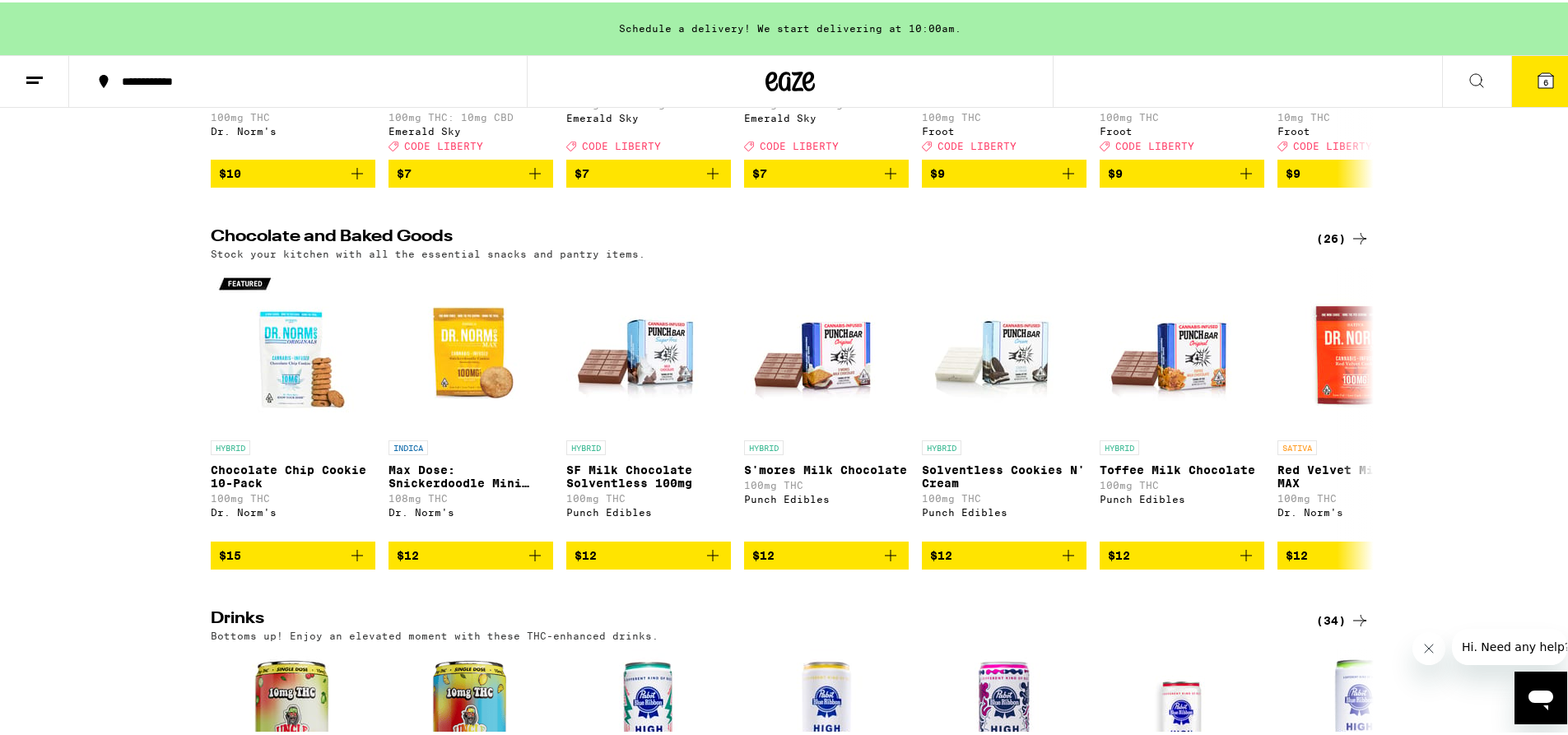
click at [131, 387] on div "Chocolate and Baked Goods (26) Stock your kitchen with all the essential snacks…" at bounding box center [790, 396] width 1580 height 340
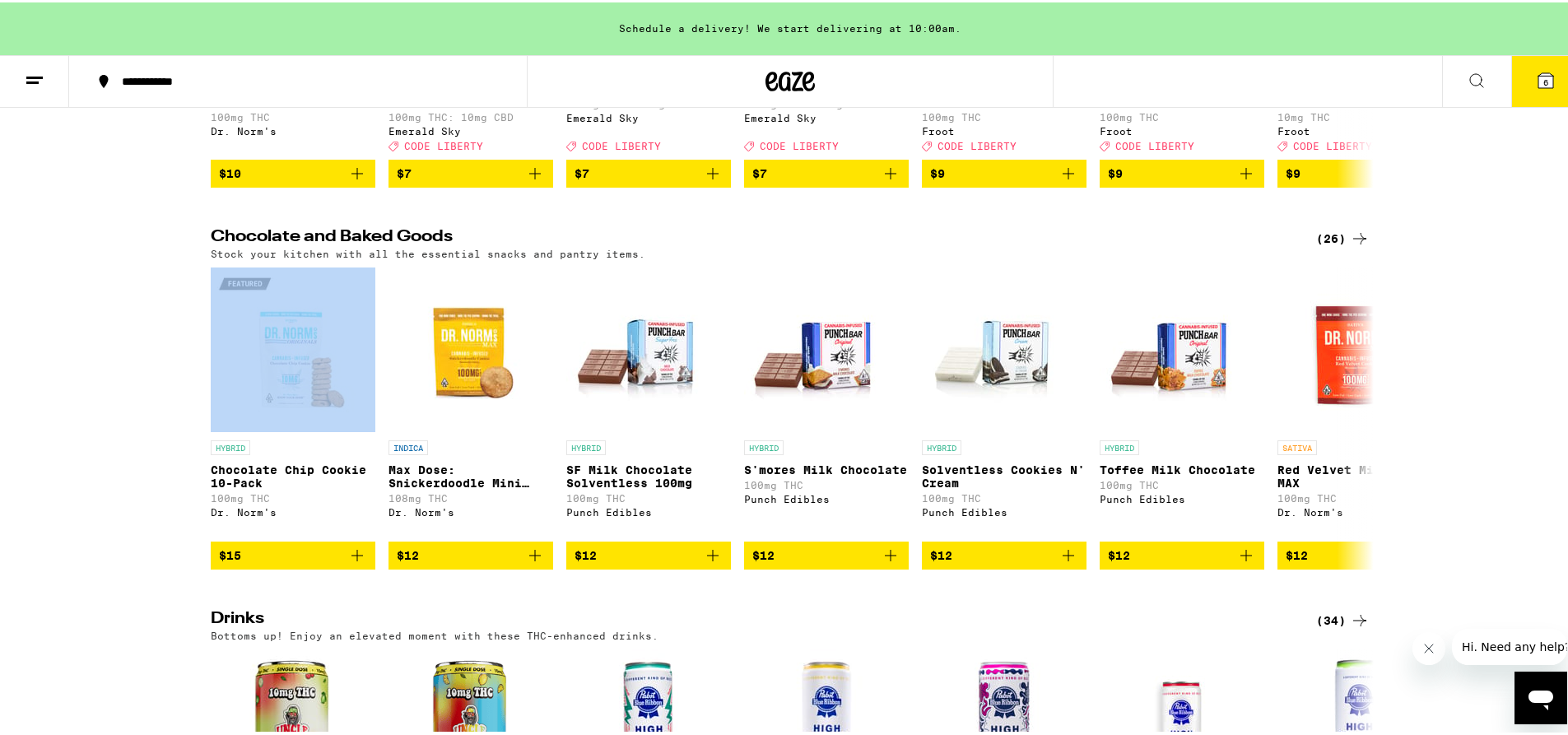
click at [131, 387] on div "Chocolate and Baked Goods (26) Stock your kitchen with all the essential snacks…" at bounding box center [790, 396] width 1580 height 340
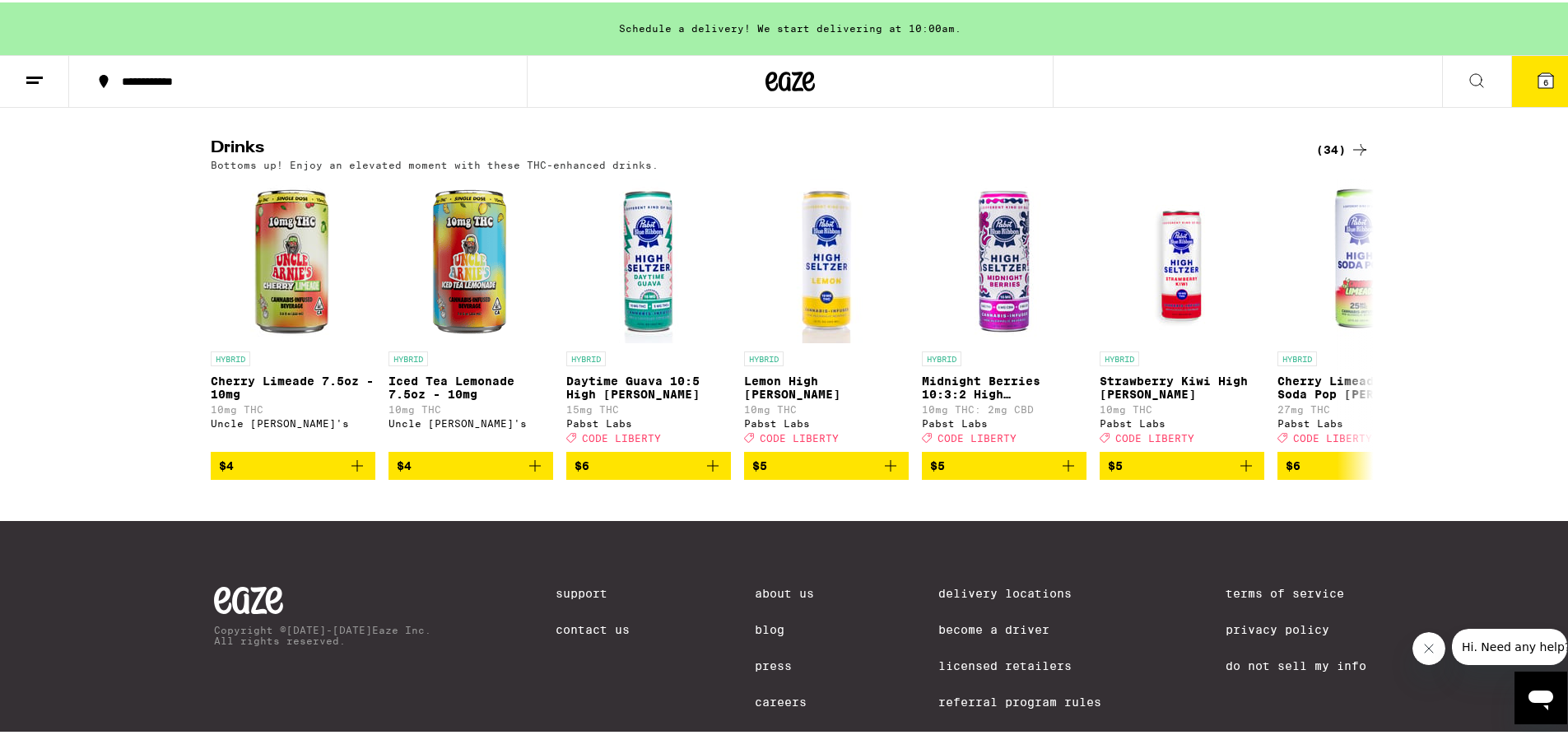
scroll to position [906, 0]
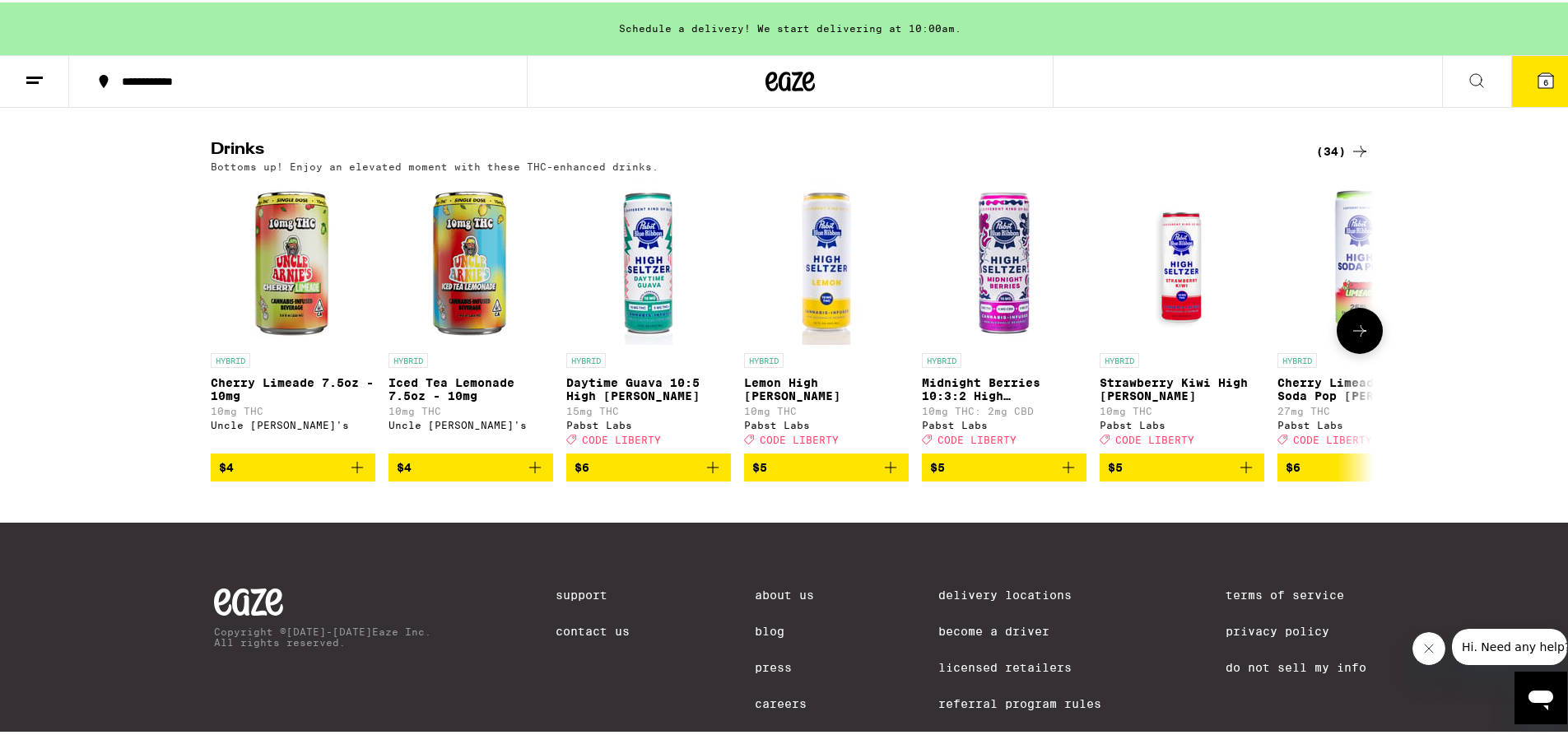
click at [1352, 339] on icon at bounding box center [1360, 329] width 20 height 20
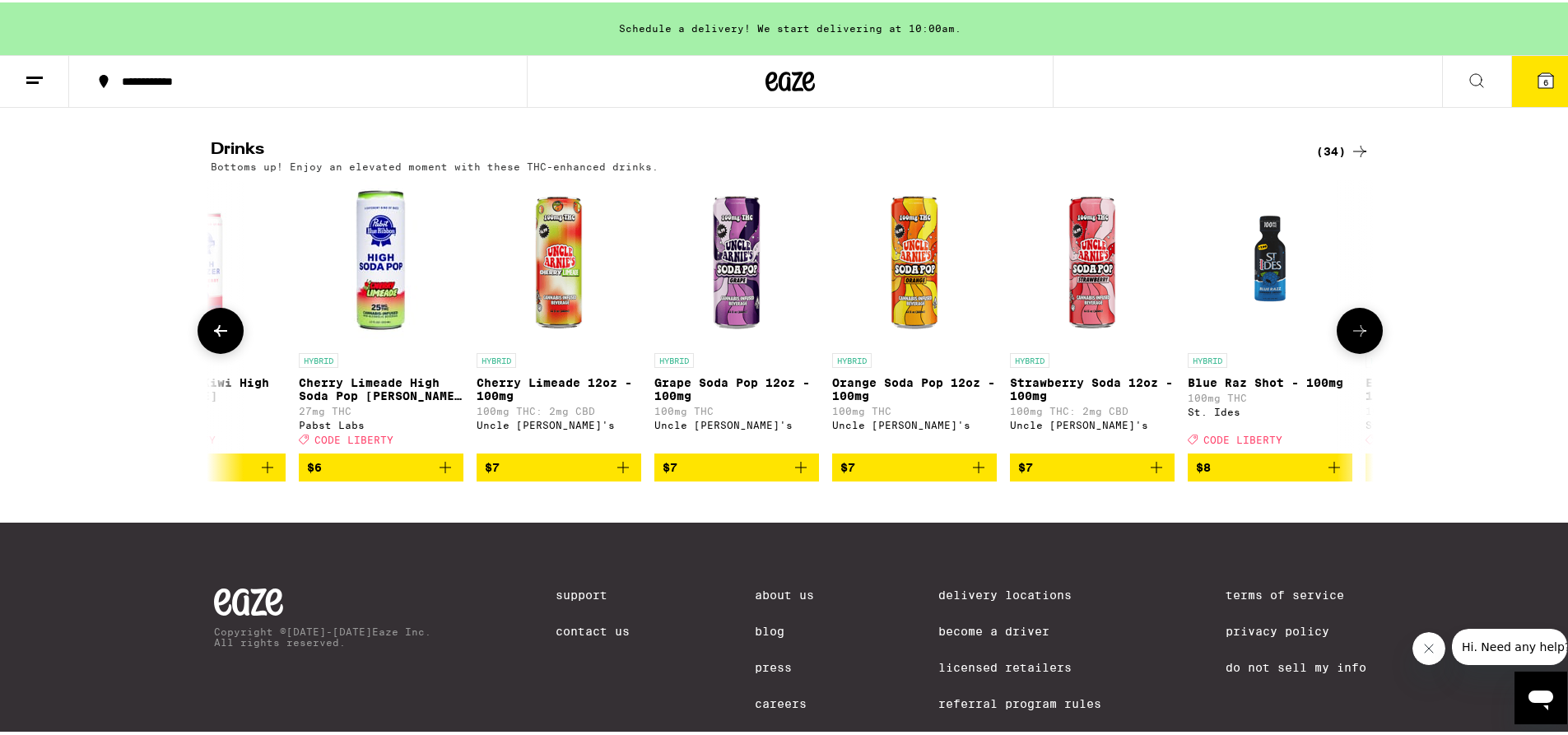
scroll to position [0, 980]
click at [1352, 339] on icon at bounding box center [1360, 329] width 20 height 20
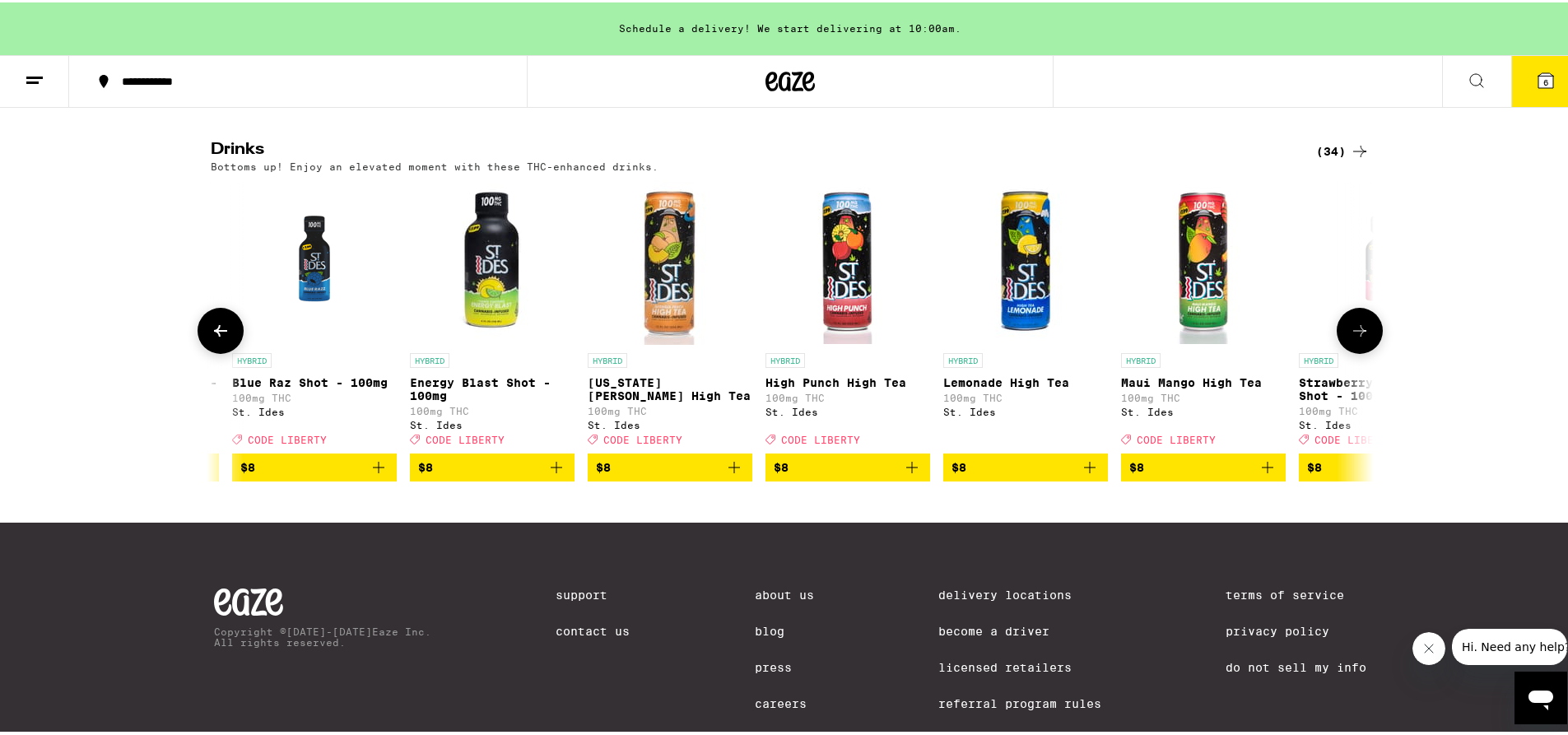
scroll to position [0, 1959]
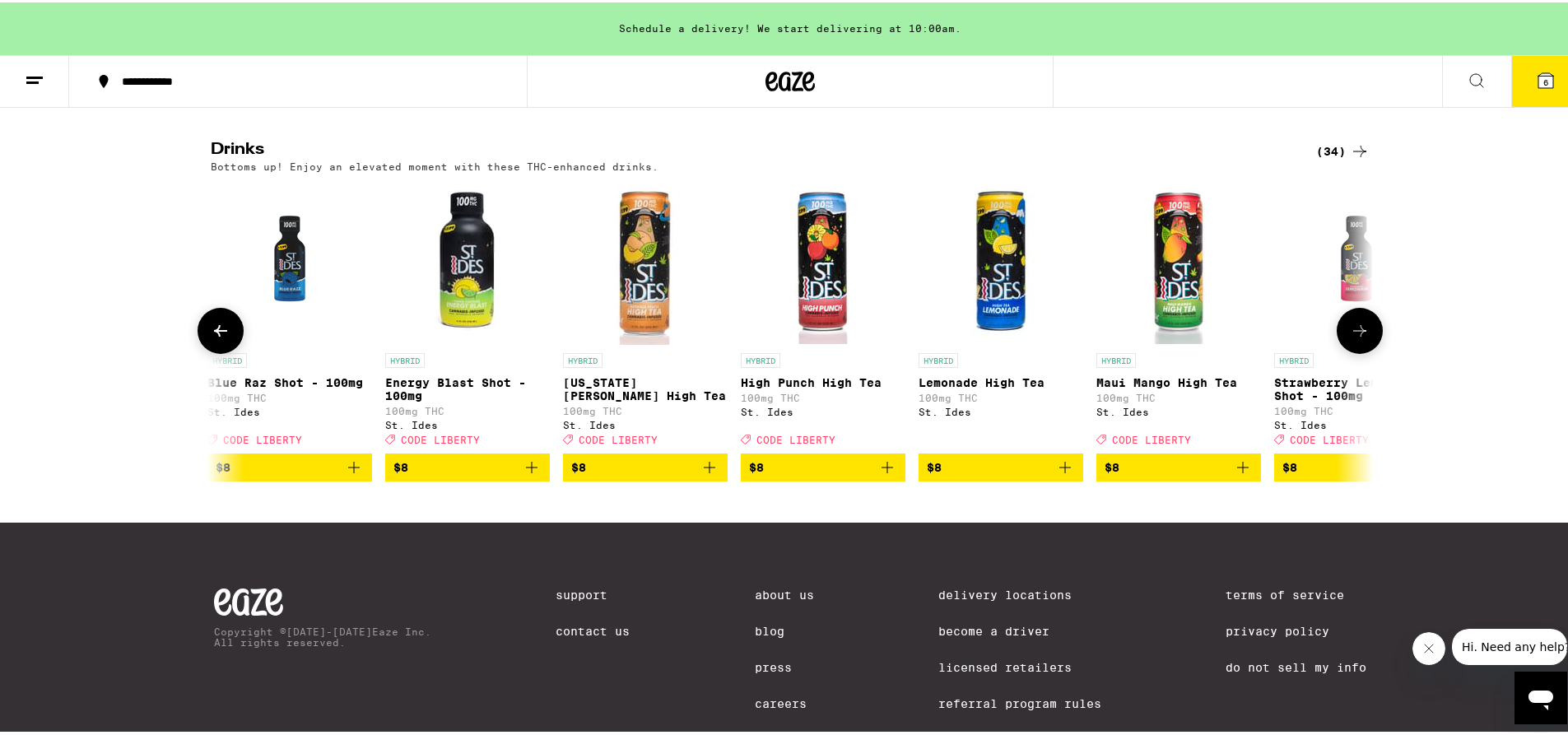
click at [1358, 339] on icon at bounding box center [1360, 329] width 20 height 20
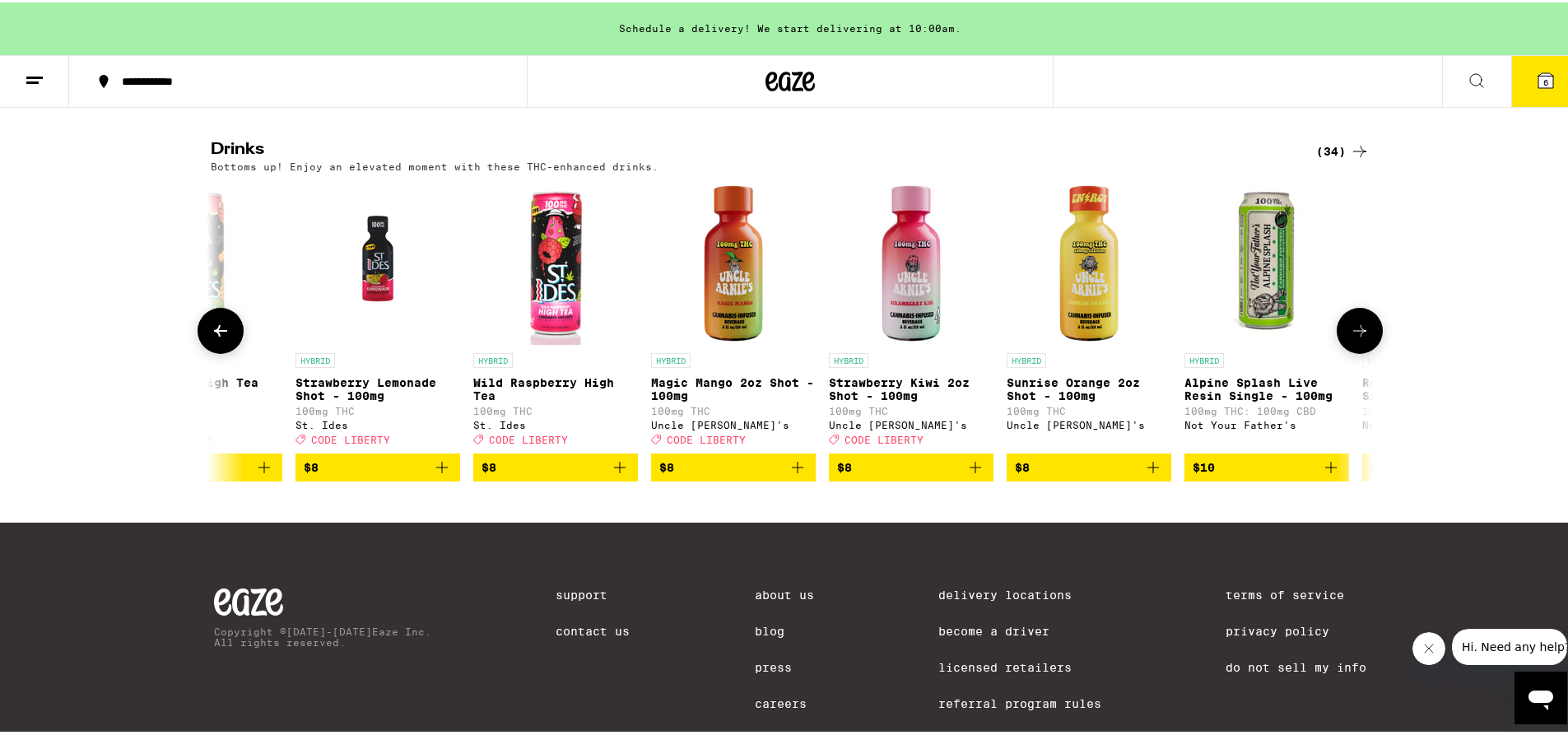
scroll to position [0, 2939]
click at [1350, 339] on icon at bounding box center [1360, 329] width 20 height 20
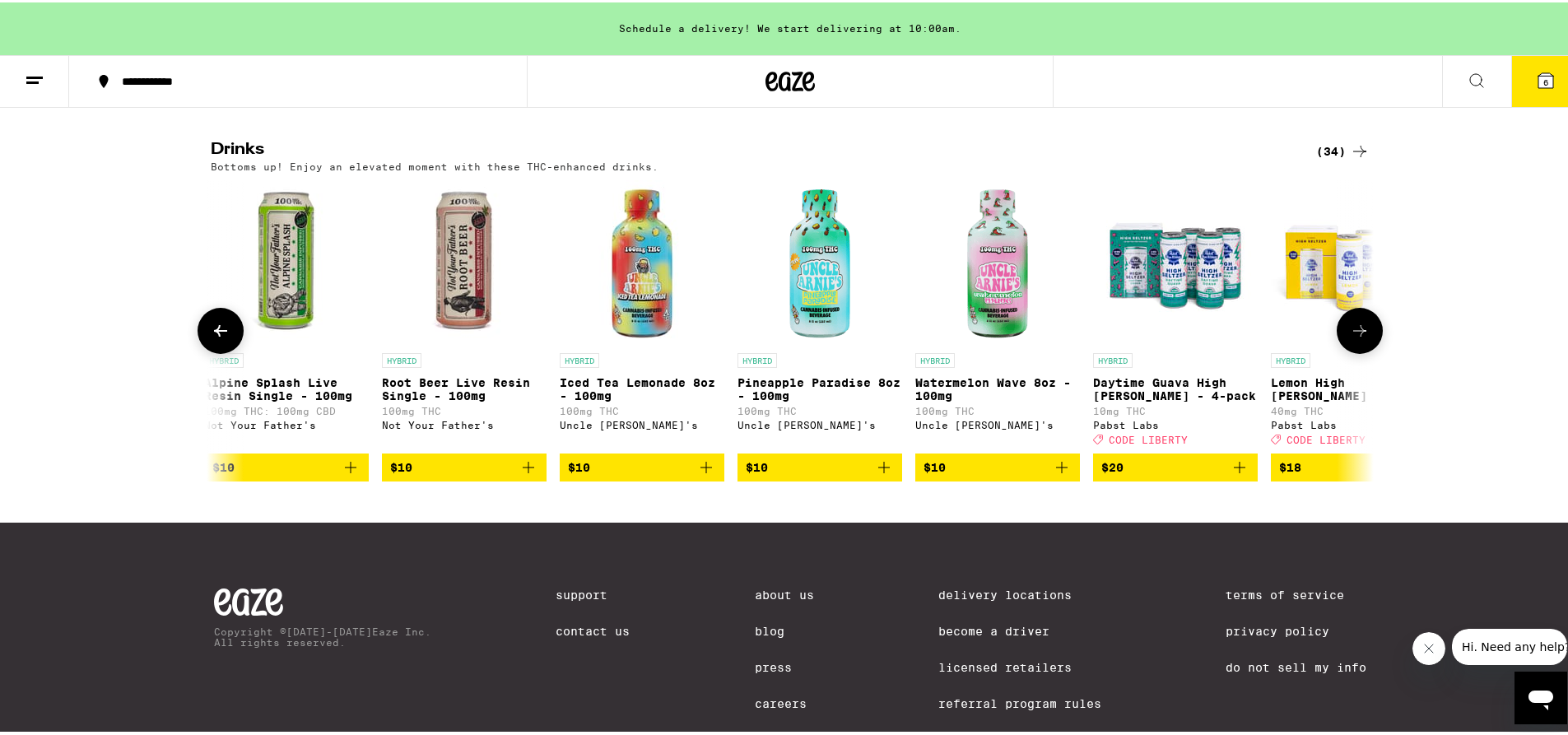
click at [1350, 339] on icon at bounding box center [1360, 329] width 20 height 20
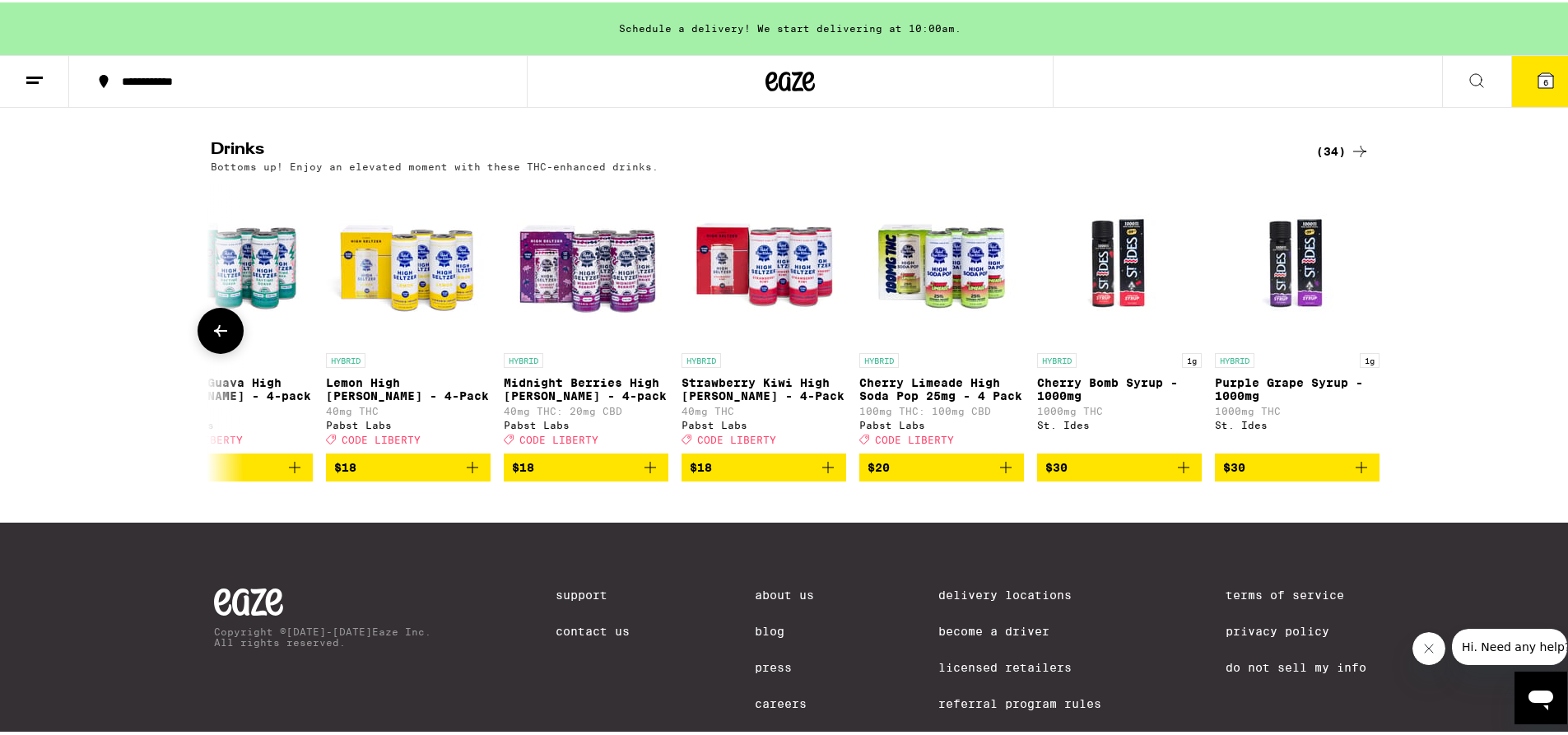
scroll to position [0, 4886]
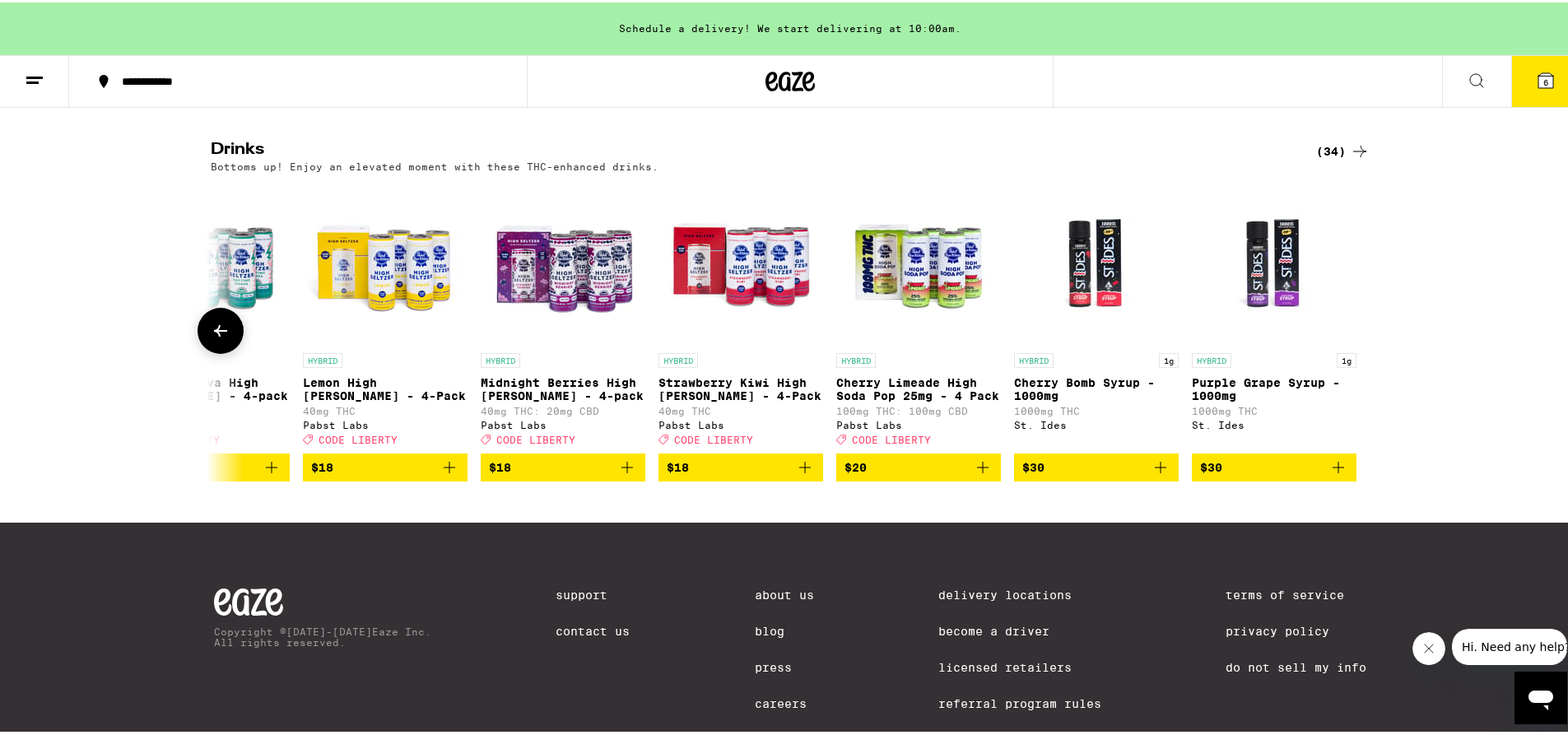
click at [218, 339] on icon at bounding box center [221, 329] width 20 height 20
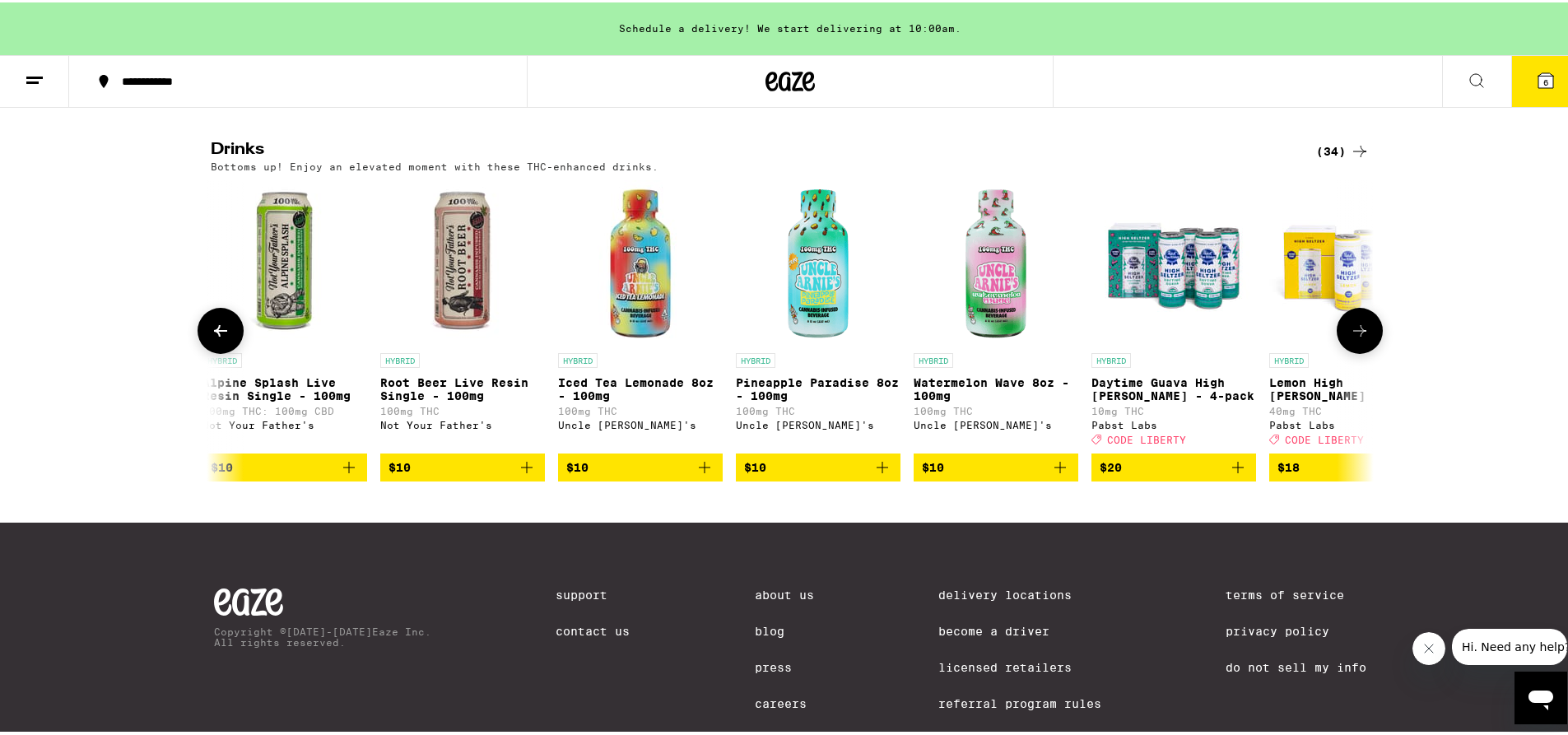
scroll to position [0, 3907]
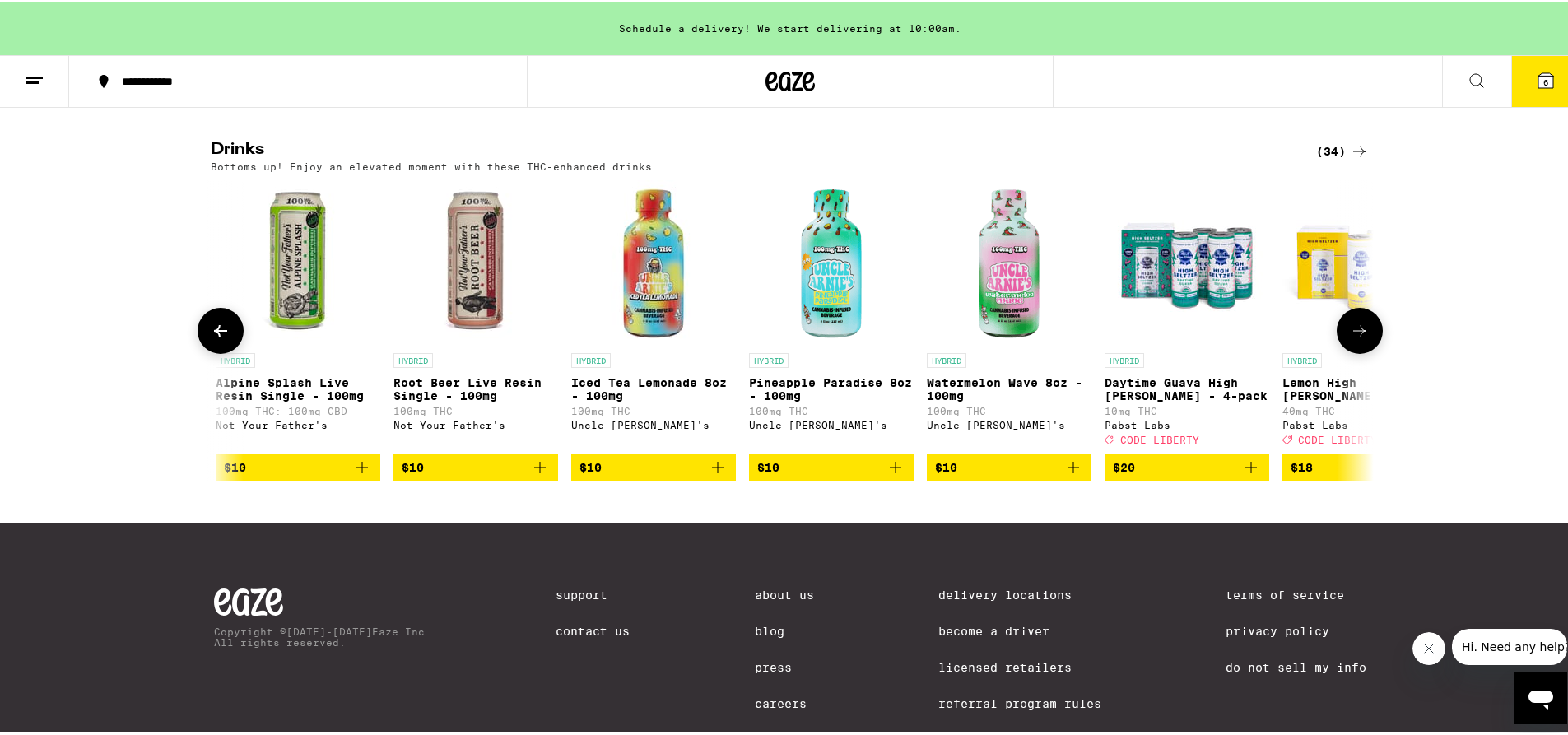
click at [1357, 339] on icon at bounding box center [1360, 329] width 20 height 20
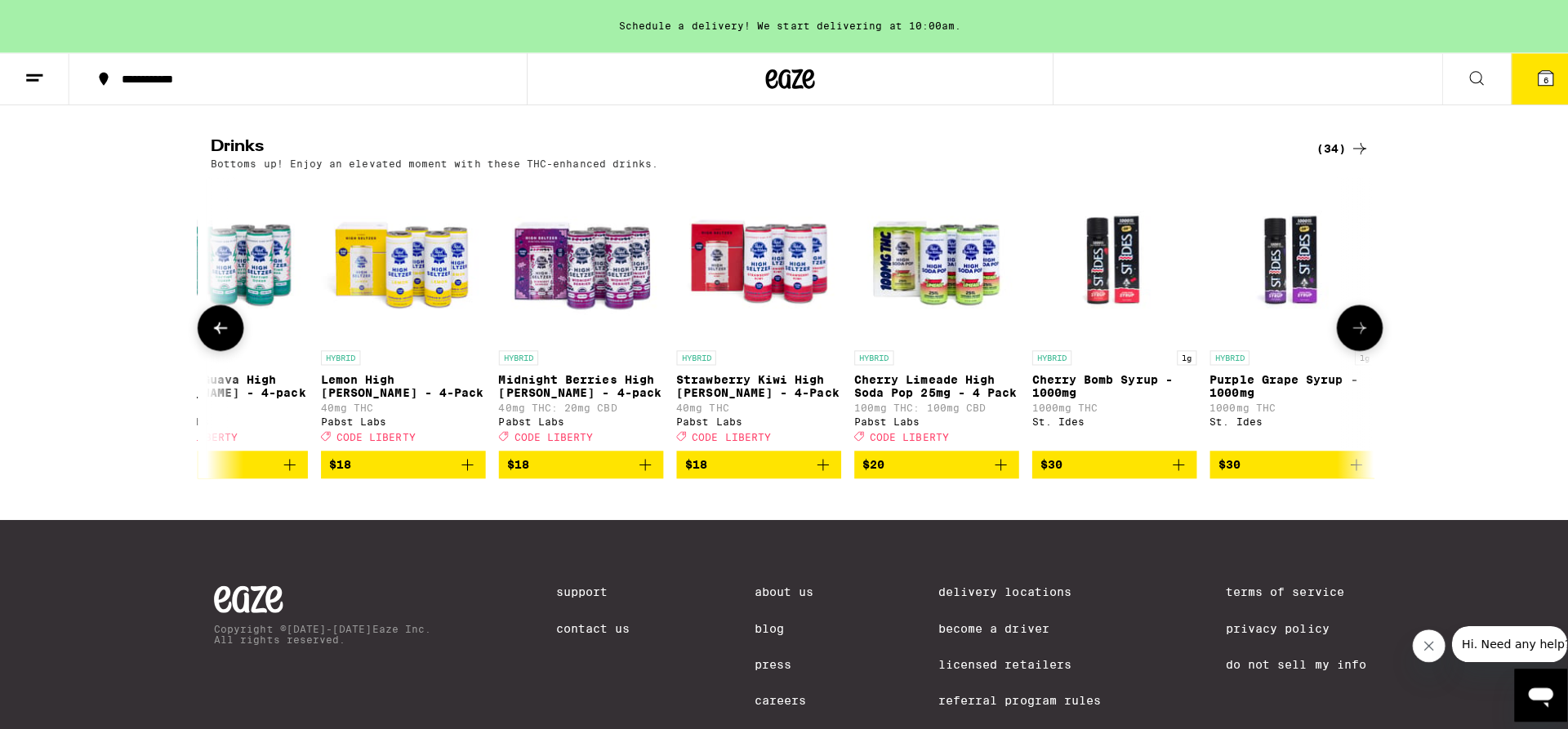
scroll to position [0, 4848]
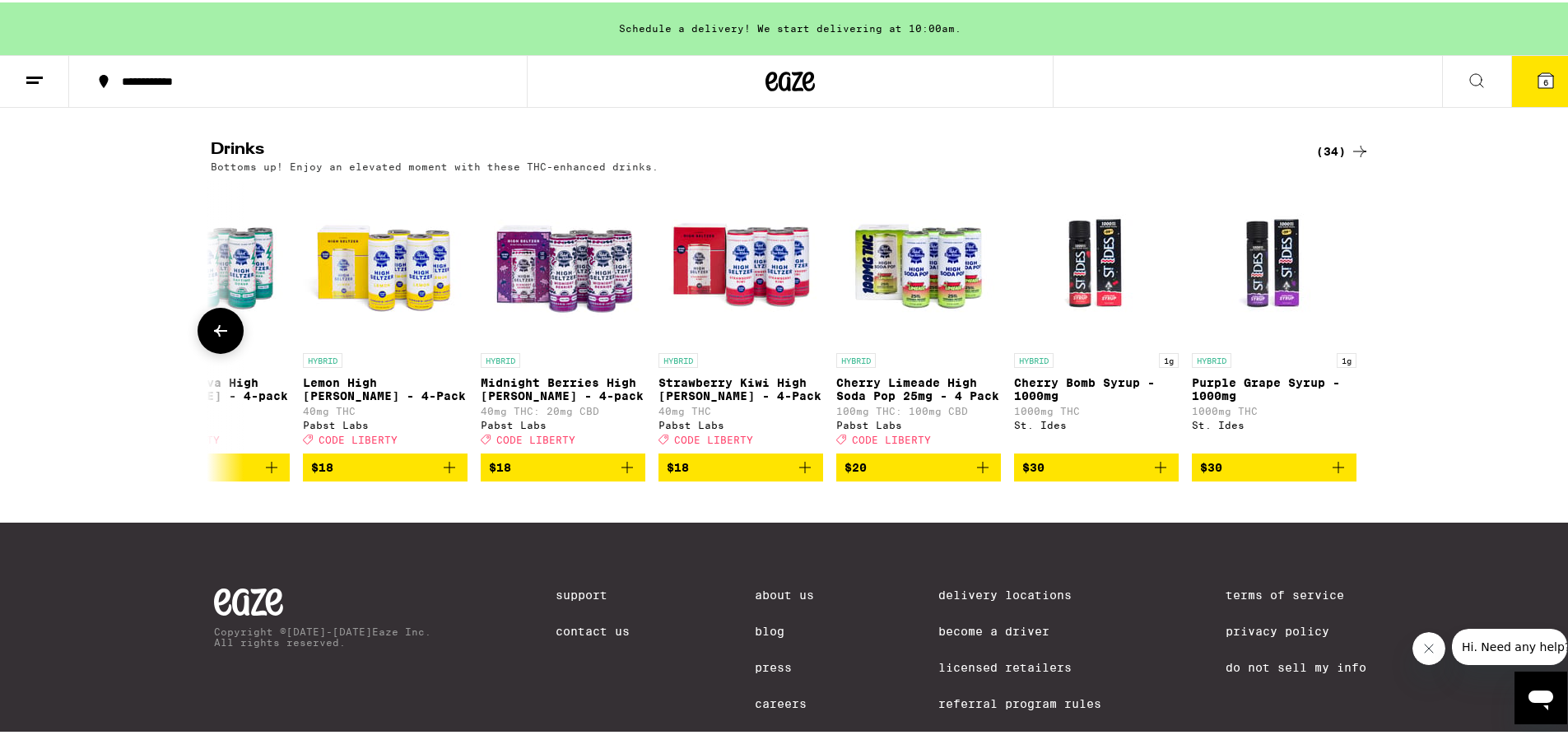
click at [1357, 351] on div at bounding box center [1359, 328] width 46 height 46
click at [1516, 92] on button "6" at bounding box center [1546, 78] width 69 height 51
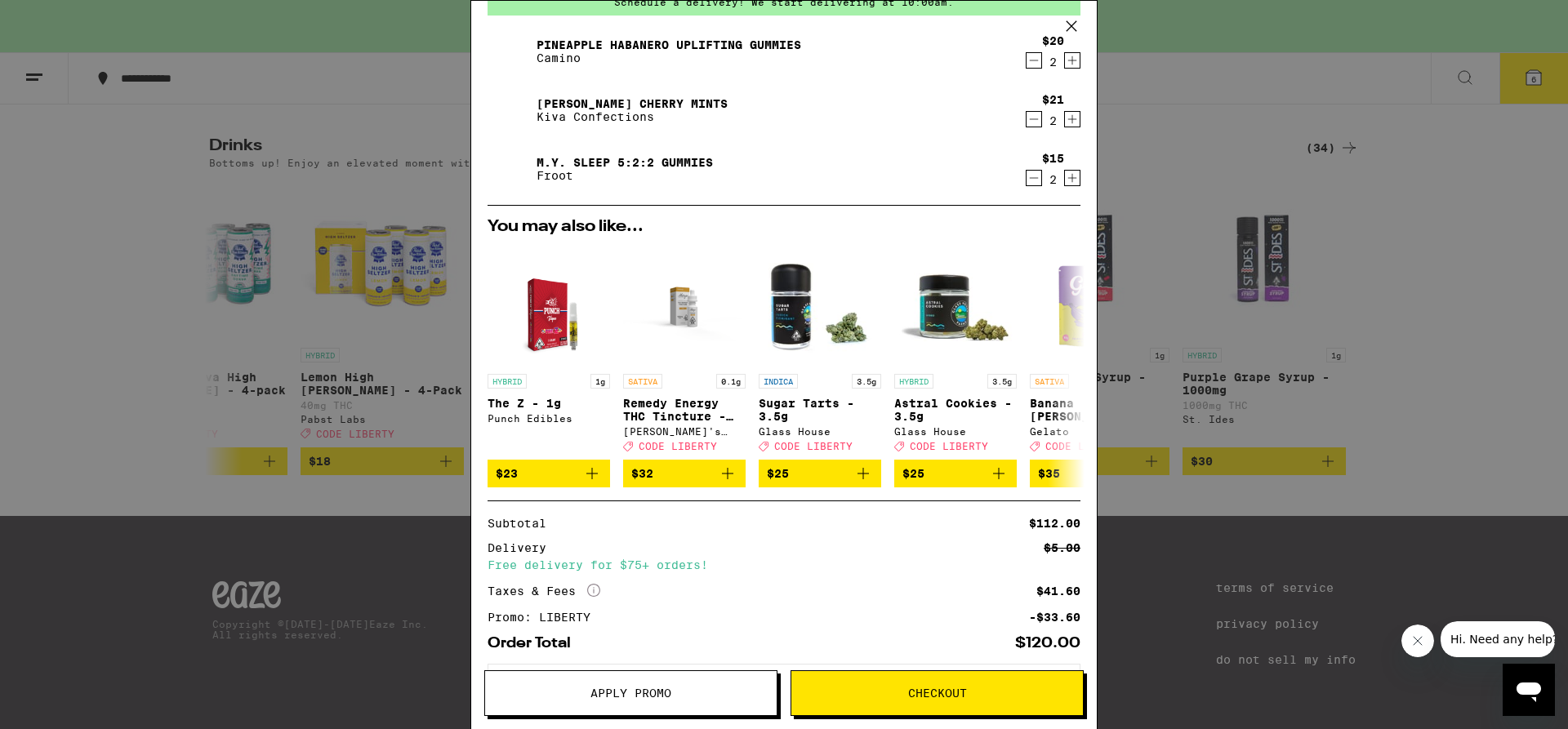
scroll to position [73, 0]
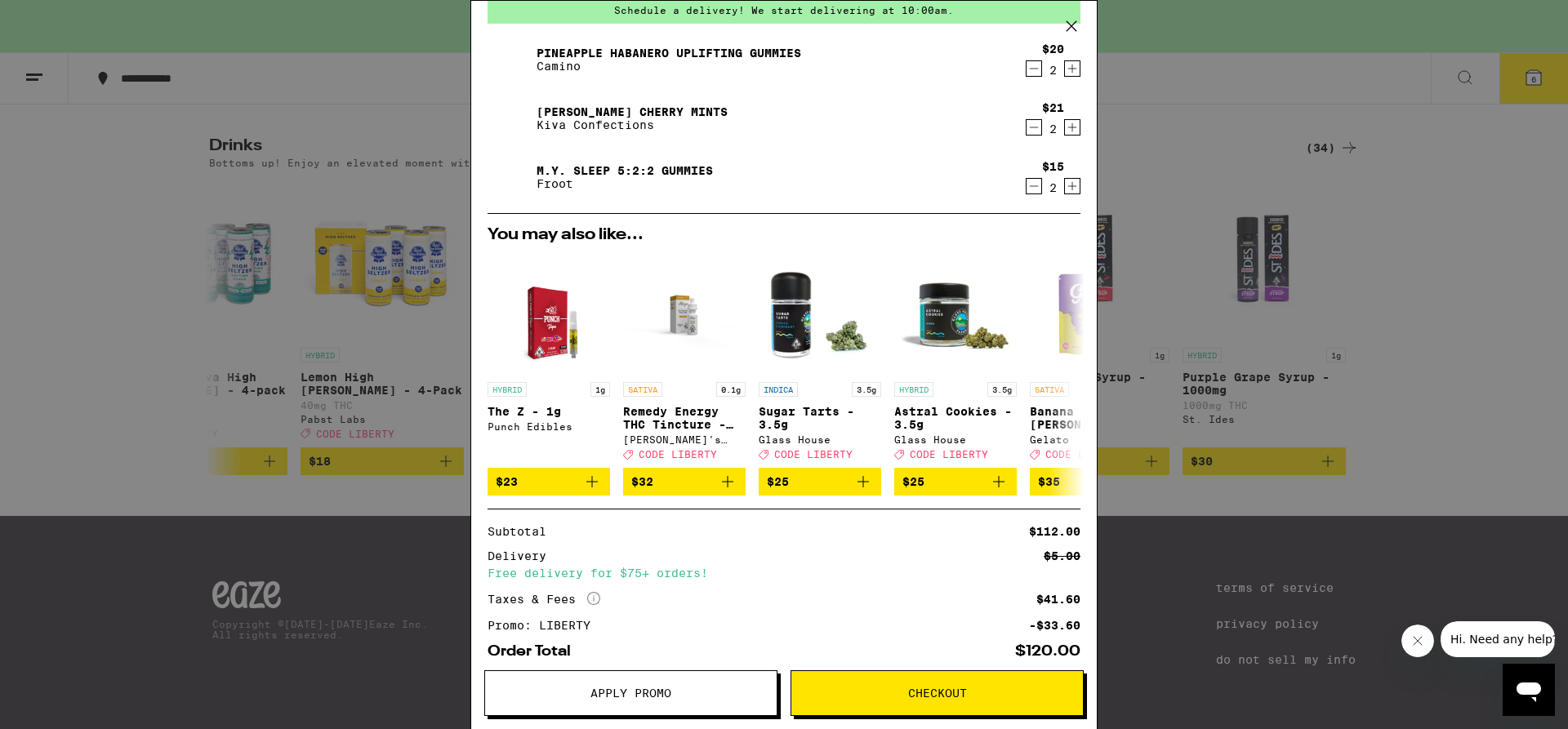
click at [1068, 71] on icon "Increment" at bounding box center [1073, 69] width 9 height 9
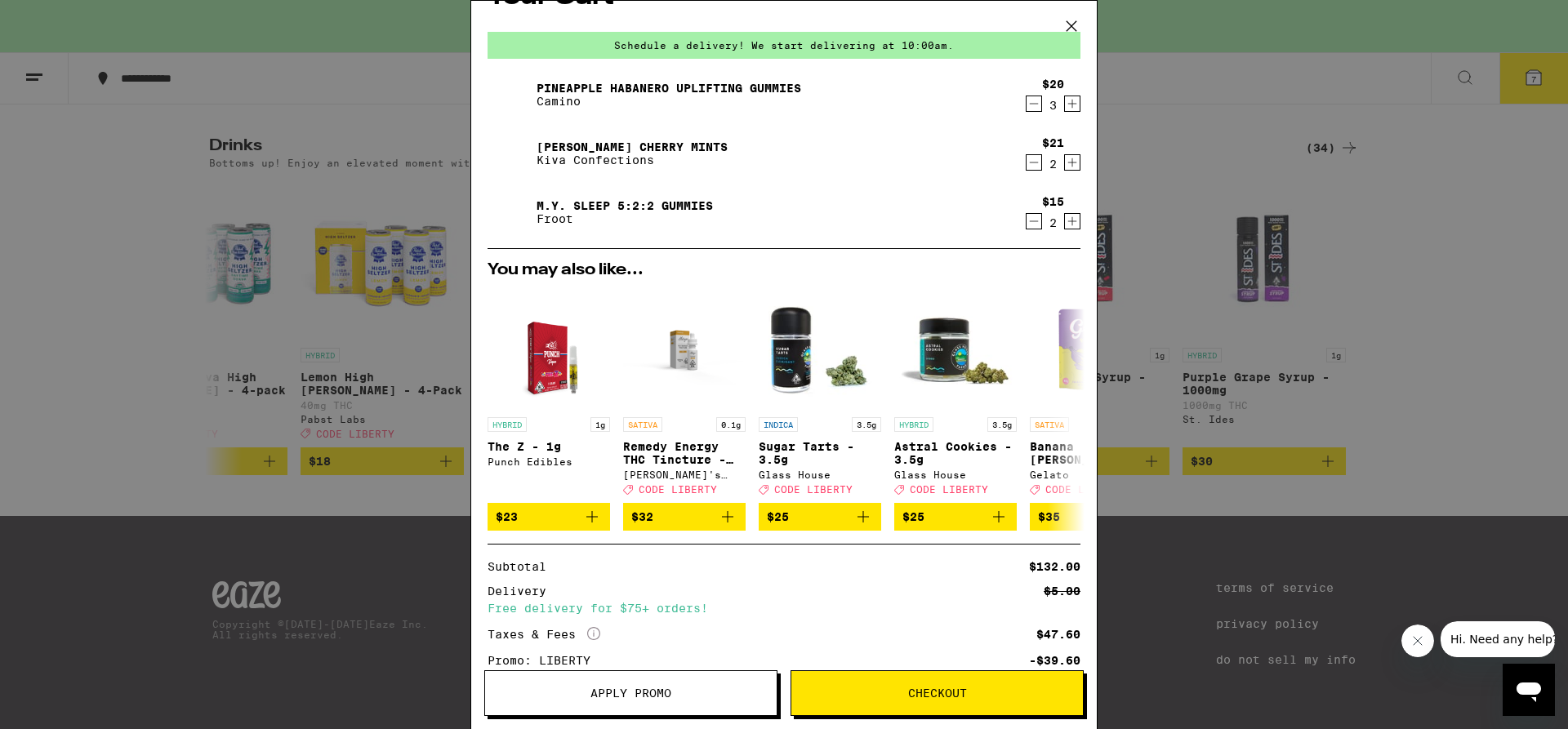
scroll to position [164, 0]
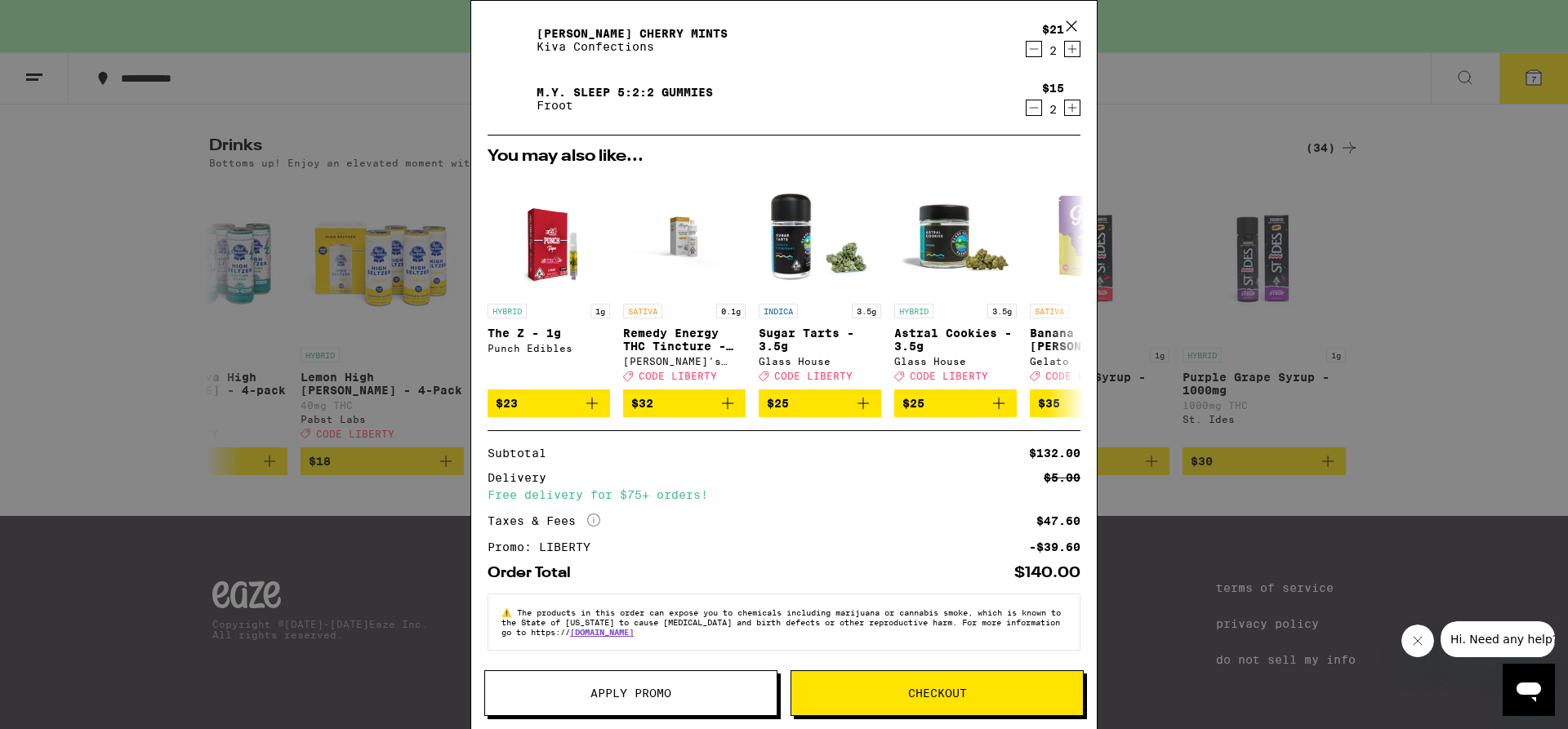
click at [592, 515] on icon "More Info" at bounding box center [594, 520] width 13 height 13
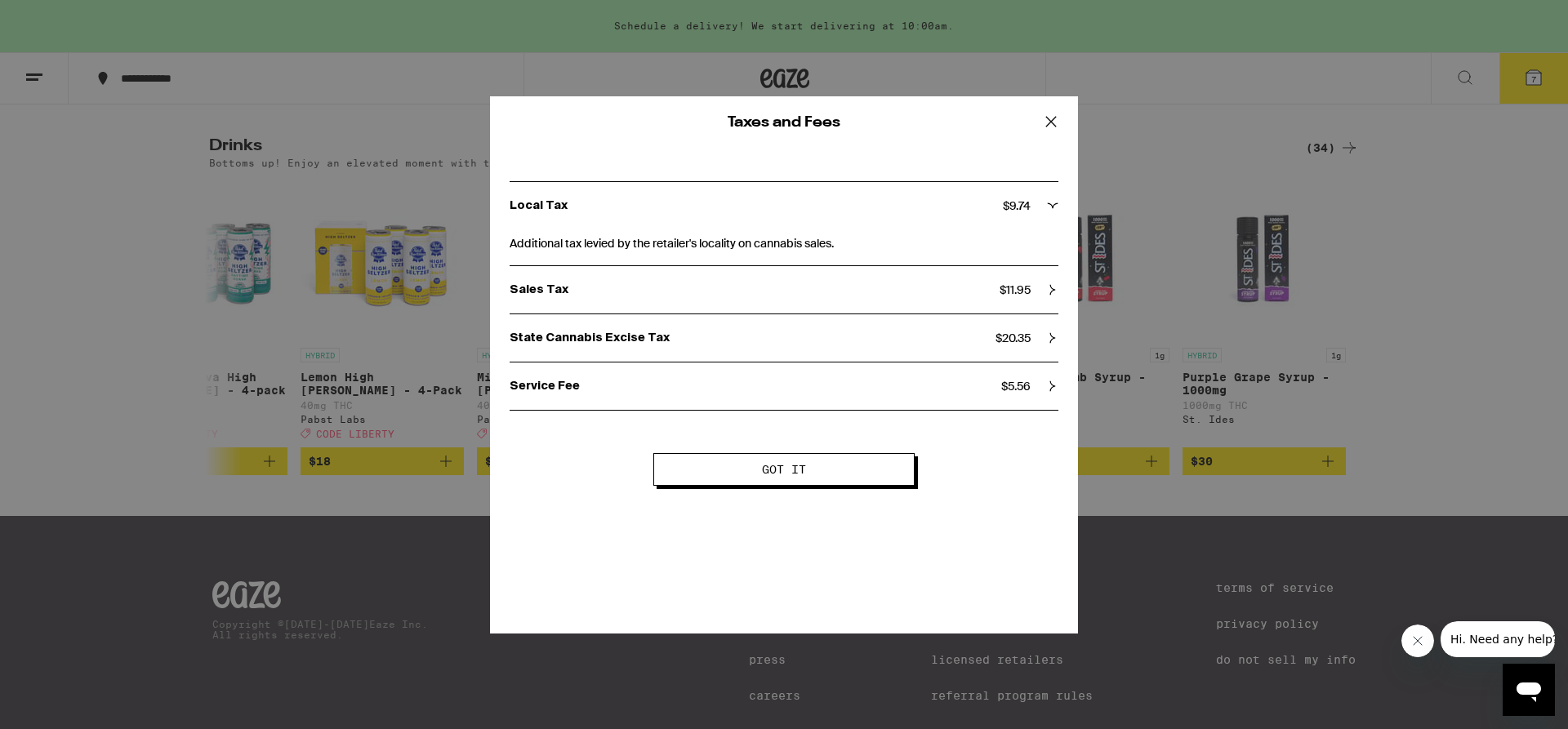
click at [760, 473] on span "Got it" at bounding box center [784, 470] width 129 height 12
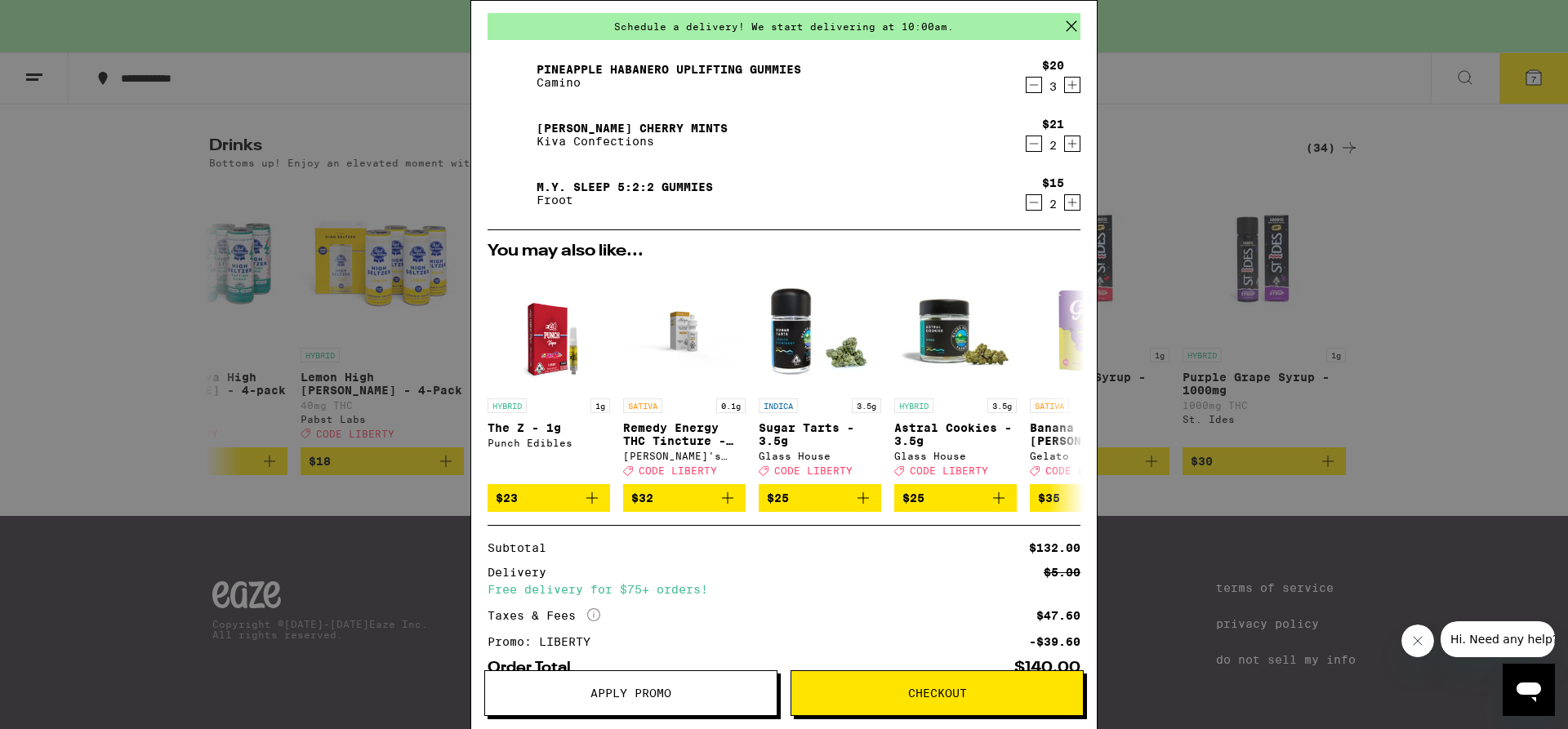
scroll to position [56, 0]
click at [1065, 142] on icon "Increment" at bounding box center [1073, 144] width 15 height 20
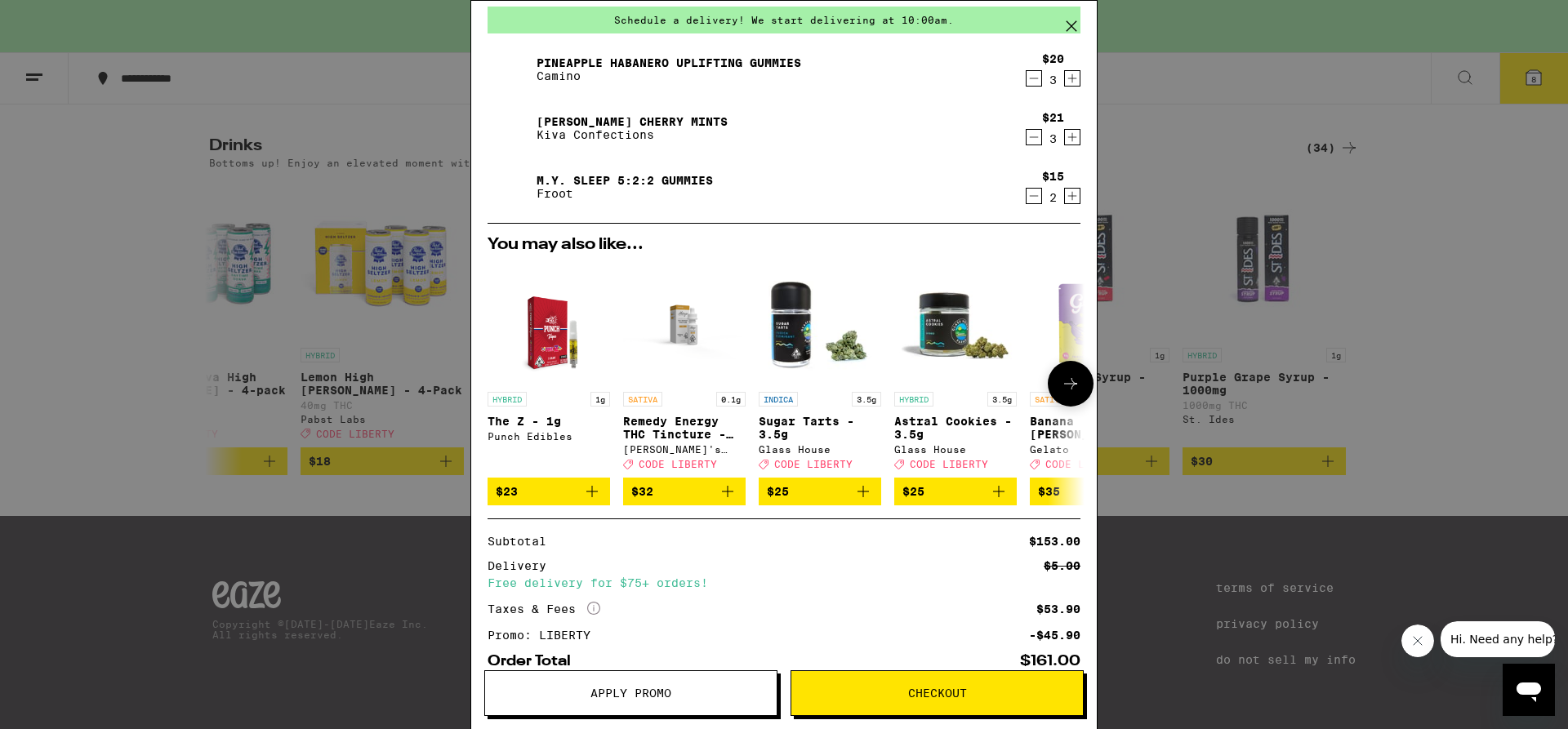
scroll to position [0, 0]
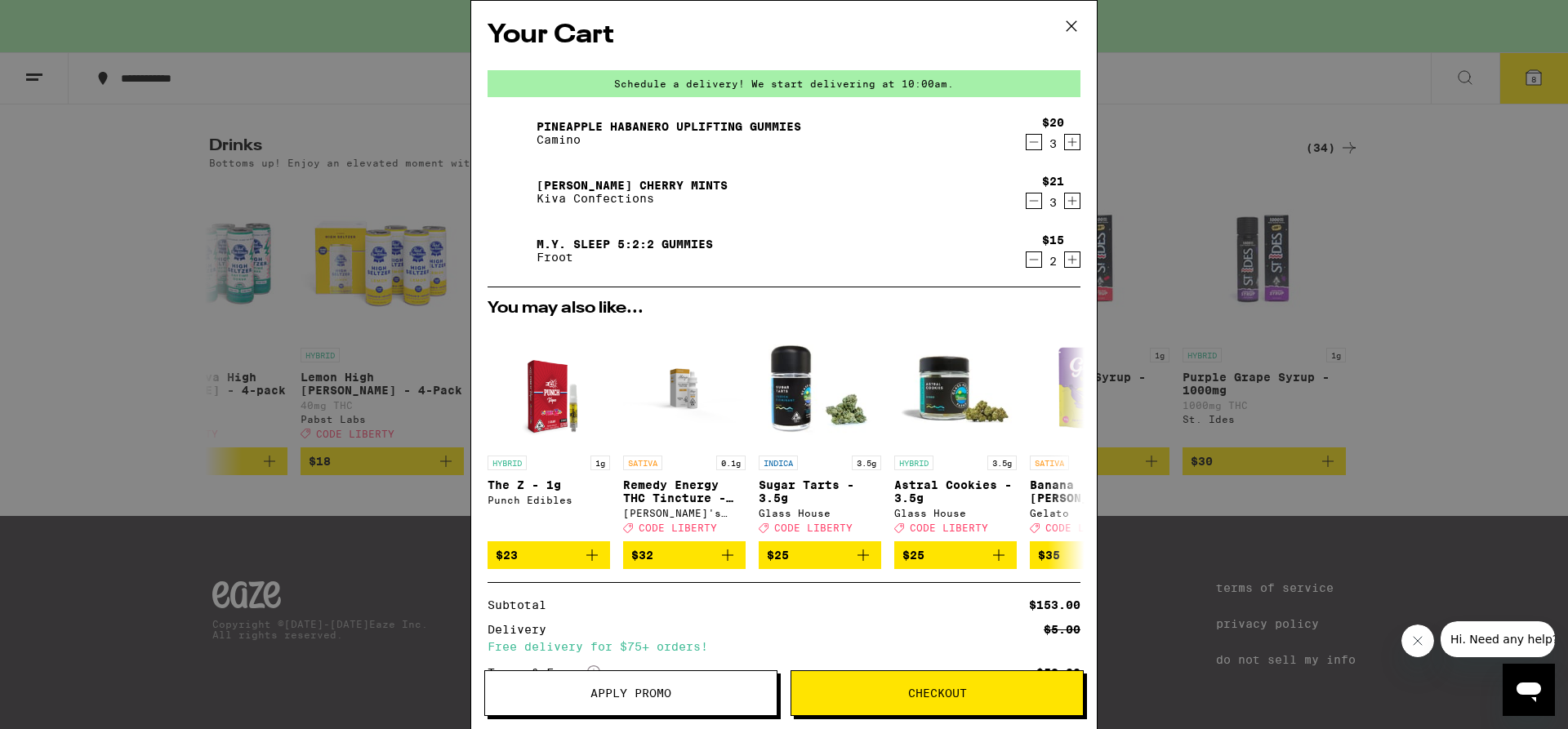
click at [1030, 201] on icon "Decrement" at bounding box center [1034, 201] width 9 height 0
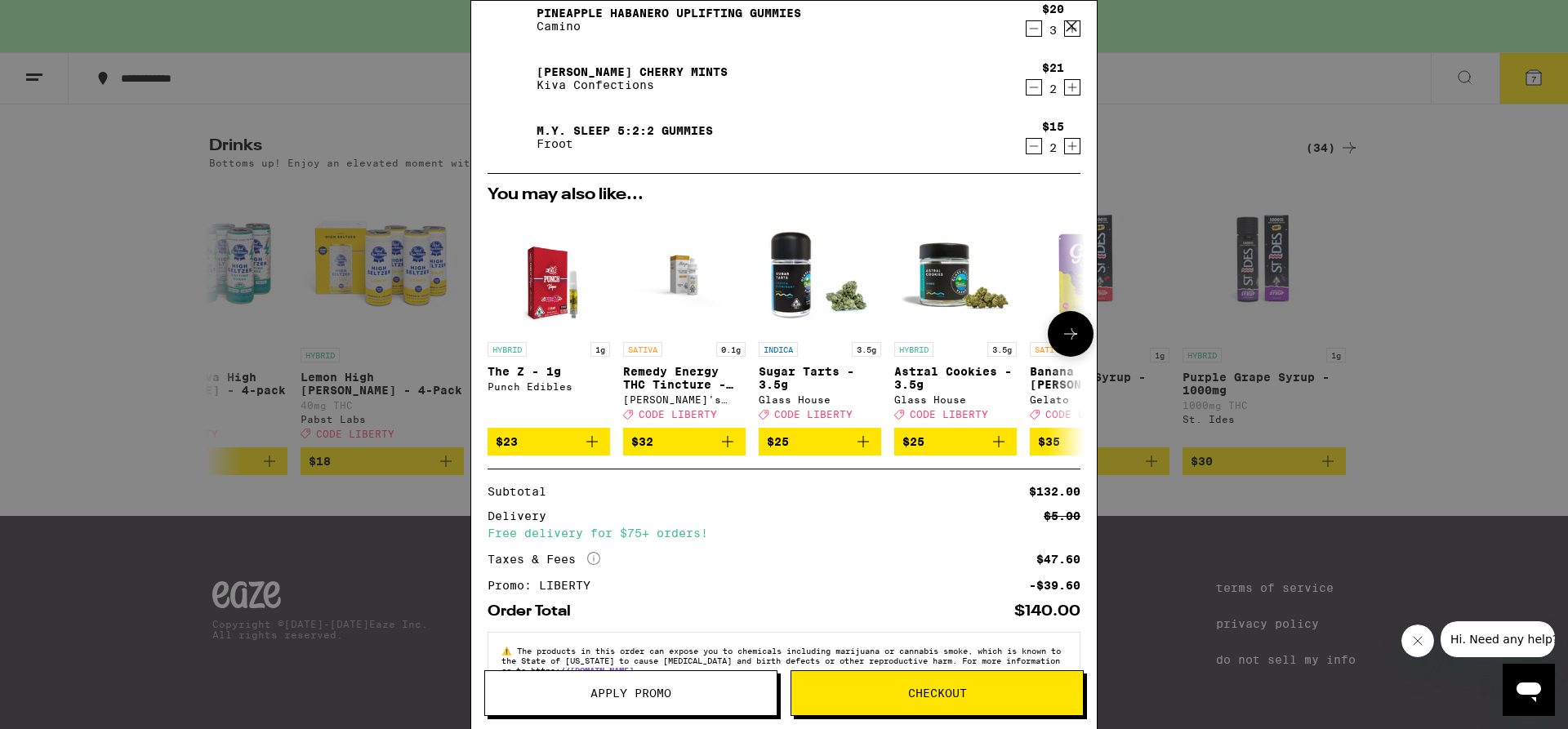
scroll to position [112, 0]
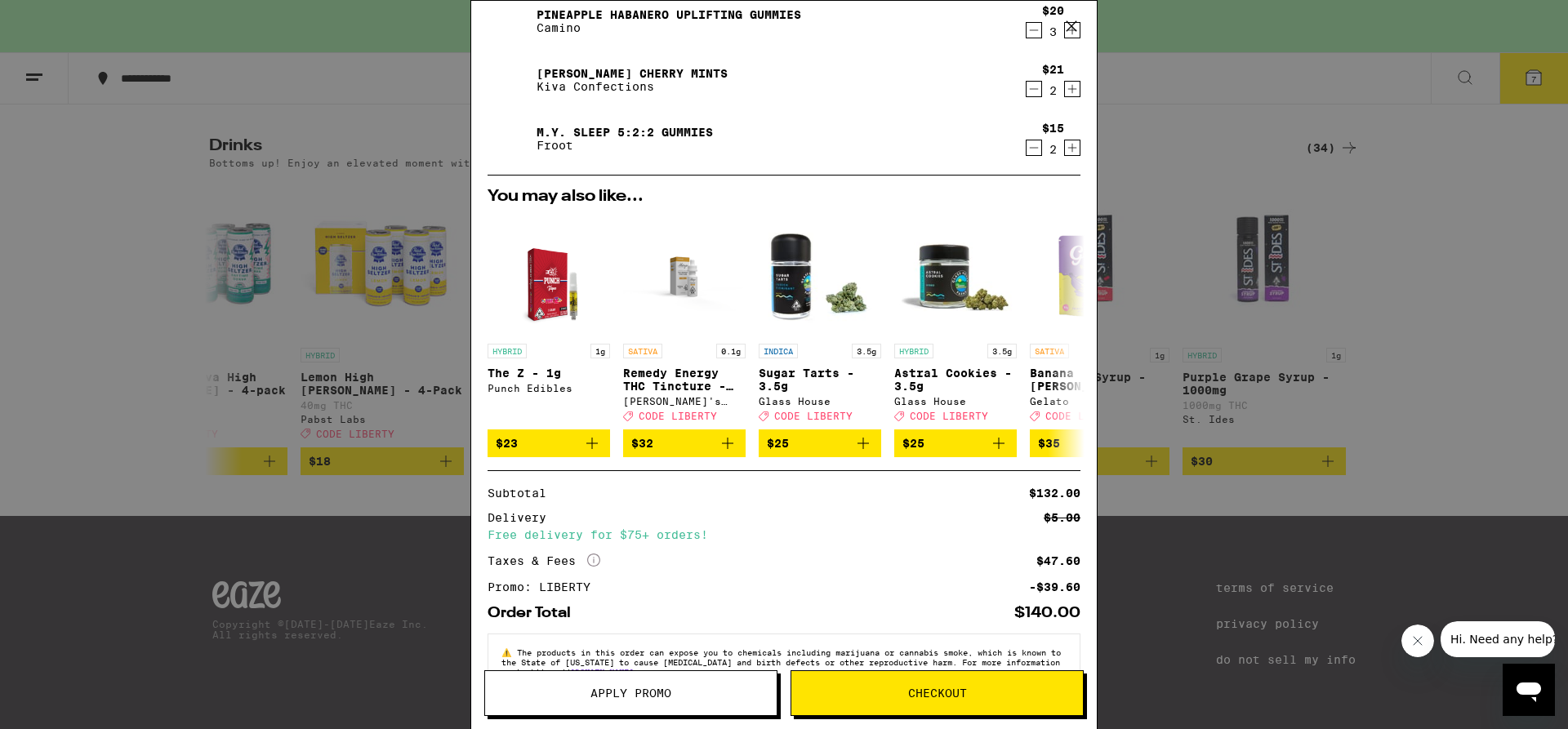
click at [1065, 146] on icon "Increment" at bounding box center [1073, 148] width 15 height 20
click at [1026, 143] on icon "Decrement" at bounding box center [1034, 148] width 15 height 20
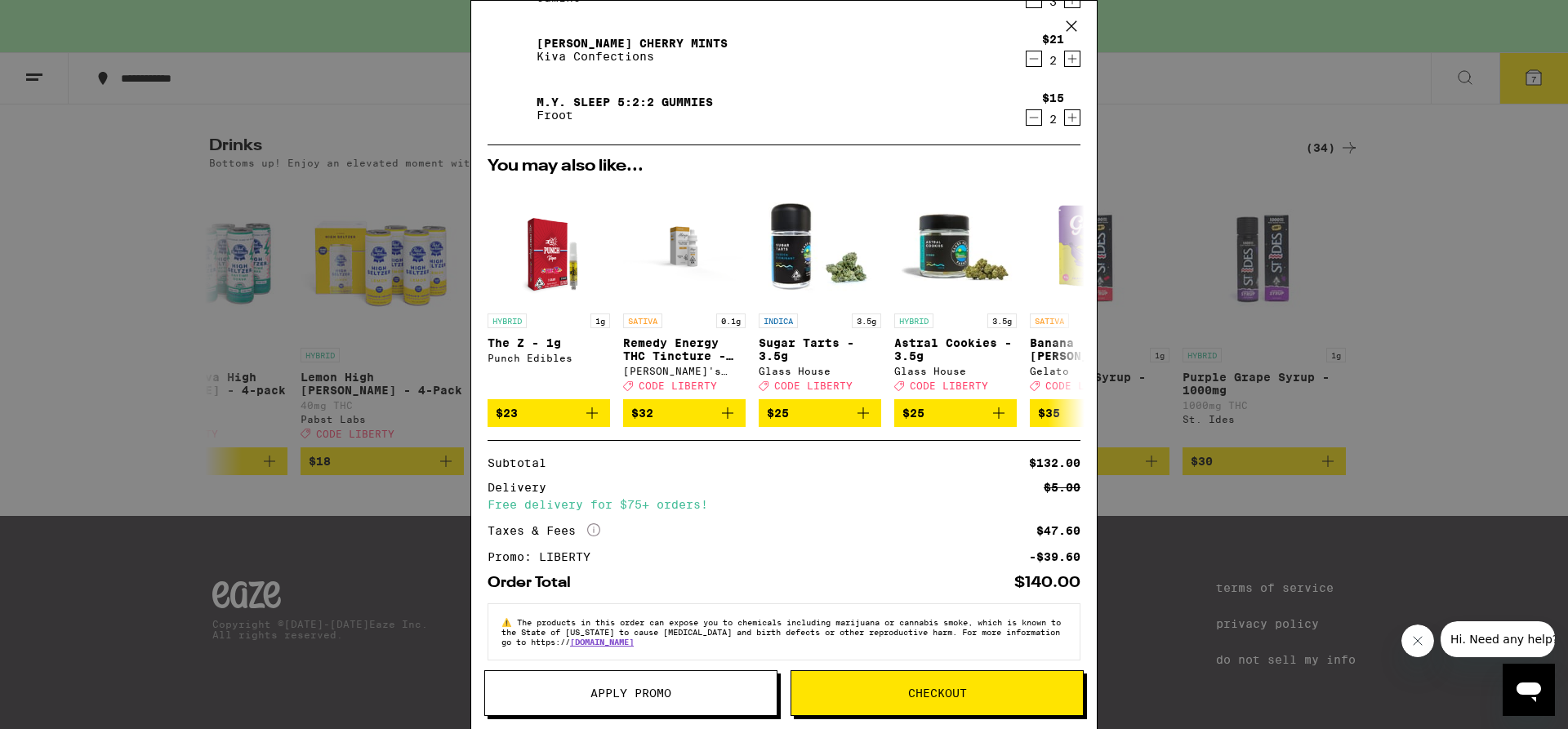
scroll to position [164, 0]
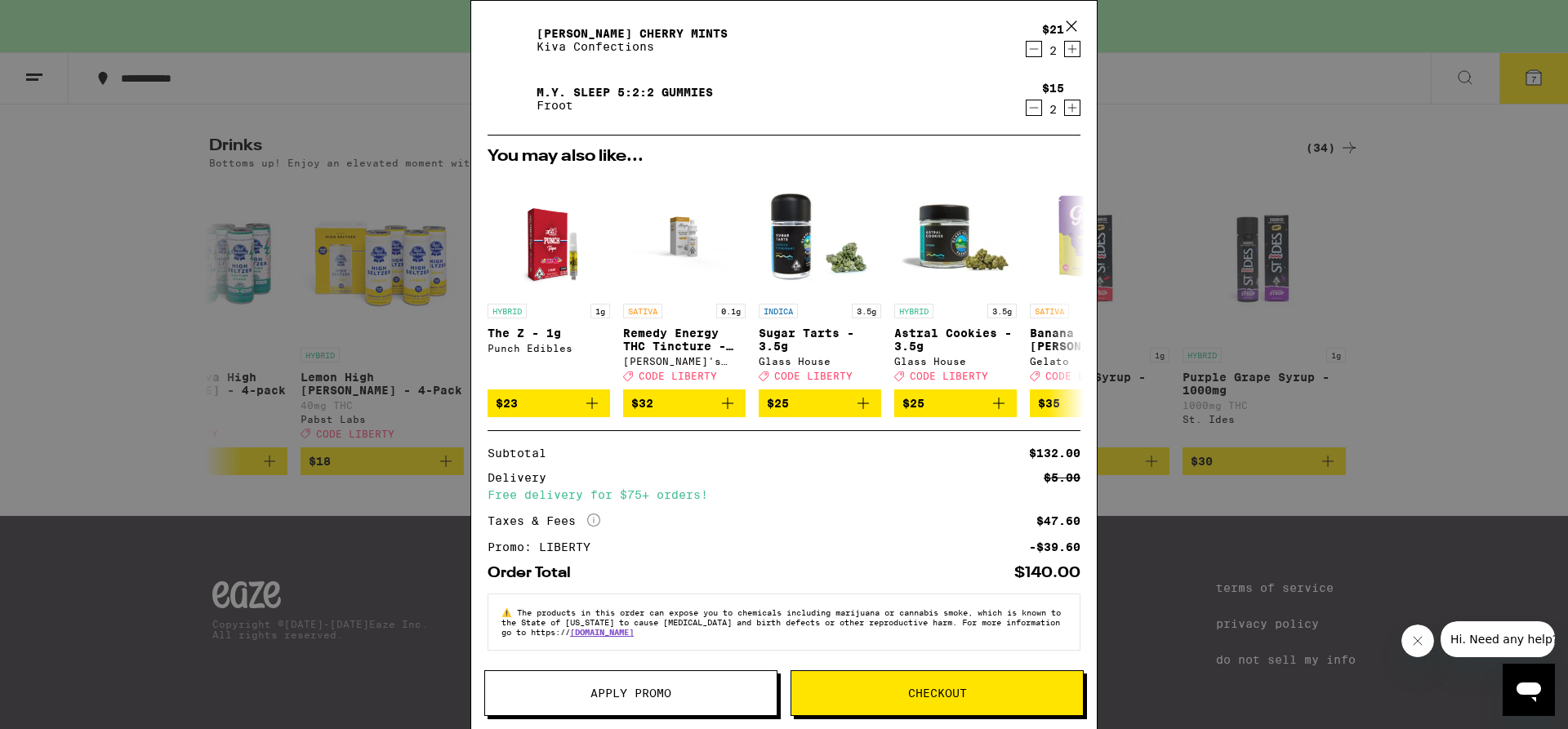
click at [916, 698] on span "Checkout" at bounding box center [937, 693] width 59 height 12
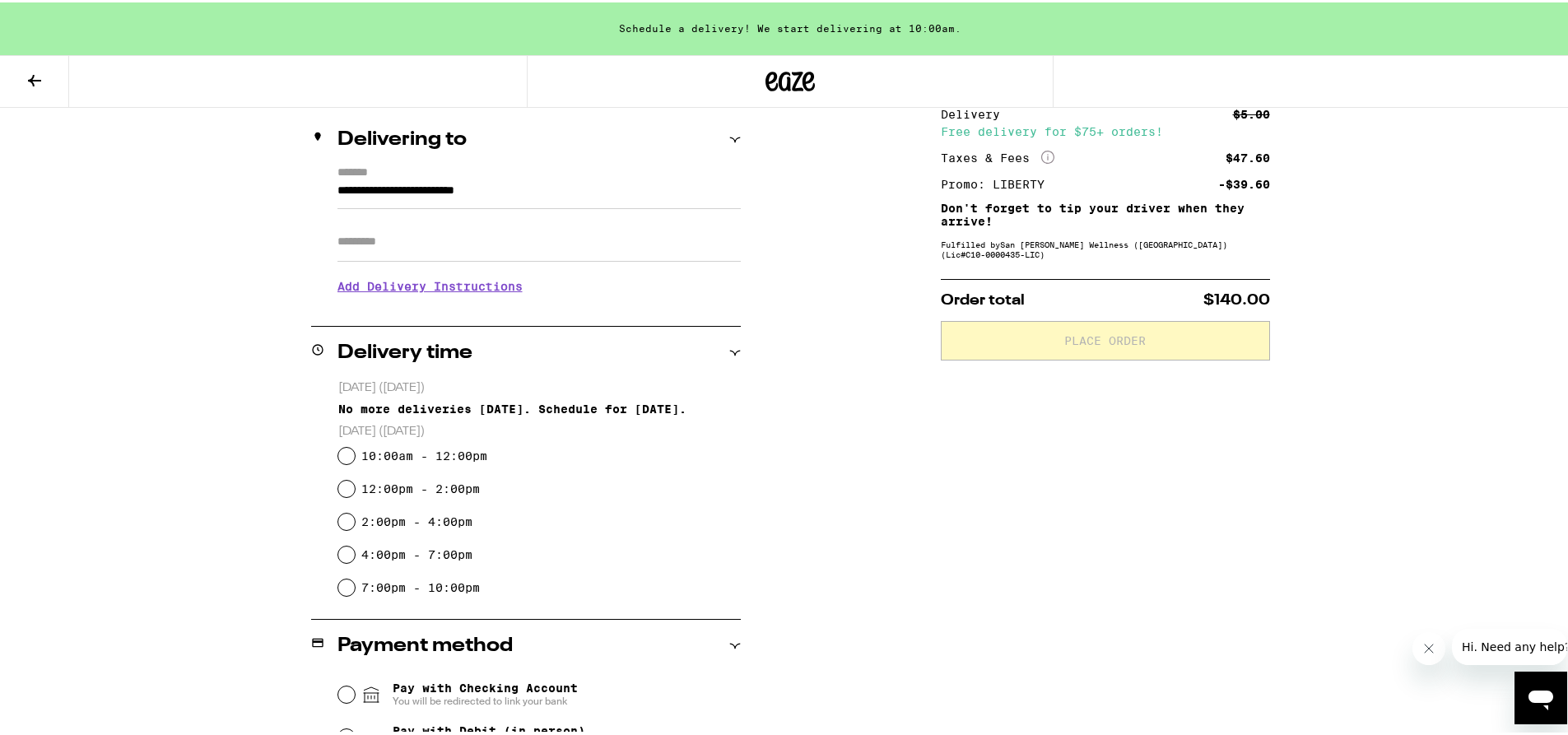
scroll to position [191, 0]
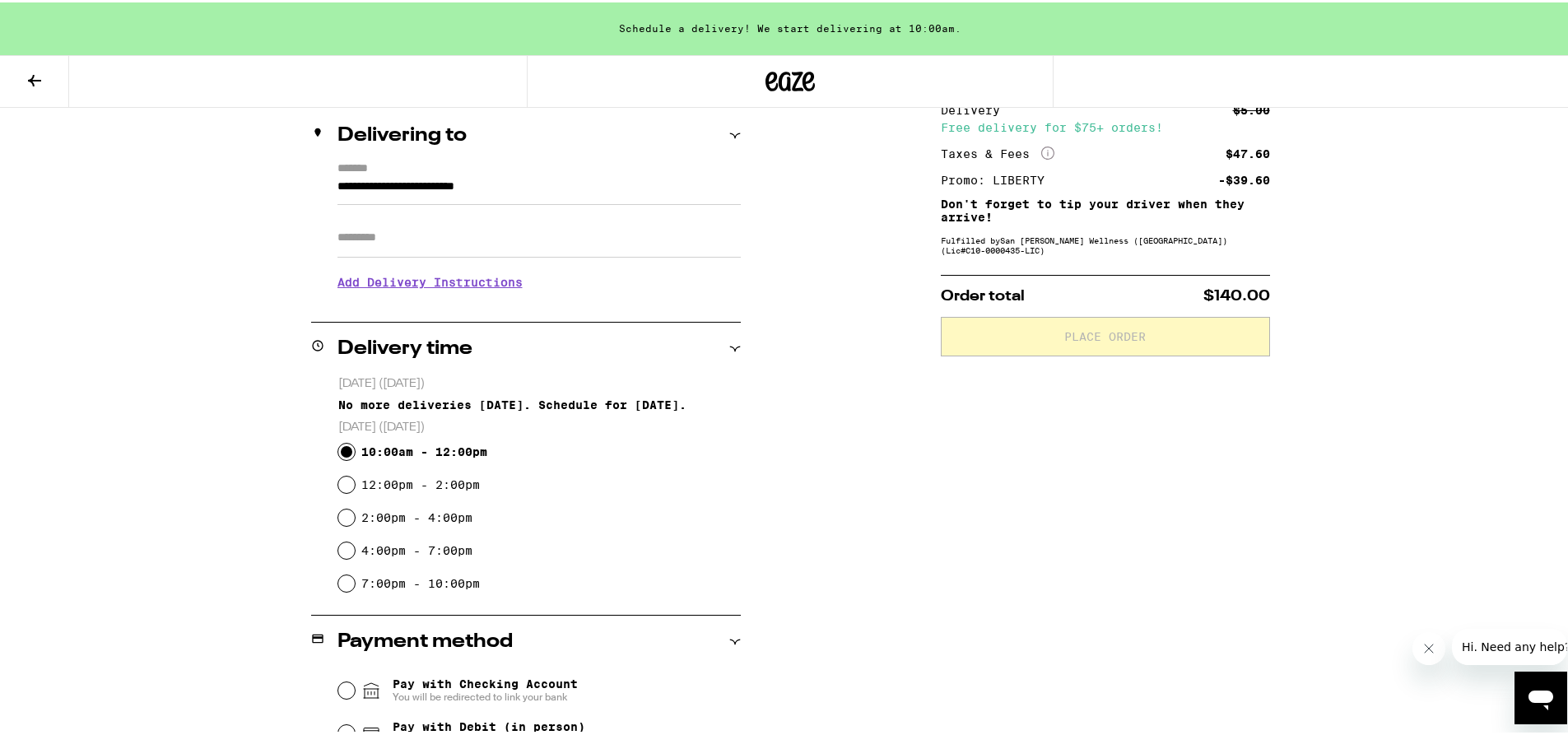
click at [340, 449] on input "10:00am - 12:00pm" at bounding box center [347, 449] width 17 height 17
radio input "true"
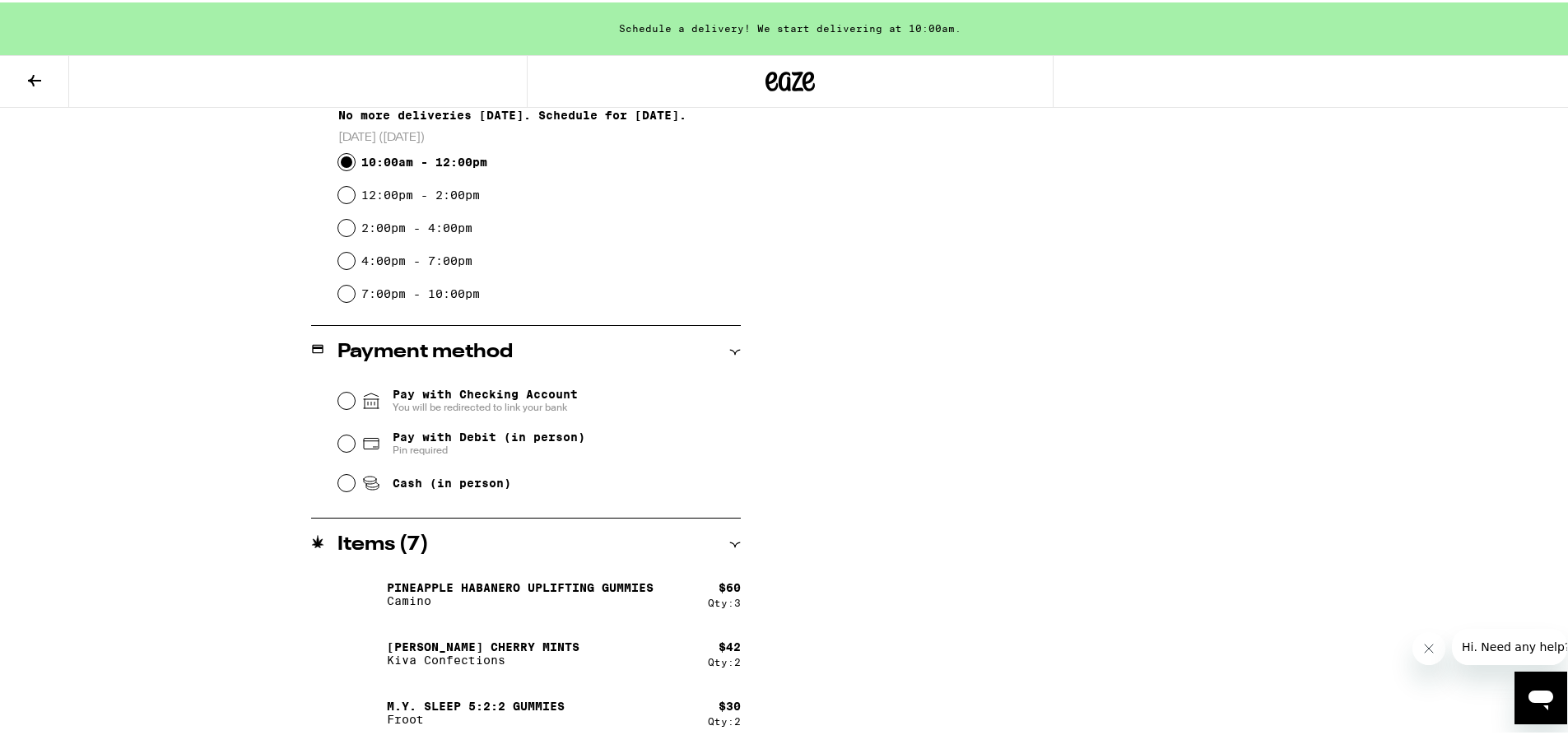
scroll to position [493, 0]
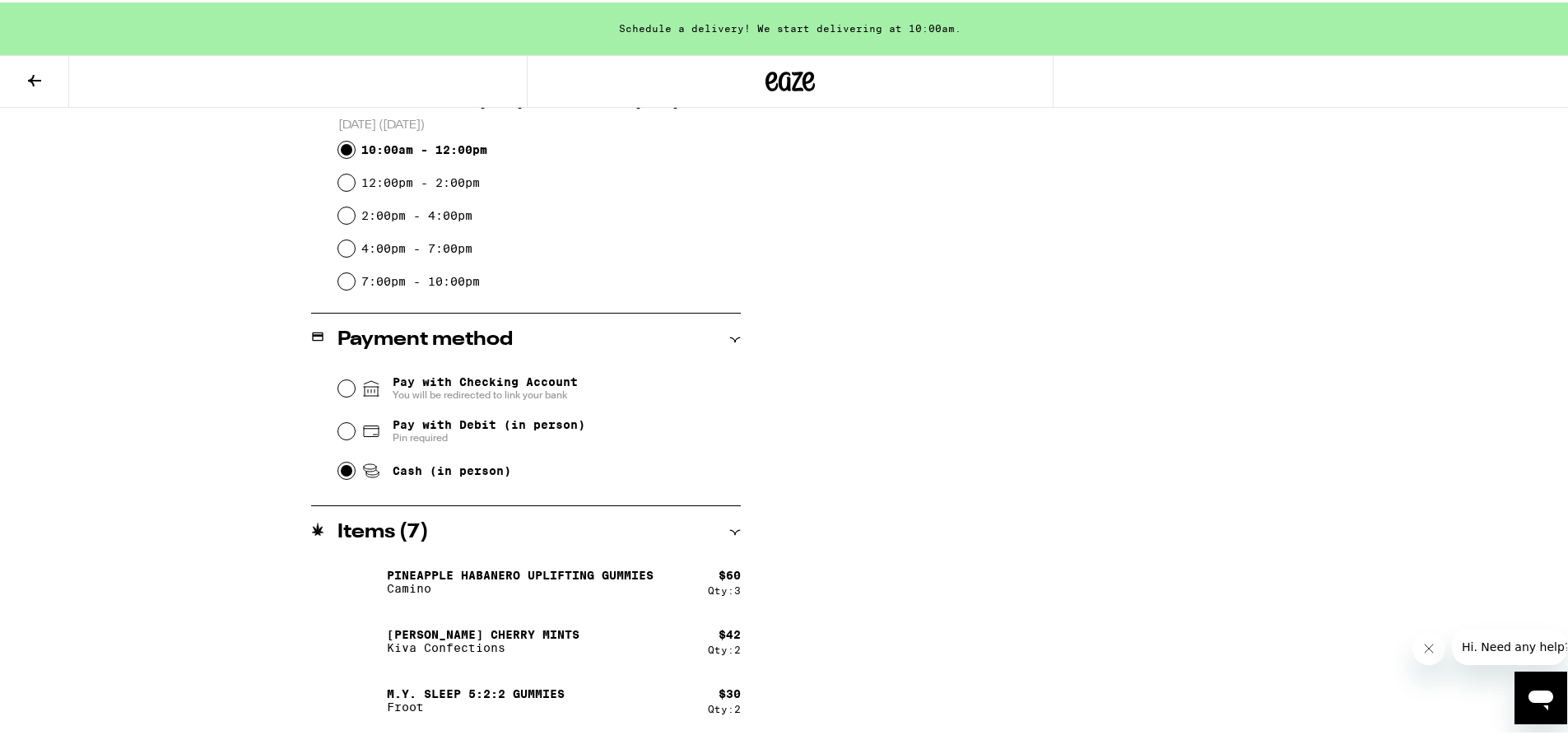
click at [339, 477] on input "Cash (in person)" at bounding box center [347, 469] width 17 height 17
radio input "true"
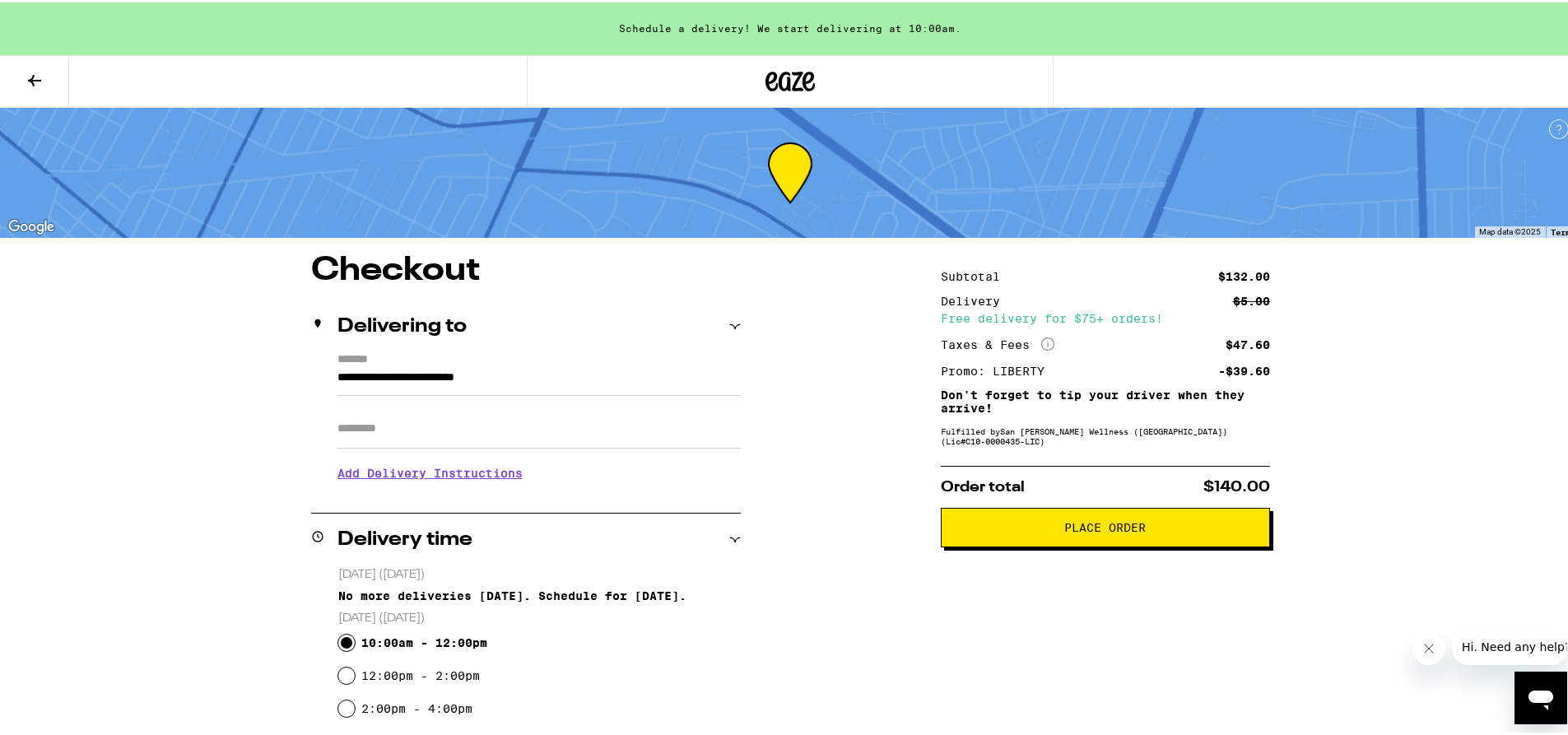
scroll to position [1, 0]
click at [1052, 535] on button "Place Order" at bounding box center [1105, 524] width 330 height 39
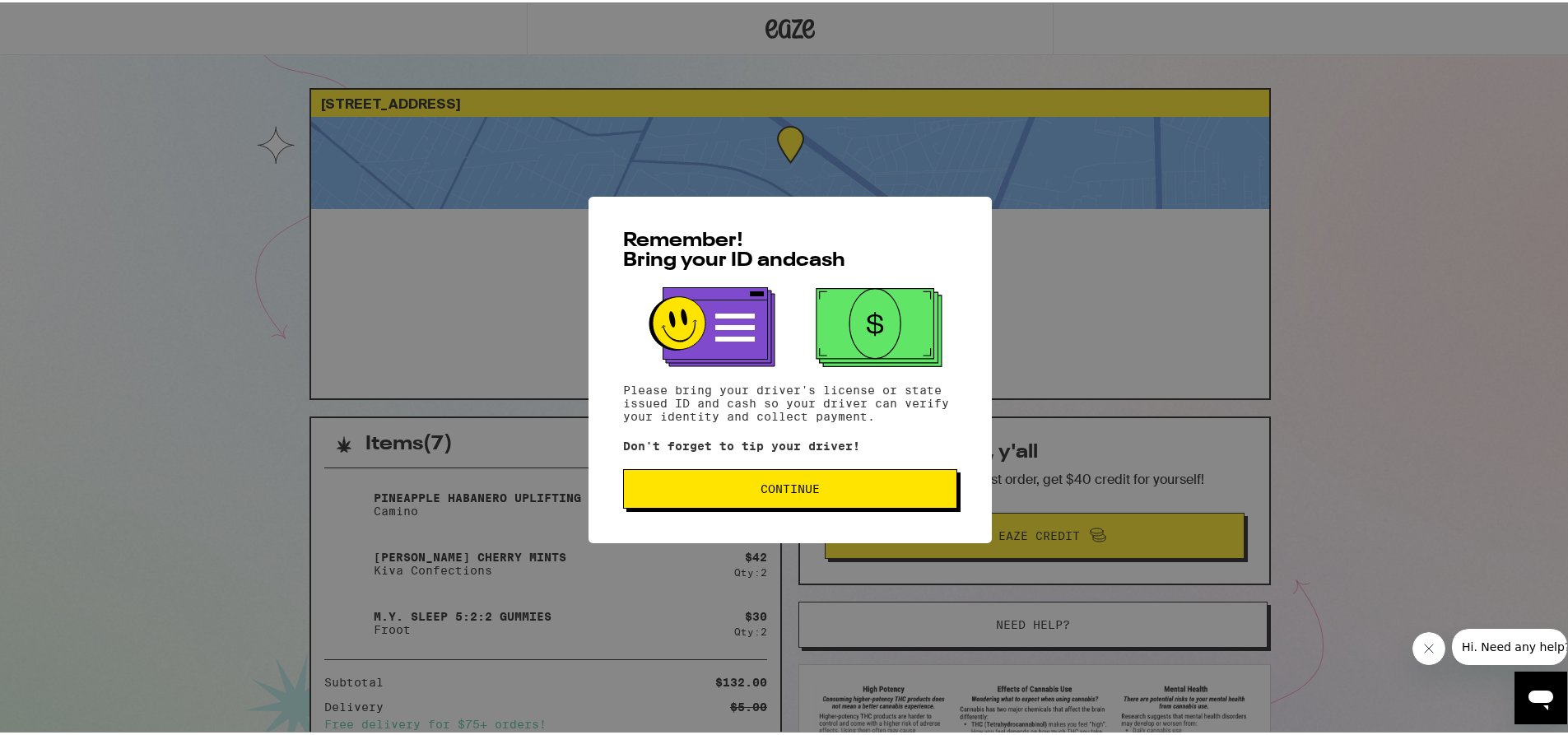
click at [787, 488] on span "Continue" at bounding box center [790, 487] width 59 height 12
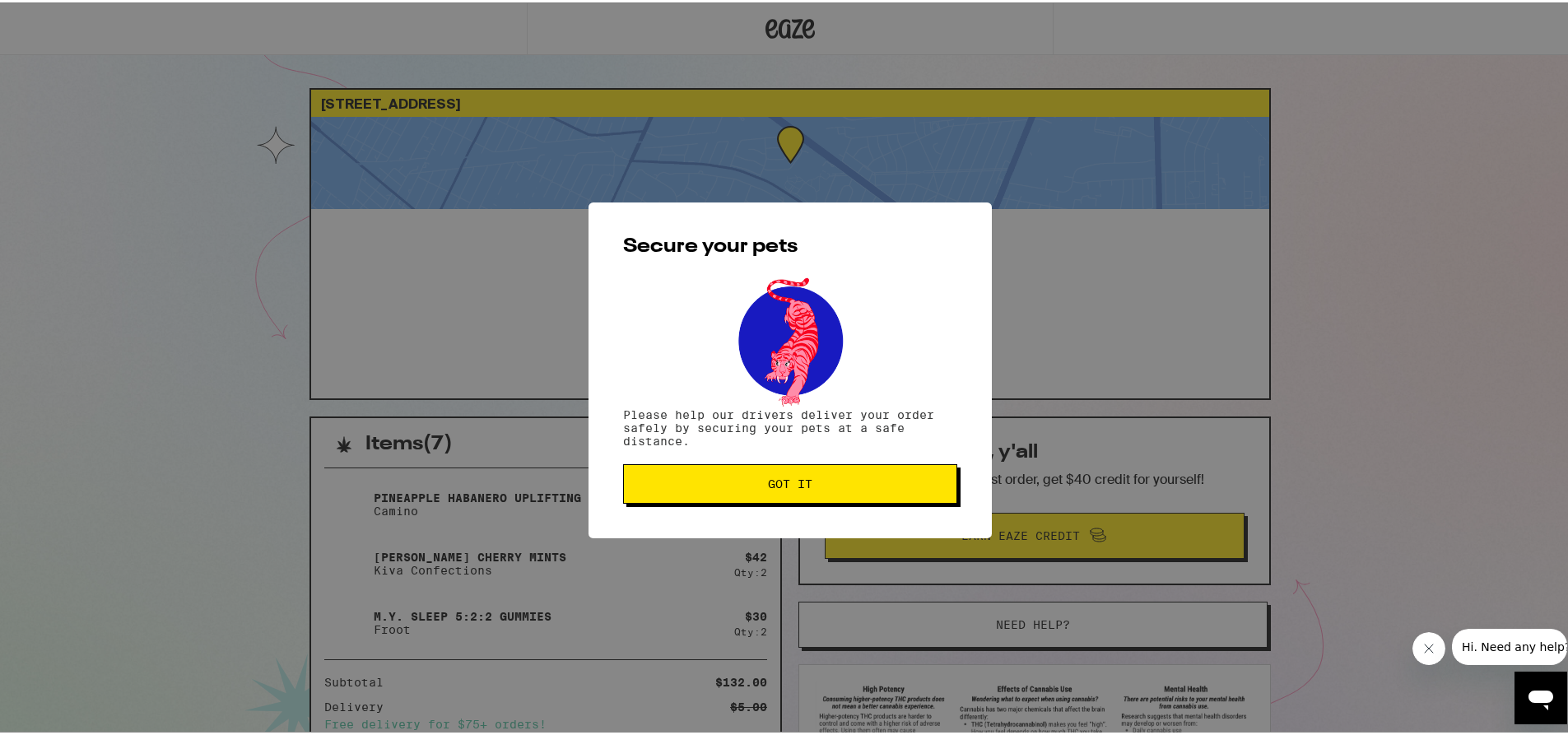
click at [787, 488] on span "Got it" at bounding box center [790, 482] width 44 height 12
